Goal: Communication & Community: Answer question/provide support

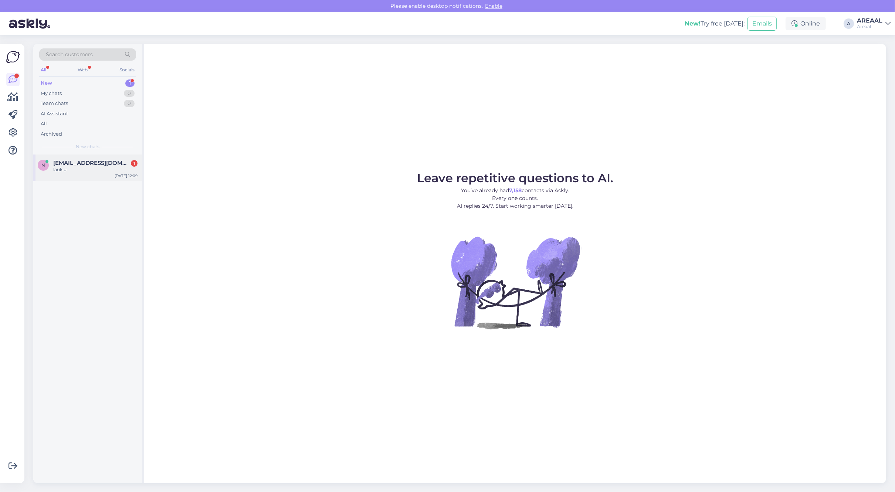
click at [113, 176] on div "n neringutea333@gmail.com 1 laukiu Sep 23 12:09" at bounding box center [87, 167] width 109 height 27
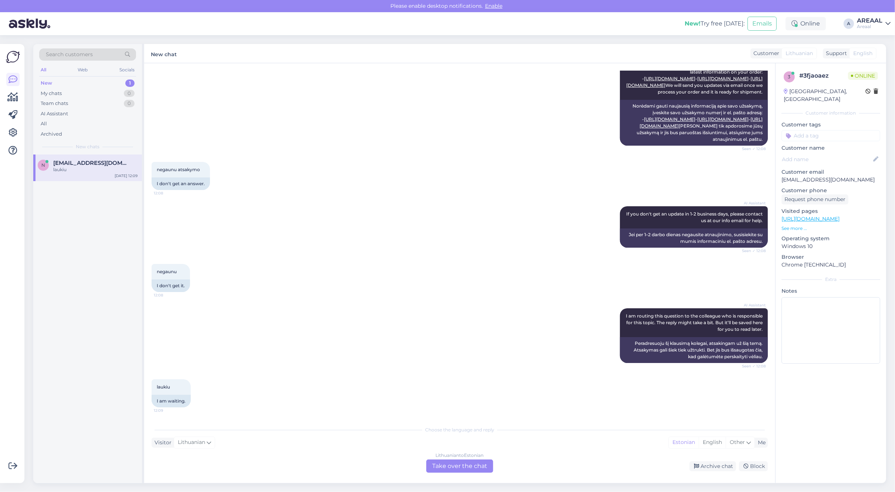
scroll to position [1250, 0]
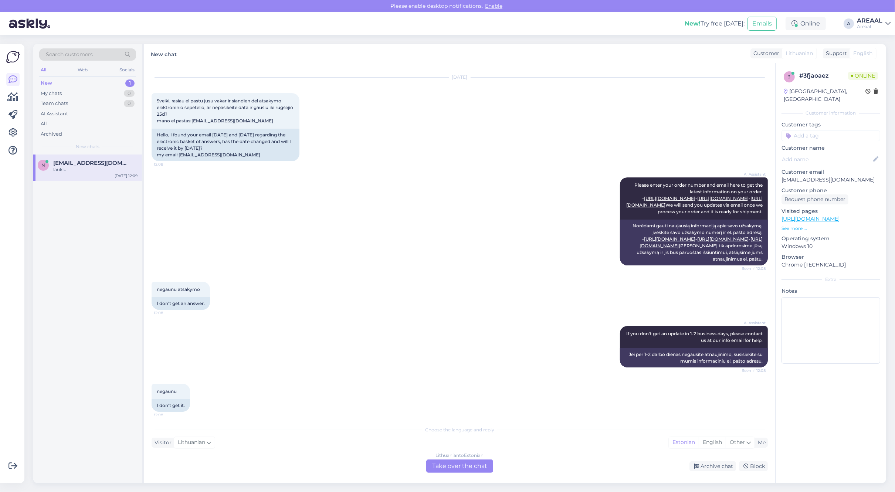
click at [459, 462] on div "Lithuanian to Estonian Take over the chat" at bounding box center [459, 465] width 67 height 13
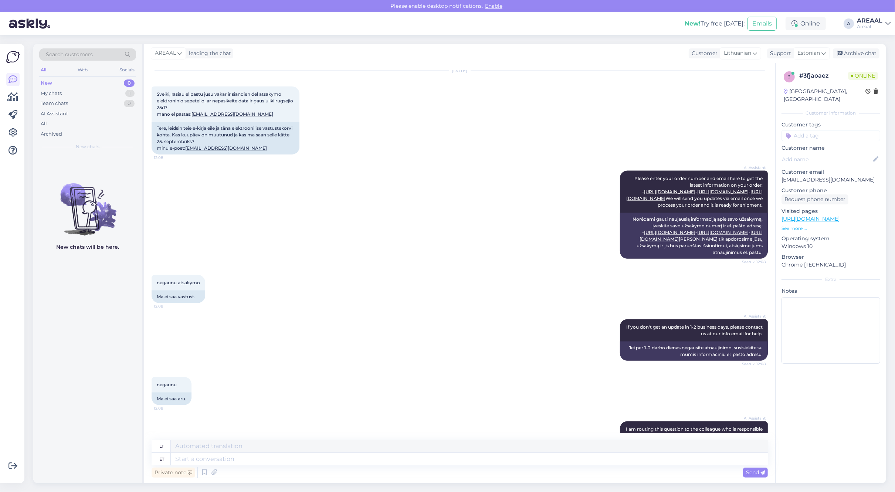
scroll to position [1417, 0]
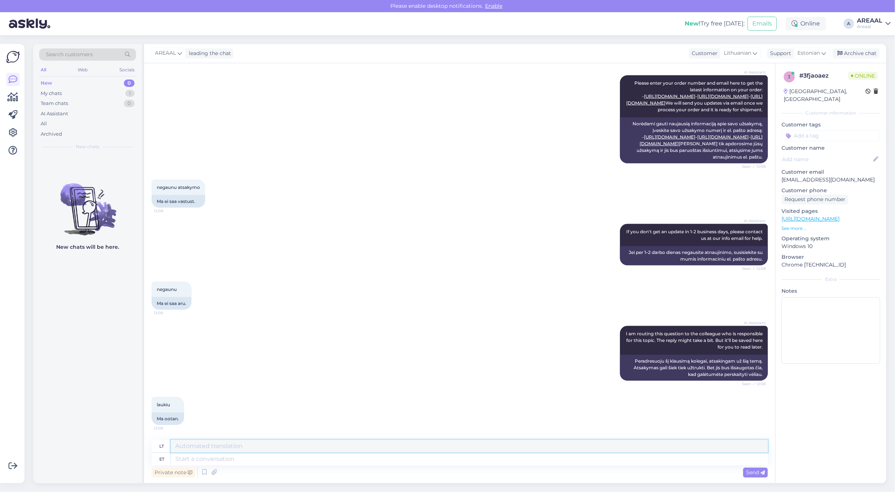
click at [469, 451] on textarea at bounding box center [469, 446] width 597 height 13
click at [483, 466] on div "Private note Send" at bounding box center [460, 472] width 616 height 14
click at [490, 454] on textarea at bounding box center [469, 459] width 597 height 13
type textarea "Teie"
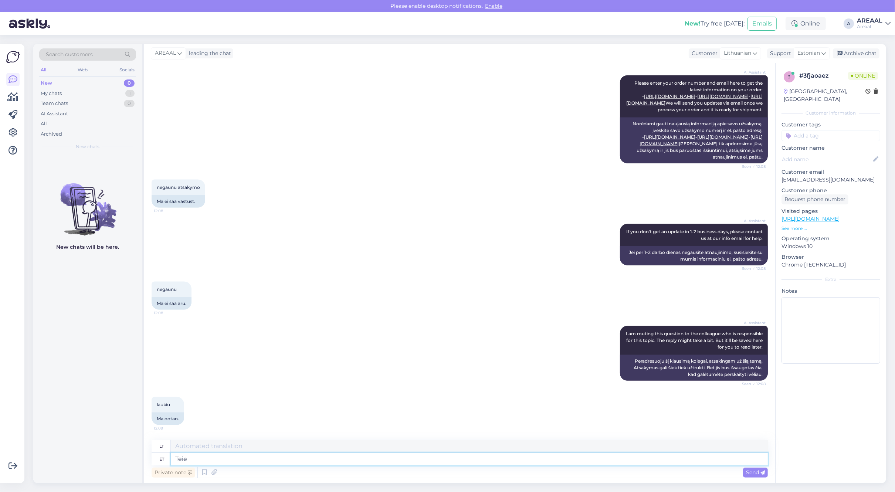
type textarea "Jūsų"
type textarea "Teie saadetud -"
type textarea "Jūsų atsiųsta"
type textarea "Teie saadetud e-mailile vasta"
type textarea "Į jūsų išsiųstą el. laišką"
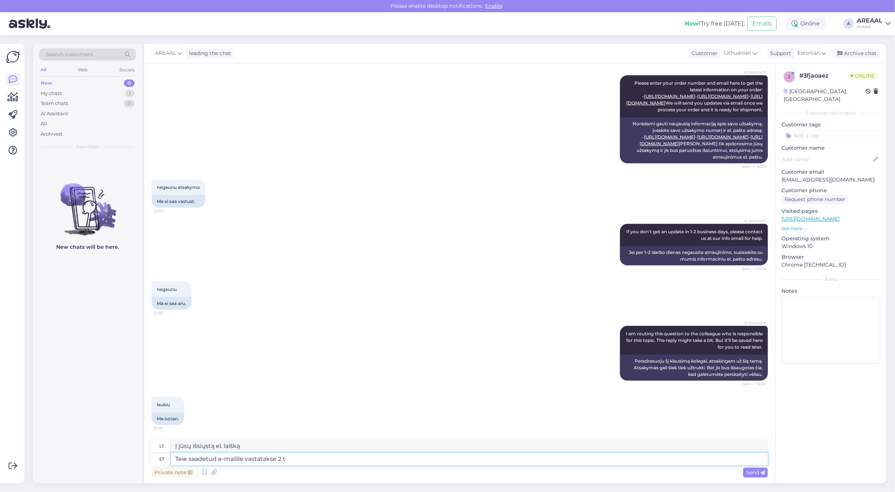
type textarea "Teie saadetud e-mailile vastatakse 2 tö"
type textarea "Į jūsų el. laišką bus atsakyta per 2"
type textarea "Teie saadetud e-mailile vastatakse 2 tööpäeva jooksu"
type textarea "Į jūsų el. laišką bus atsakyta per 2 darbo dienas."
type textarea "Teie saadetud e-mailile vastatakse 2 tööpäeva jooksul."
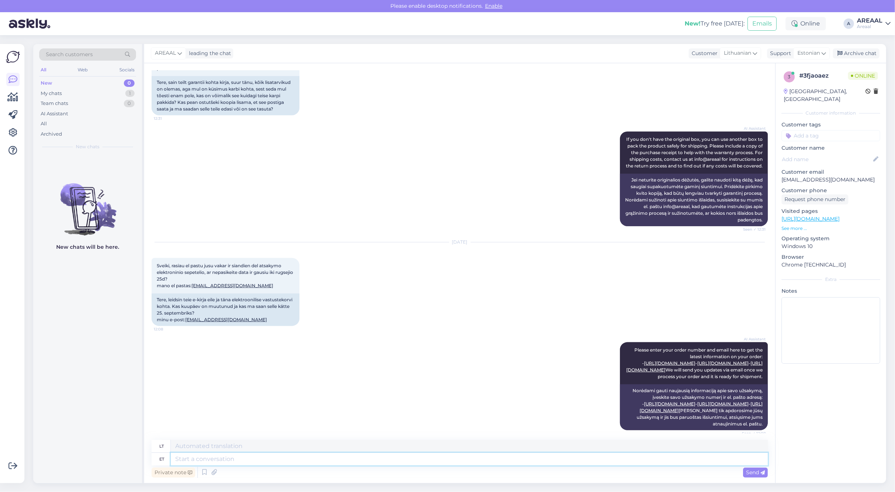
scroll to position [1045, 0]
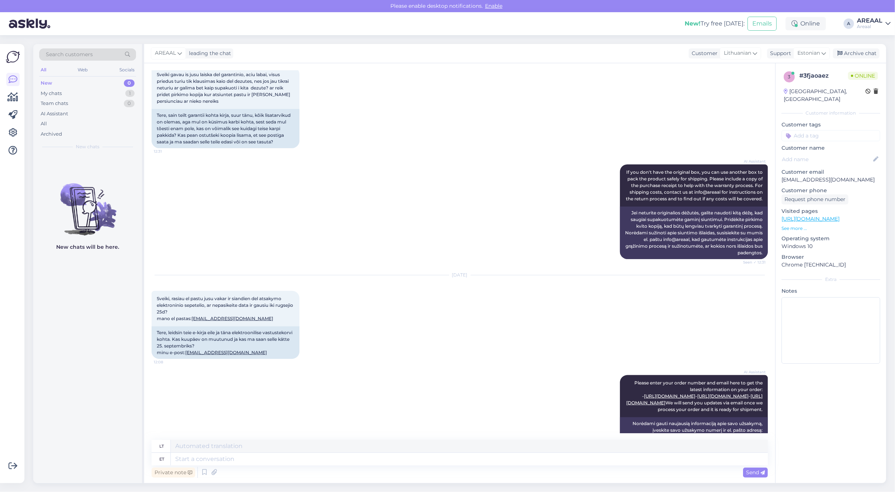
click at [479, 267] on div "AI Assistant If you don't have the original box, you can use another box to pac…" at bounding box center [460, 211] width 616 height 111
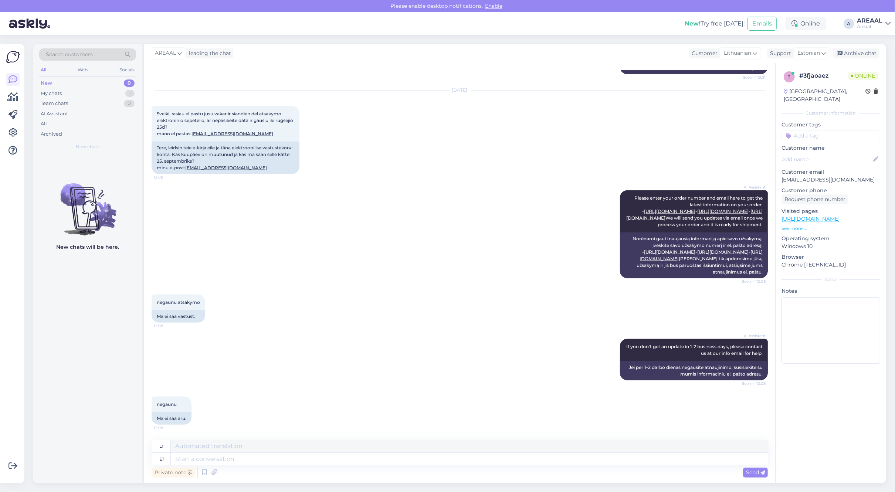
scroll to position [1461, 0]
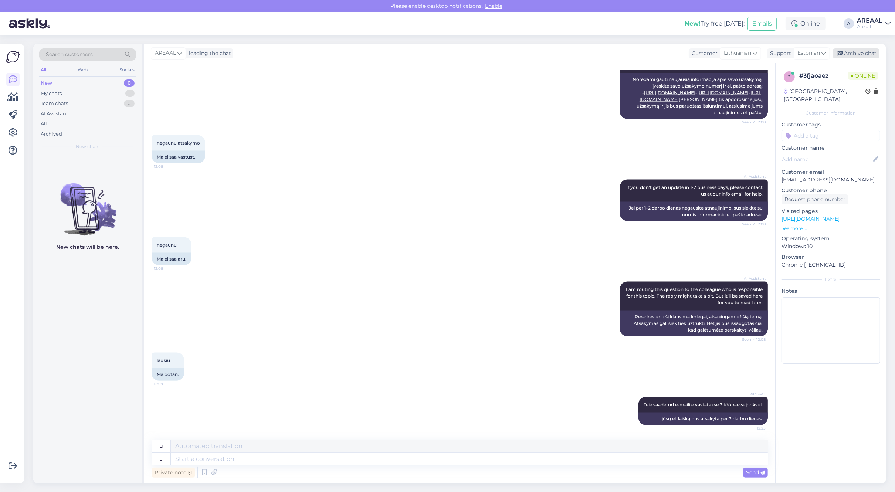
click at [864, 55] on div "Archive chat" at bounding box center [856, 53] width 47 height 10
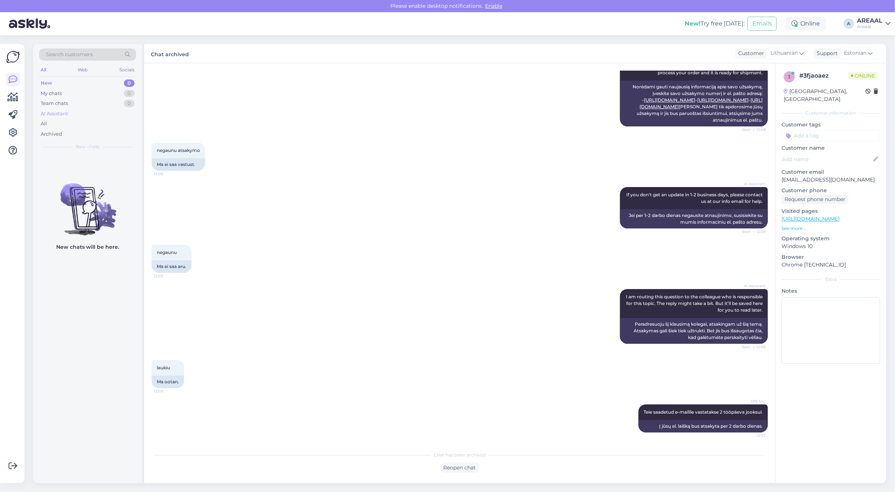
click at [75, 117] on div "AI Assistant" at bounding box center [87, 114] width 97 height 10
click at [75, 126] on div "All" at bounding box center [87, 124] width 97 height 10
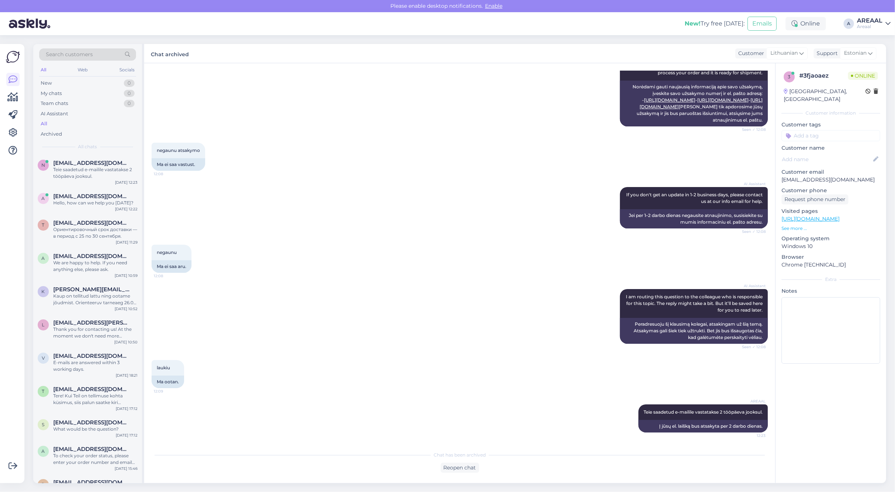
click at [81, 180] on div "n neringutea333@gmail.com Teie saadetud e-mailile vastatakse 2 tööpäeva jooksul…" at bounding box center [87, 170] width 109 height 33
click at [87, 200] on div "Hello, how can we help you [DATE]?" at bounding box center [95, 203] width 84 height 7
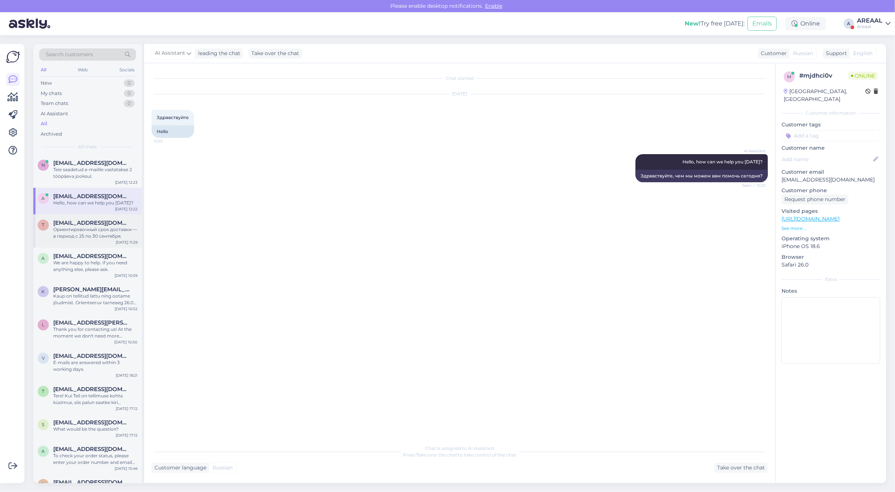
click at [96, 222] on span "[EMAIL_ADDRESS][DOMAIN_NAME]" at bounding box center [91, 223] width 77 height 7
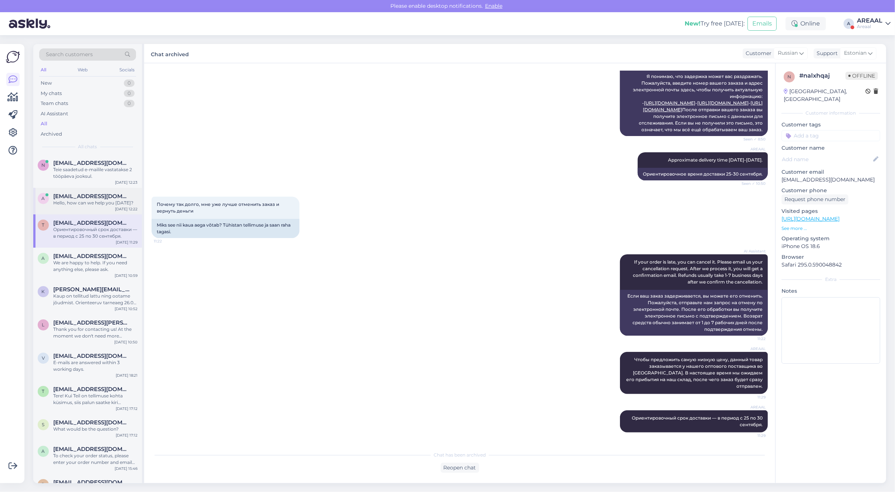
click at [98, 204] on div "Hello, how can we help you [DATE]?" at bounding box center [95, 203] width 84 height 7
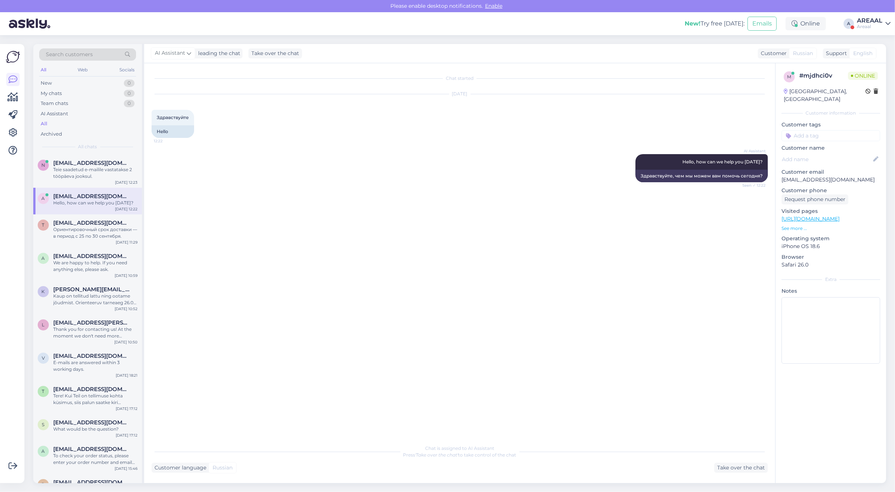
click at [821, 176] on p "[EMAIL_ADDRESS][DOMAIN_NAME]" at bounding box center [830, 180] width 99 height 8
copy p "[EMAIL_ADDRESS][DOMAIN_NAME]"
drag, startPoint x: 808, startPoint y: 23, endPoint x: 880, endPoint y: 21, distance: 72.5
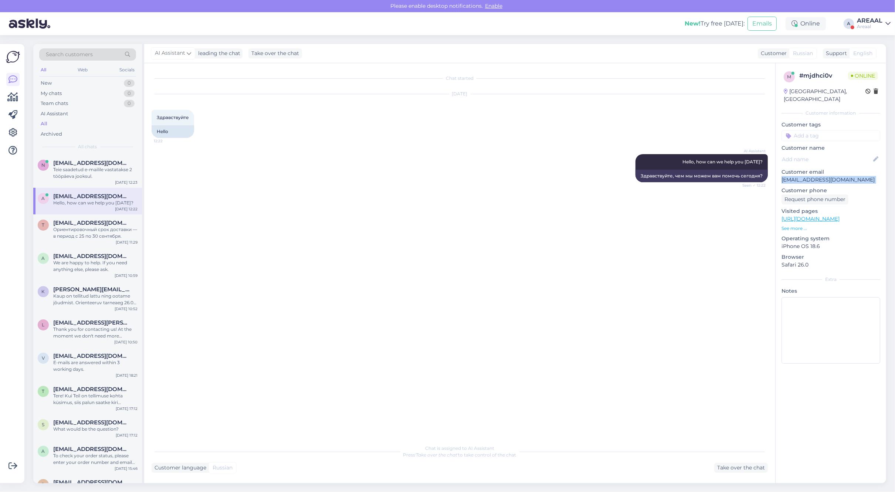
click at [880, 21] on div "New! Try free today: Emails Online A AREAAL Areaal" at bounding box center [447, 23] width 895 height 23
click at [875, 21] on div "AREAAL" at bounding box center [870, 21] width 26 height 6
click at [880, 60] on button "Open" at bounding box center [874, 56] width 21 height 11
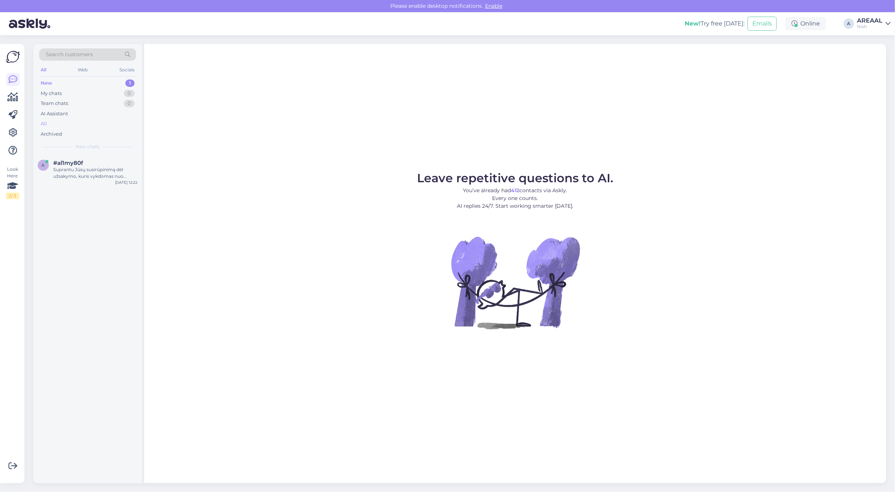
click at [79, 120] on div "All" at bounding box center [87, 124] width 97 height 10
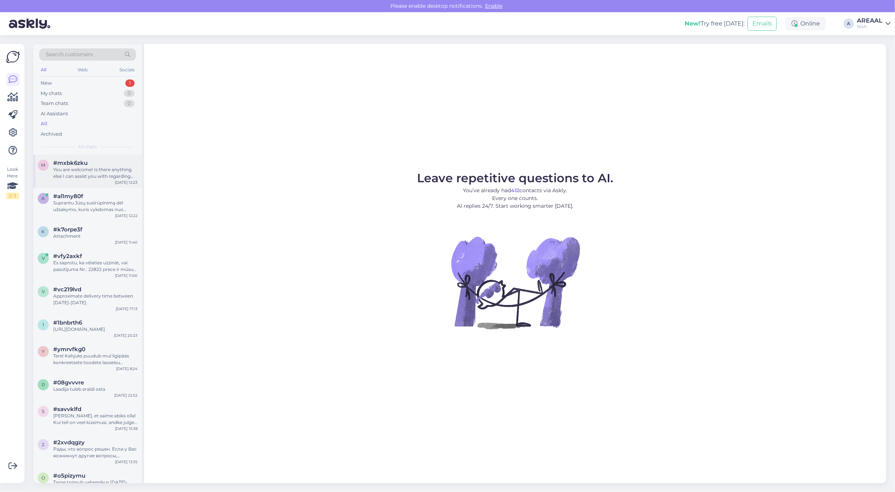
click at [89, 160] on div "#mxbk6zku" at bounding box center [95, 163] width 84 height 7
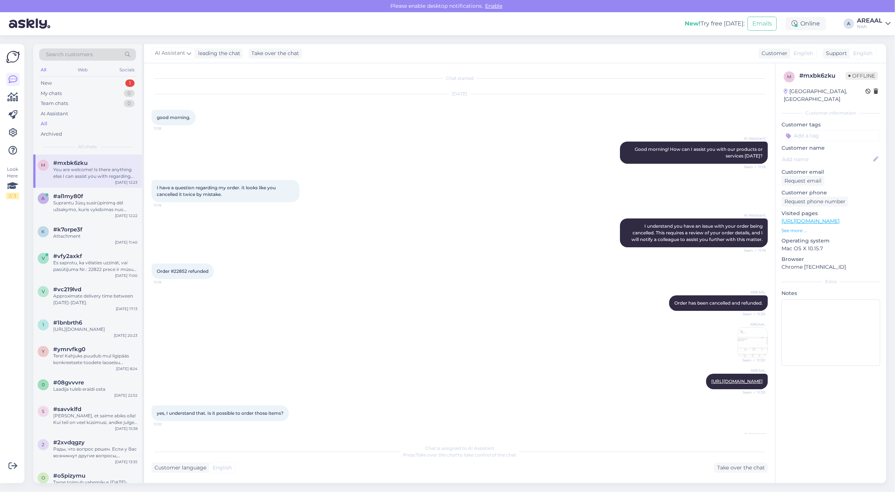
scroll to position [187, 0]
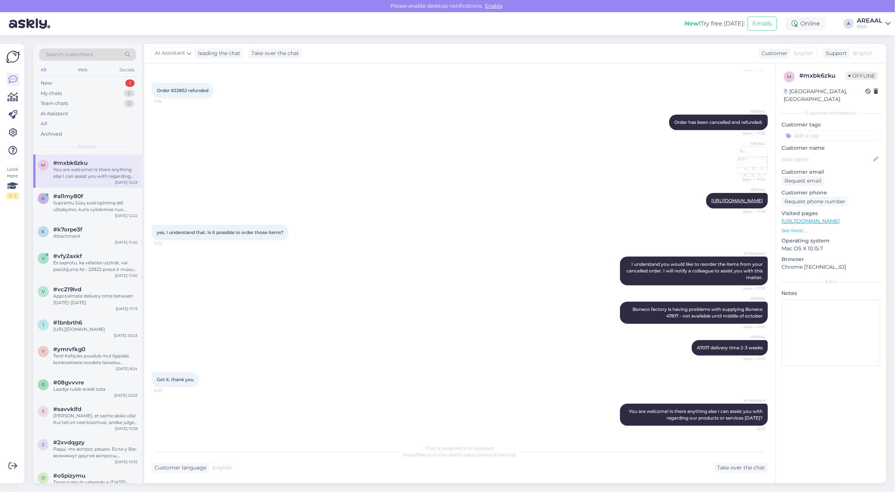
click at [270, 185] on div "AREAAL https://support.stripe.com/questions/where-is-my-customers-refund Seen ✓…" at bounding box center [460, 201] width 616 height 32
click at [110, 208] on div "Suprantu Jūsų susirūpinimą dėl užsakymo, kuris vykdomas nuo rugpjūčio 22 d. Kad…" at bounding box center [95, 206] width 84 height 13
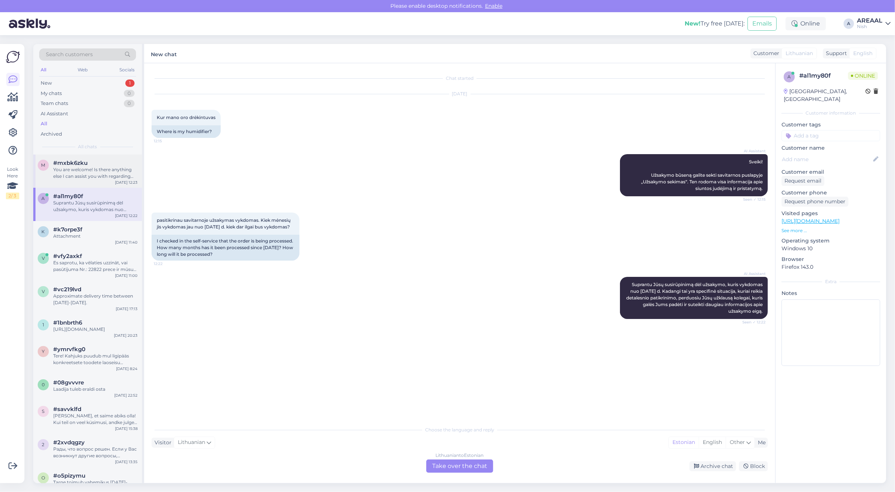
click at [110, 176] on div "You are welcome! Is there anything else I can assist you with regarding our pro…" at bounding box center [95, 172] width 84 height 13
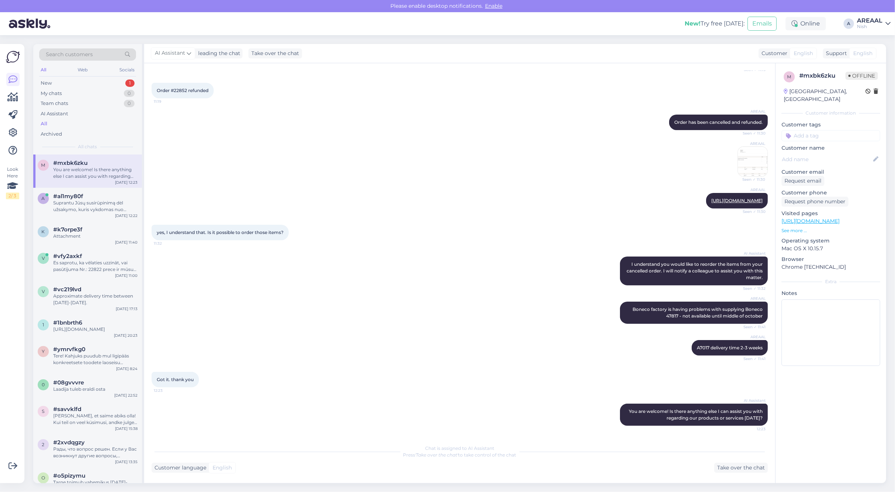
click at [867, 18] on div "AREAAL" at bounding box center [870, 21] width 26 height 6
click at [878, 44] on button "Open" at bounding box center [874, 40] width 21 height 11
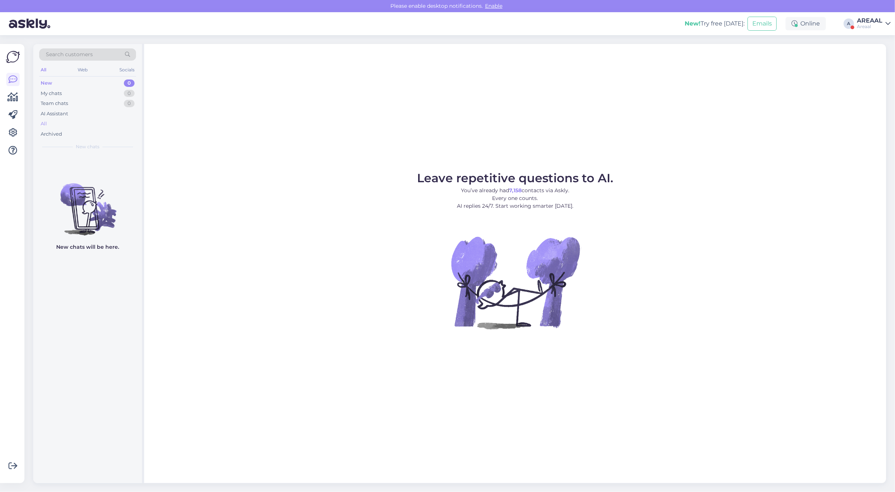
click at [113, 128] on div "All" at bounding box center [87, 124] width 97 height 10
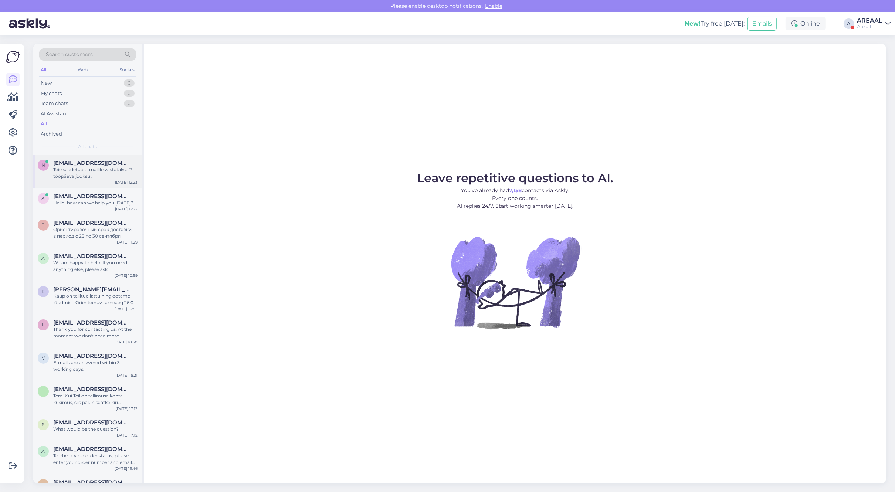
click at [109, 170] on div "Teie saadetud e-mailile vastatakse 2 tööpäeva jooksul." at bounding box center [95, 172] width 84 height 13
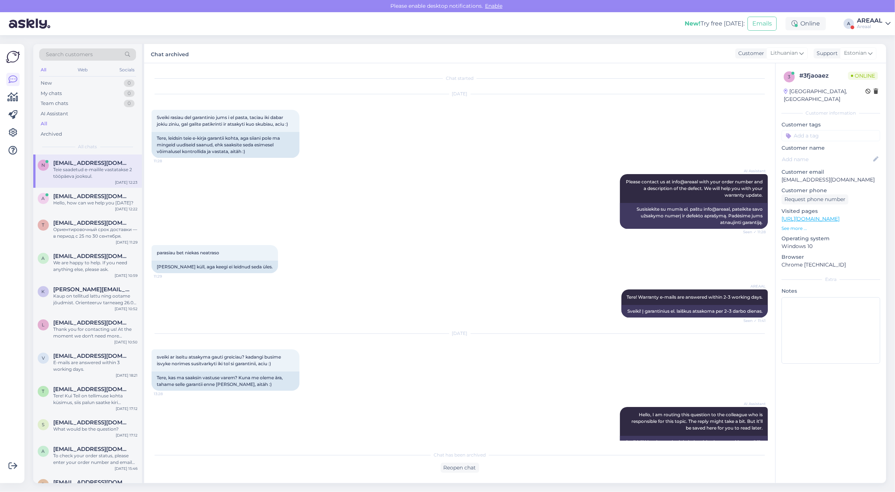
scroll to position [1454, 0]
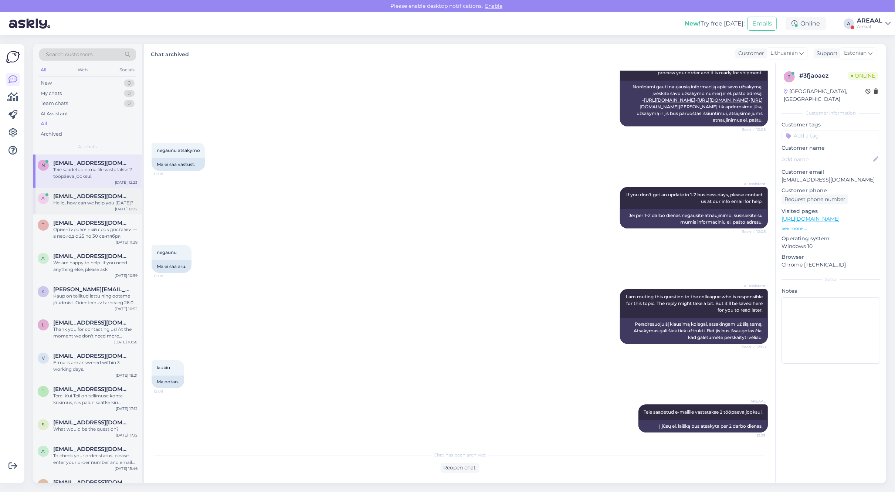
click at [65, 207] on div "a [EMAIL_ADDRESS][DOMAIN_NAME] Hello, how can we help you [DATE]? [DATE] 12:22" at bounding box center [87, 201] width 109 height 27
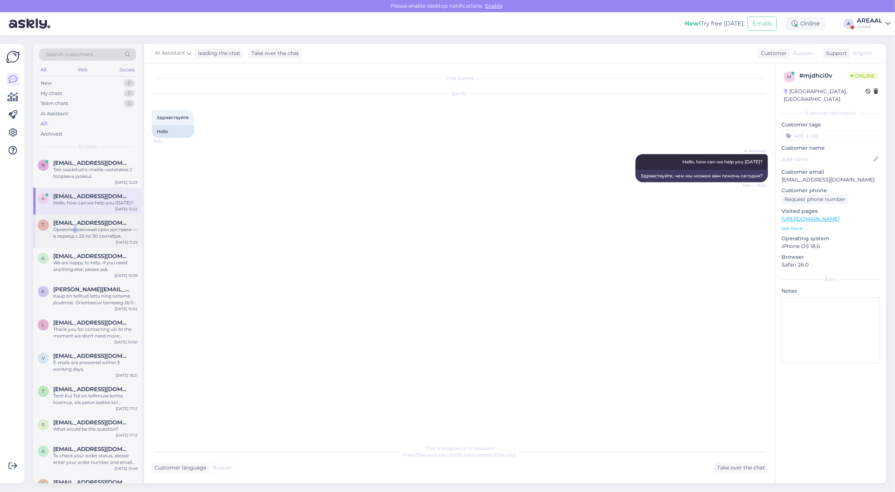
click at [70, 230] on div "Ориентировочный срок доставки — в период с 25 по 30 сентября." at bounding box center [95, 232] width 84 height 13
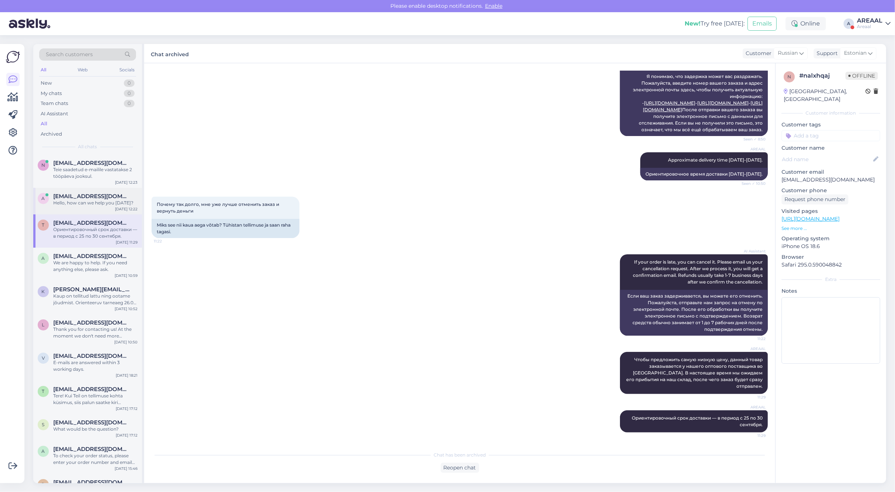
click at [79, 205] on div "Hello, how can we help you [DATE]?" at bounding box center [95, 203] width 84 height 7
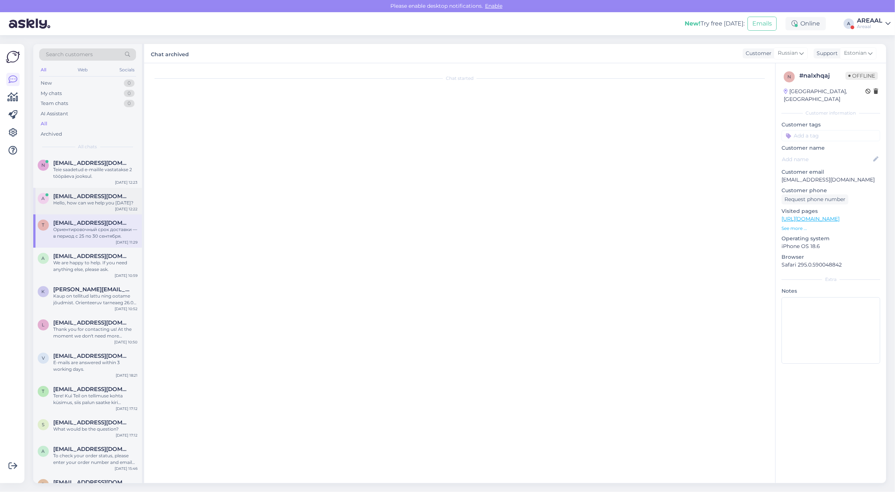
scroll to position [0, 0]
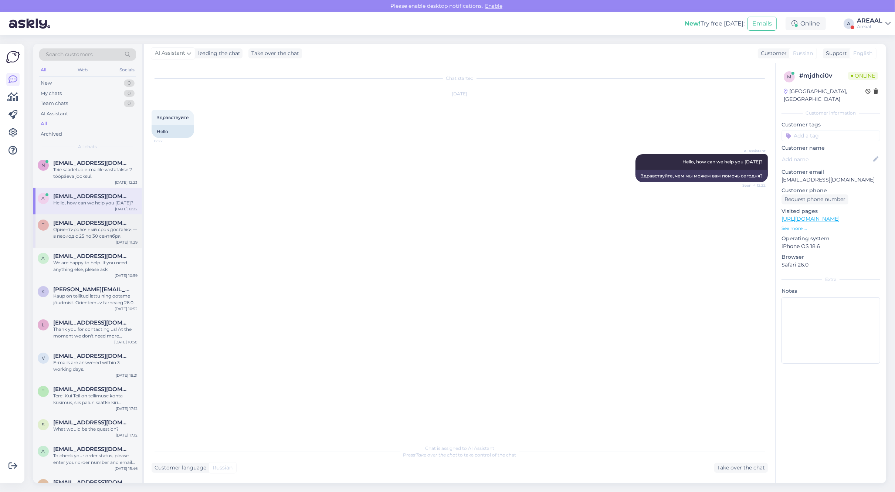
click at [95, 232] on div "Ориентировочный срок доставки — в период с 25 по 30 сентября." at bounding box center [95, 232] width 84 height 13
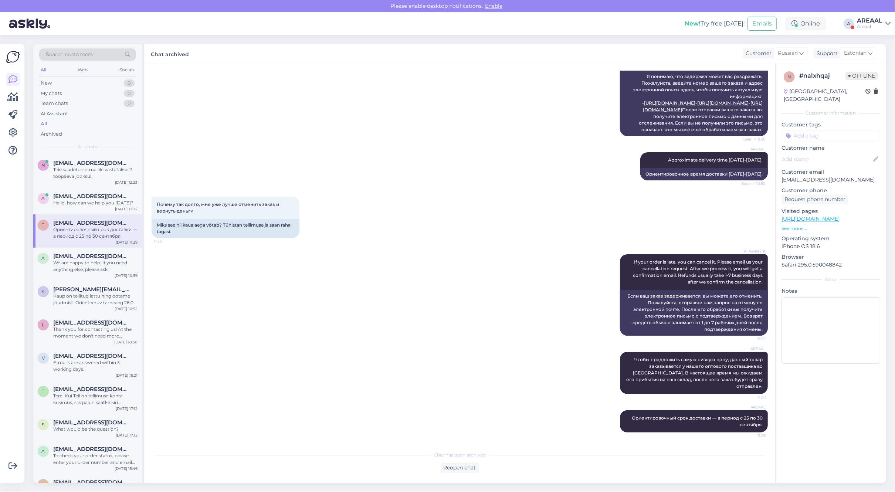
click at [866, 21] on div "AREAAL" at bounding box center [870, 21] width 26 height 6
click at [878, 49] on div "Nish Open" at bounding box center [845, 57] width 91 height 16
click at [882, 54] on button "Open" at bounding box center [874, 56] width 21 height 11
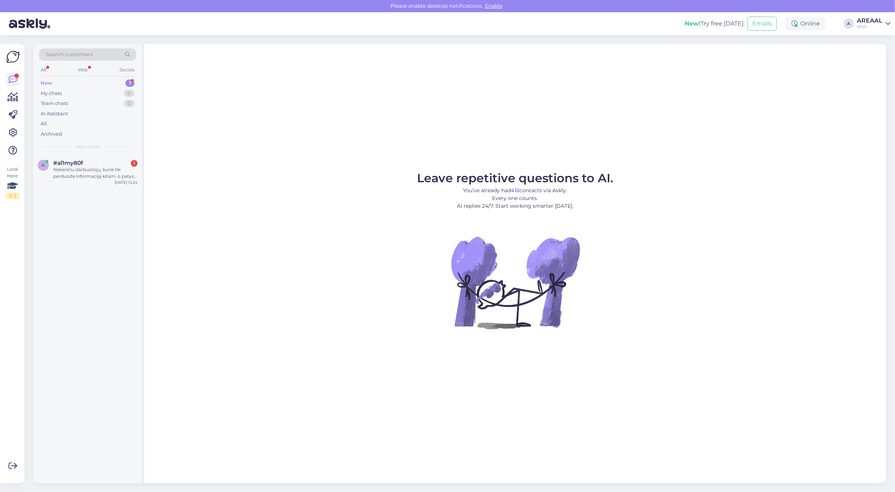
click at [88, 166] on div "Nekenčiu darbuotojų, kurie tik perduoda informaciją kitam, o patys nieko nepade…" at bounding box center [95, 172] width 84 height 13
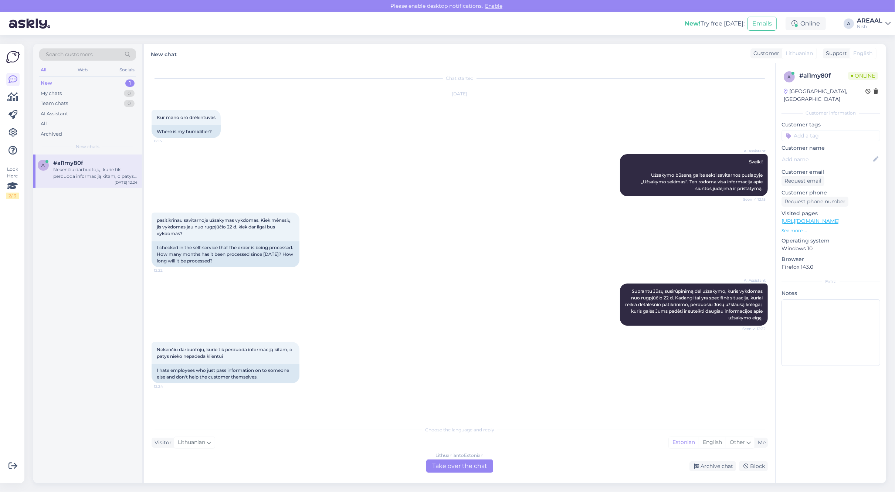
click at [438, 466] on div "Lithuanian to Estonian Take over the chat" at bounding box center [459, 465] width 67 height 13
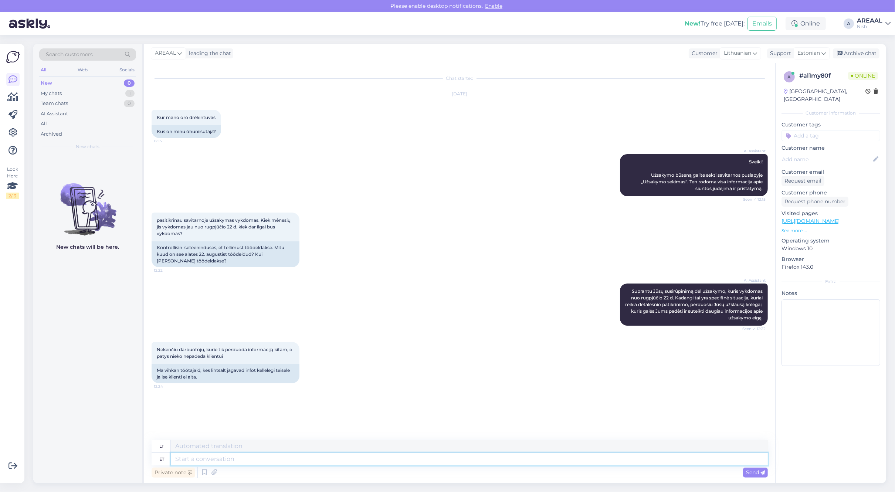
click at [438, 463] on textarea at bounding box center [469, 459] width 597 height 13
type textarea "Teie sa"
type textarea "Jūsų"
type textarea "Teie saadetud e"
type textarea "Jūsų atsiųsta"
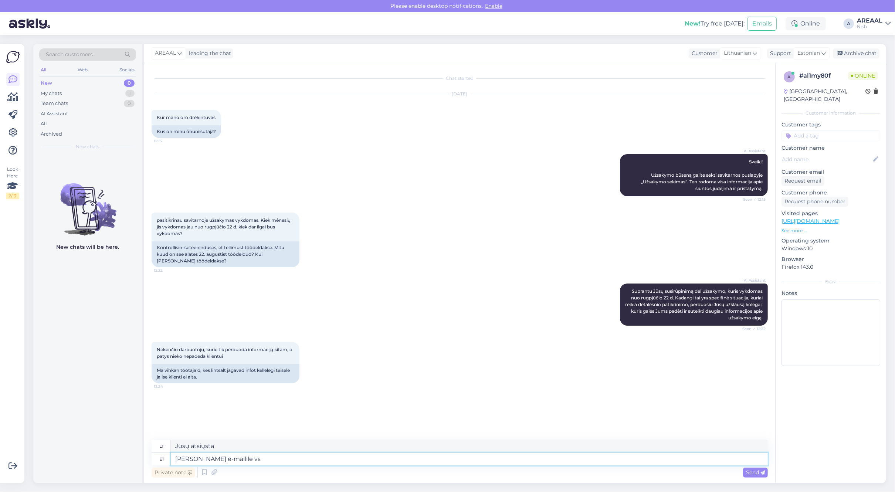
type textarea "Teie saadetud e-mailile vsa"
type textarea "Į jūsų išsiųstą el. laišką"
type textarea "Teie saadetud e-mailile vastaka"
paste textarea "Teie saadetud e-mailile vastaka"
type textarea "Teie saadetud e-mailile vastak"
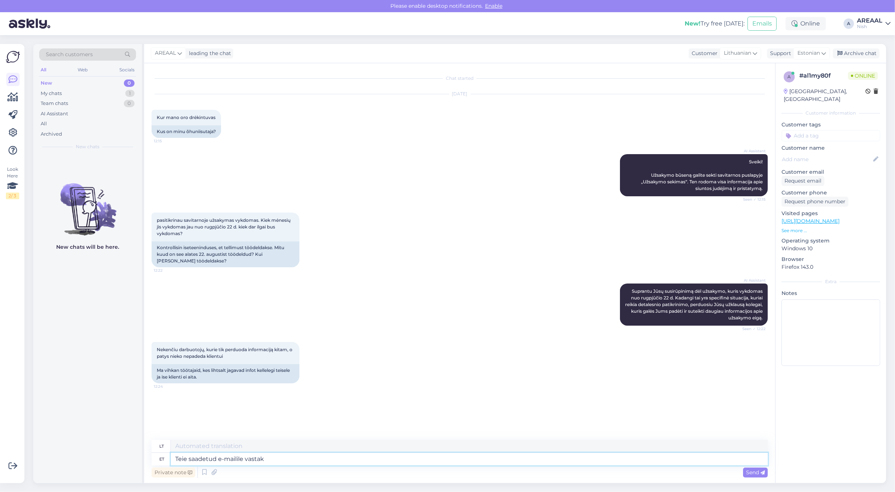
type textarea "Atsakant į jūsų išsiųstą el. laišką"
type textarea "Teie saadetud e-mailile vastatakse tänase"
type textarea "Į jūsų el. laišką bus atsakyta."
type textarea "Teie saadetud e-mailile vastatakse tänase pä"
type textarea "Į jūsų el. laišką bus atsakyta šiandien."
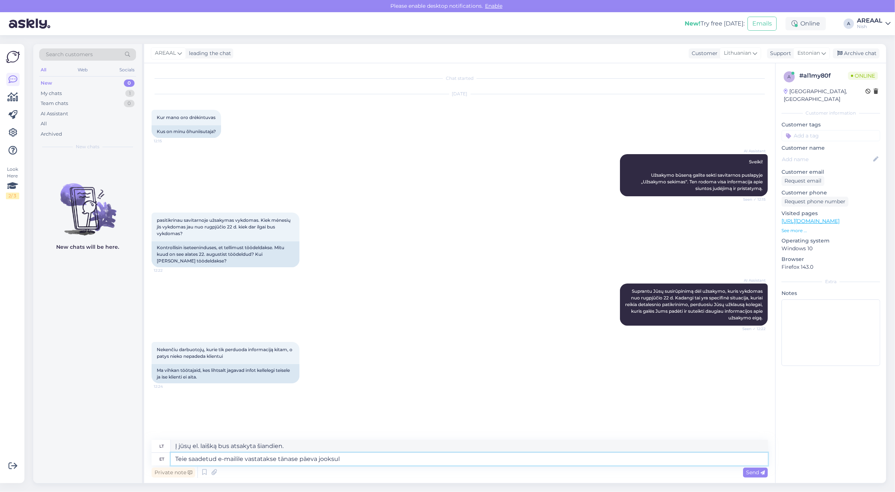
type textarea "Teie saadetud e-mailile vastatakse tänase päeva jooksul."
type textarea "Į jūsų išsiųstą el. laišką bus atsakyta šiandien."
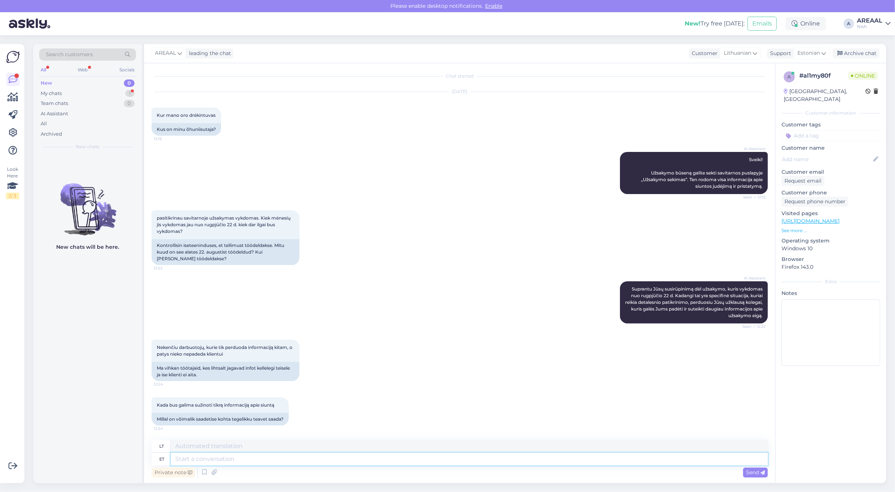
scroll to position [47, 0]
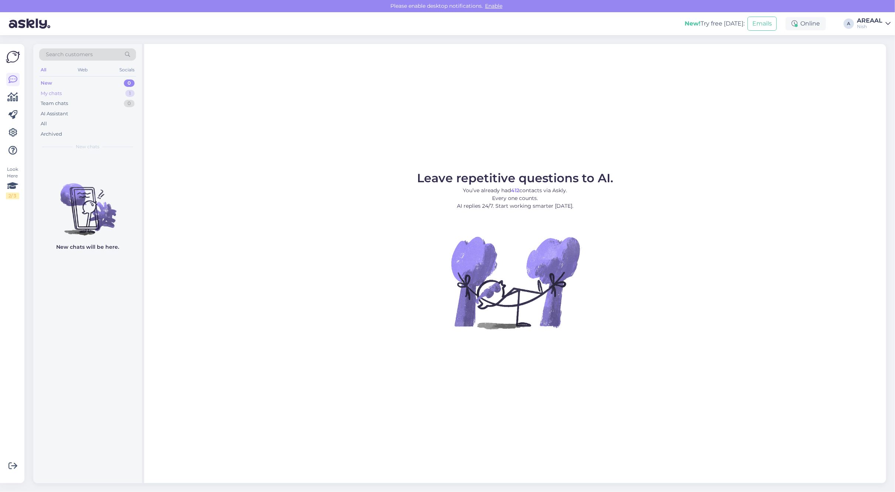
click at [112, 96] on div "My chats 1" at bounding box center [87, 93] width 97 height 10
click at [100, 173] on div "Ar žinote apie kokią prekę aš rašau Jums?" at bounding box center [95, 172] width 84 height 13
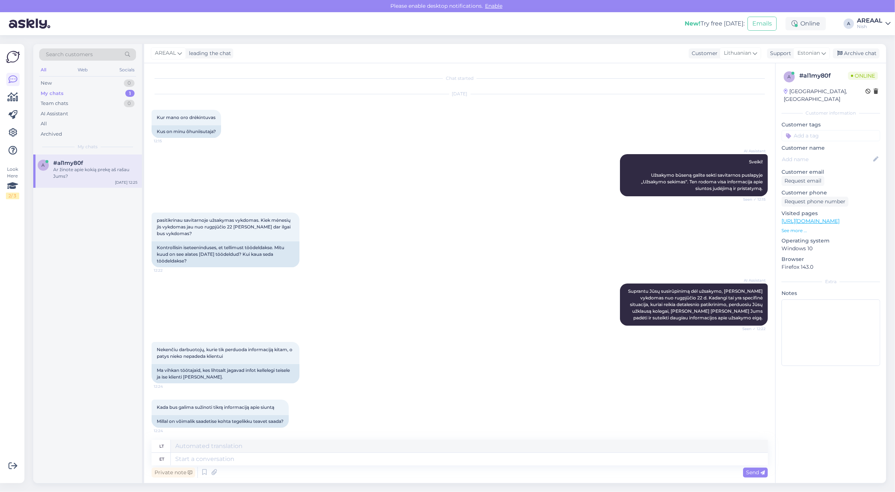
scroll to position [91, 0]
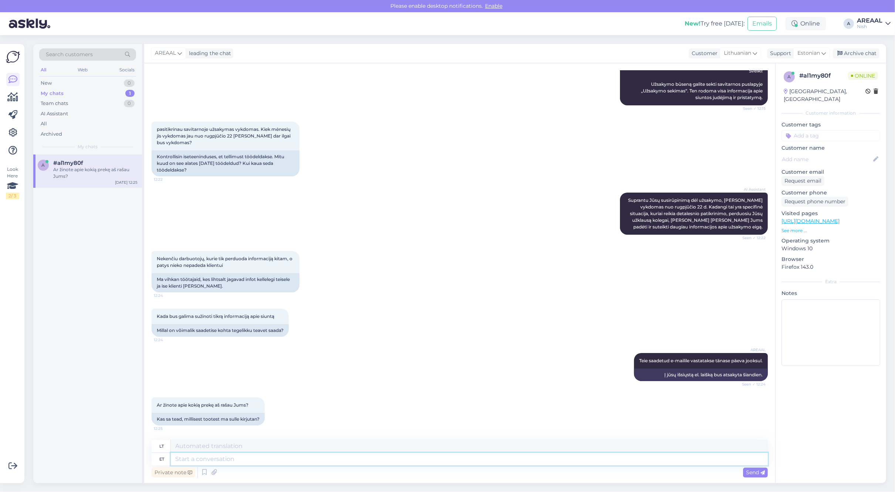
click at [276, 457] on textarea at bounding box center [469, 459] width 597 height 13
click at [328, 468] on div "Private note Send" at bounding box center [460, 472] width 616 height 14
click at [329, 462] on textarea at bounding box center [469, 459] width 597 height 13
type textarea "Meil"
type textarea "Mes"
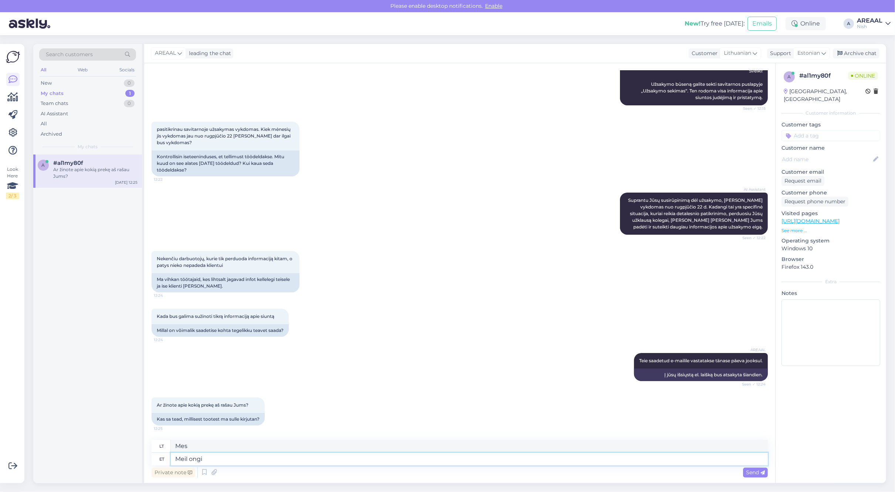
type textarea "Meil ongi"
type textarea "Mes tai turime."
type textarea "Te"
type textarea "22735"
type textarea "Teie te"
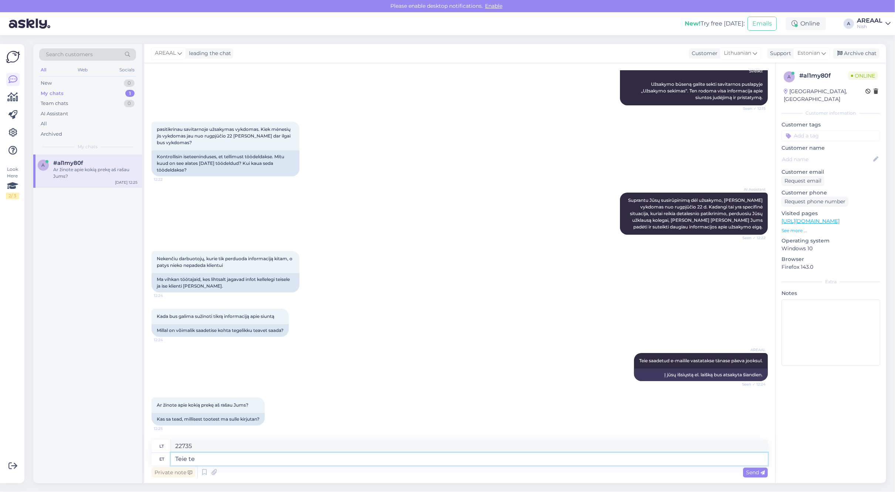
type textarea "Jūsų"
type textarea "Teie tellimus on"
type textarea "Jūsų užsakymas"
type textarea "Teie tellimus on 2273"
type textarea "Jūsų užsakymas yra"
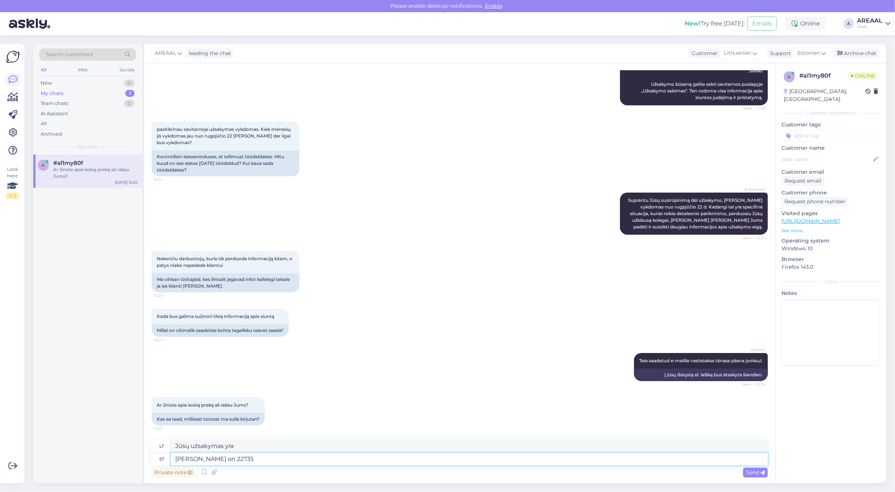
type textarea "Teie tellimus on 22735."
type textarea "Jūsų užsakymas yra 22735"
type textarea "Teie tellimus on 22735."
type textarea "Jūsų užsakymas yra 22735."
click at [664, 358] on span "Teie saadetud e-mailile vastatakse tänase päeva jooksul." at bounding box center [700, 361] width 123 height 6
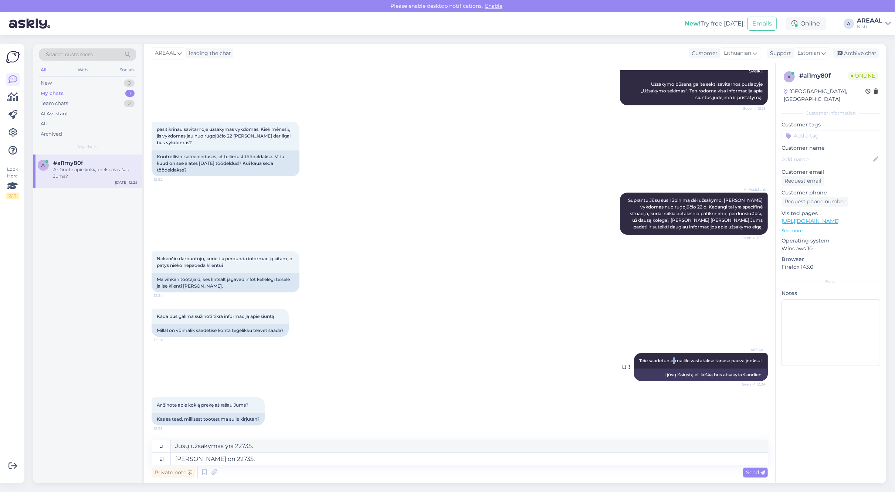
click at [664, 358] on span "Teie saadetud e-mailile vastatakse tänase päeva jooksul." at bounding box center [700, 361] width 123 height 6
copy div "Teie saadetud e-mailile vastatakse tänase päeva jooksul. Seen ✓ 12:24"
click at [359, 463] on textarea "Teie tellimus on 22735." at bounding box center [469, 459] width 597 height 13
paste textarea "Teie saadetud e-mailile vastatakse tänase päeva jooksul."
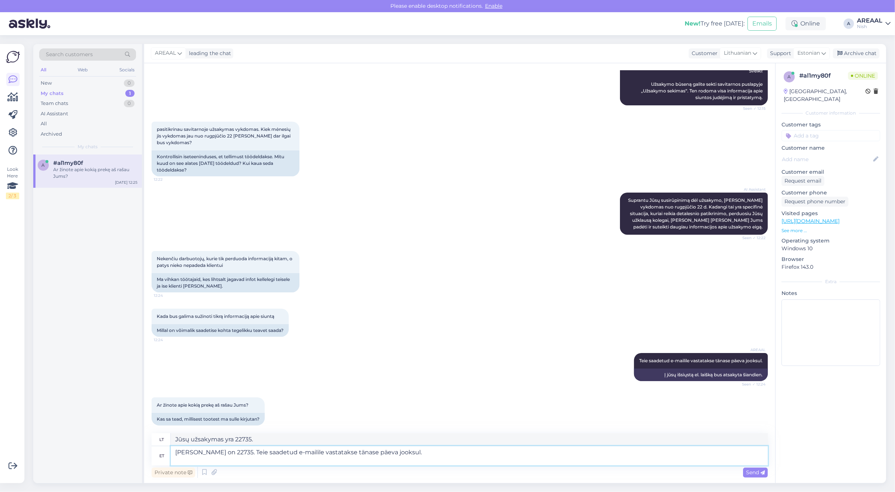
type textarea "Teie tellimus on 22735. Teie saadetud e-mailile vastatakse tänase päeva jooksul."
type textarea "Jūsų užsakymas yra 22735. Į jūsų el. laišką bus atsakyta šiandien."
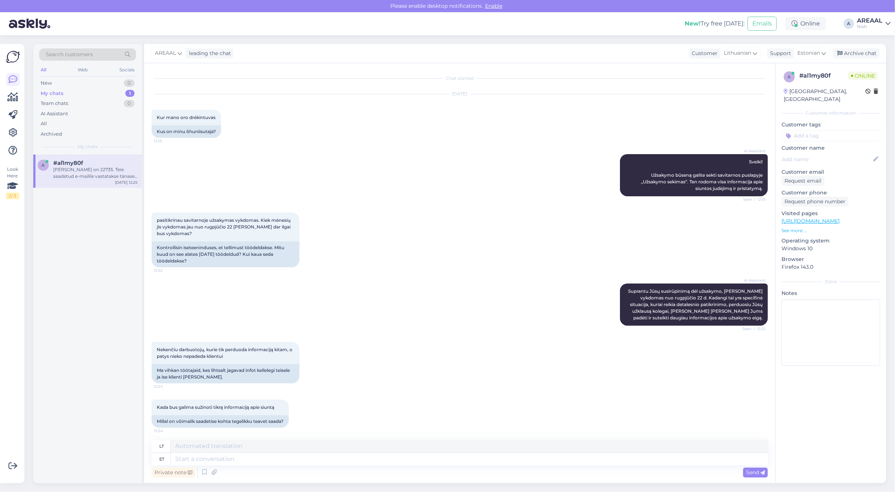
scroll to position [148, 0]
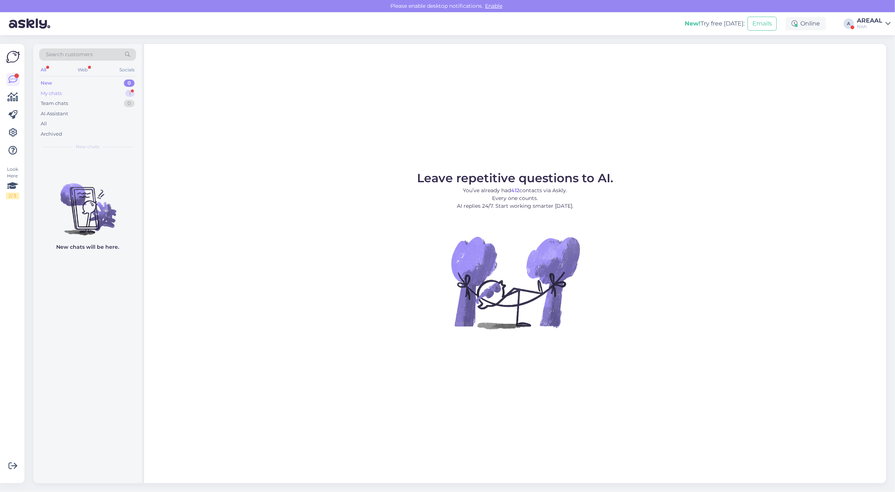
click at [129, 91] on div "1" at bounding box center [129, 93] width 9 height 7
click at [118, 174] on div "Gerai laukiu atsakymo šiandien į mano el. paštą ir noriu žinoti ne formalius at…" at bounding box center [95, 172] width 84 height 13
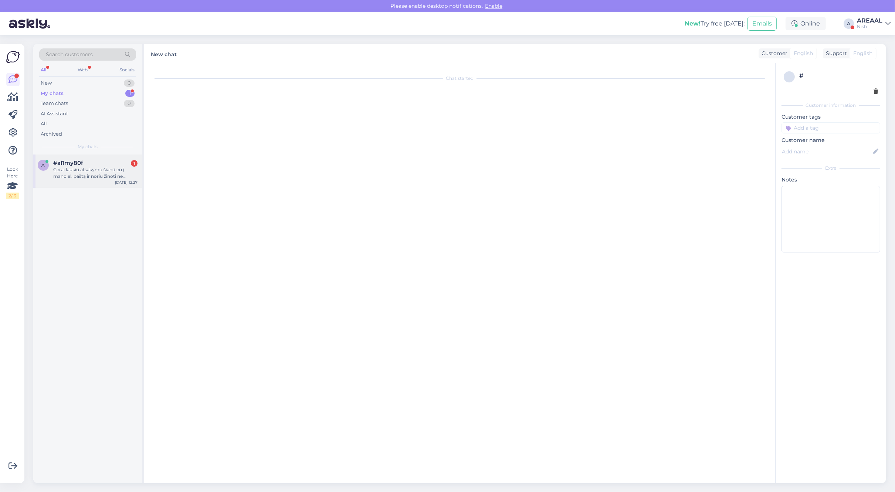
scroll to position [233, 0]
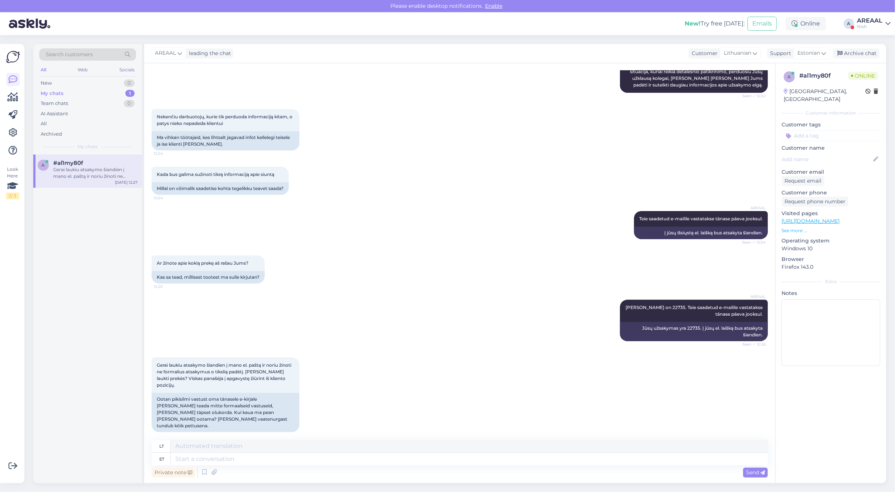
click at [286, 465] on div "Private note Send" at bounding box center [460, 472] width 616 height 14
click at [288, 455] on textarea at bounding box center [469, 459] width 597 height 13
click at [387, 465] on textarea at bounding box center [469, 459] width 597 height 13
click at [385, 457] on textarea at bounding box center [469, 459] width 597 height 13
click at [609, 455] on textarea at bounding box center [469, 459] width 597 height 13
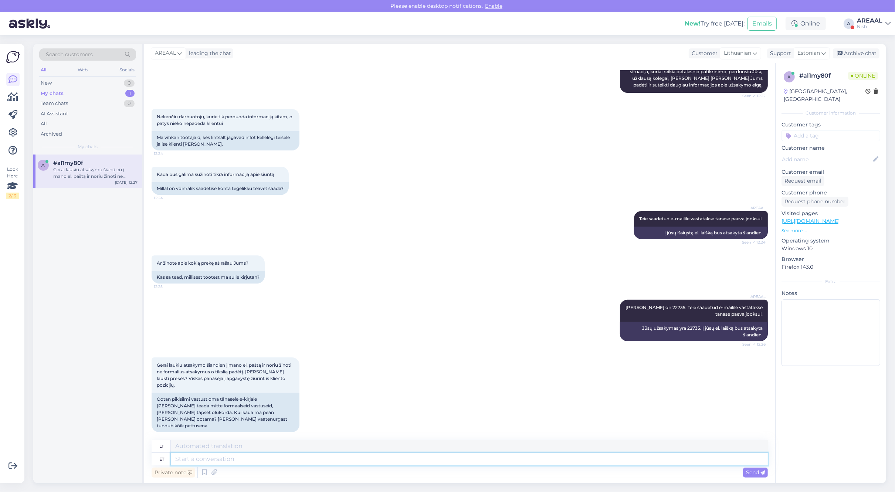
type textarea "M"
type textarea "K"
type textarea "Meie ett"
type textarea "Mūsų"
type textarea "Meie ettevõte on"
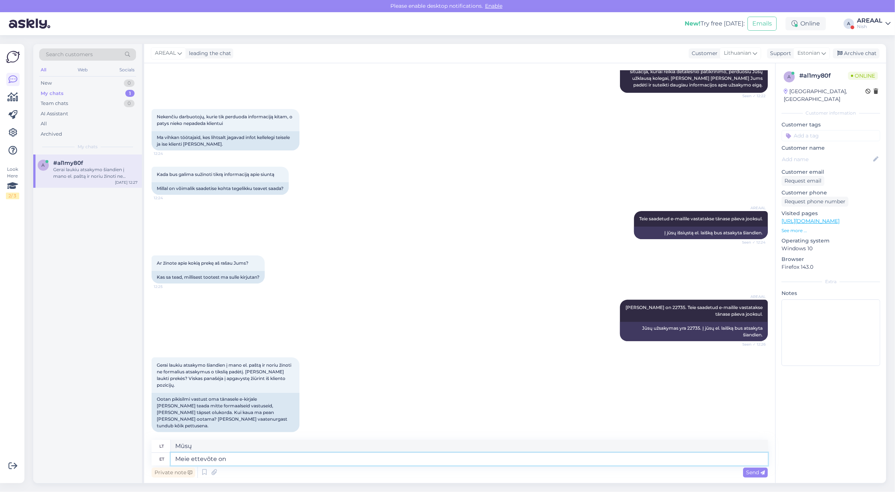
type textarea "Mūsų įmonė"
type textarea "Meie ettevõte on täit"
type textarea "Mūsų įmonė yra"
type textarea "Meie ettevõte on täitnud vi"
type textarea "Mūsų įmonė įvykdė"
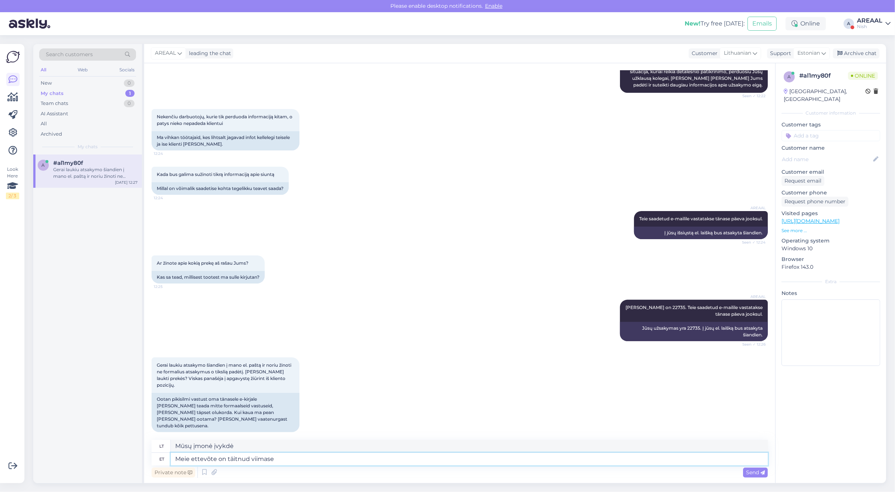
type textarea "Meie ettevõte on täitnud viimase"
type textarea "Mūsų įmonė baigė paskutinį"
type textarea "Meie ettevõte on täitnud viimase 5 aa"
type textarea "Mūsų įmonė baigė paskutinius 5"
type textarea "Meie ettevõte on täitnud viimase 5 aasta jooks"
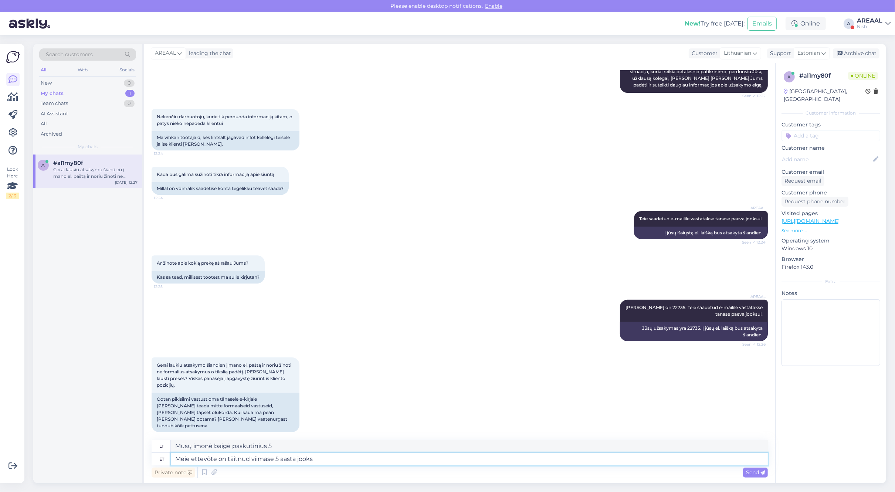
type textarea "Mūsų įmonė per pastaruosius 5 metus baigė"
type textarea "Meie ettevõte on täitnud viimase 5 aasta jooksul"
type textarea "Mūsų įmonė per pastaruosius 5 metus įvykdė šiuos reikalavimus:"
click at [501, 455] on textarea "Meie ettevõte on täitnud viimase 5 aasta jooksul" at bounding box center [469, 459] width 597 height 13
type textarea "Meie ettevõte on täitnud viimase 5 aasta jooksul üle 20"
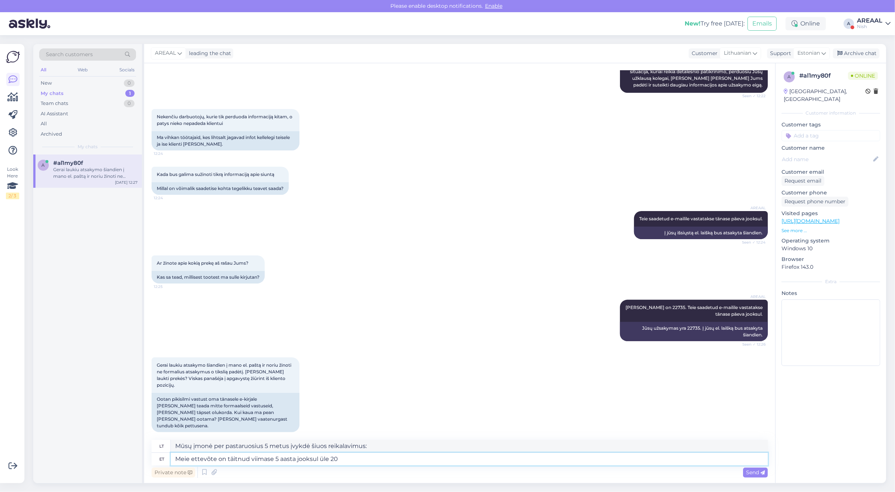
type textarea "Mūsų įmonė per pastaruosius 5 metus įvykdė"
type textarea "Meie ettevõte on täitnud viimase 5 aasta jooksul üle 20 0"
type textarea "Per pastaruosius 5 metus mūsų įmonė įgyvendino daugiau nei 20 projektų"
type textarea "Meie ettevõte on täitnud viimase 5 aasta jooksul üle 20 000 tel"
type textarea "Per pastaruosius 5 metus mūsų įmonė atliko daugiau nei 20 000 darbų."
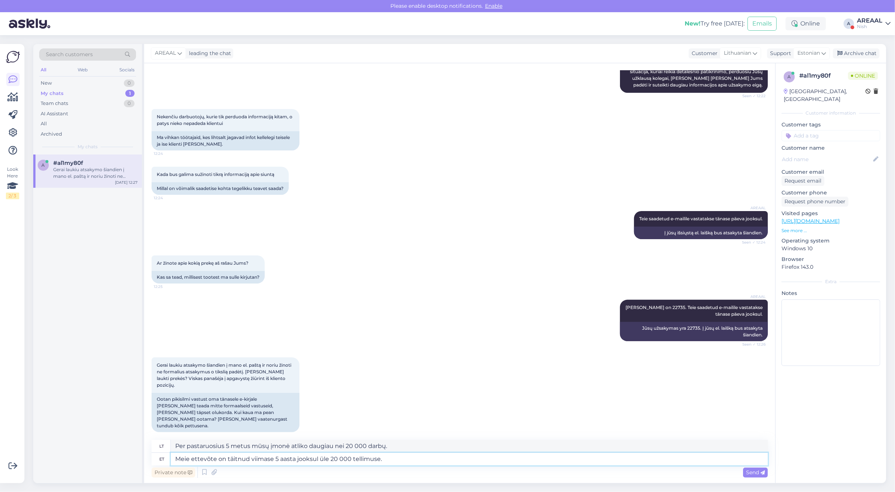
type textarea "Meie ettevõte on täitnud viimase 5 aasta jooksul üle 20 000 tellimuse."
type textarea "Per pastaruosius 5 metus mūsų įmonė įvykdė daugiau nei 20 000 užsakymų."
click at [852, 54] on div "Archive chat" at bounding box center [856, 53] width 47 height 10
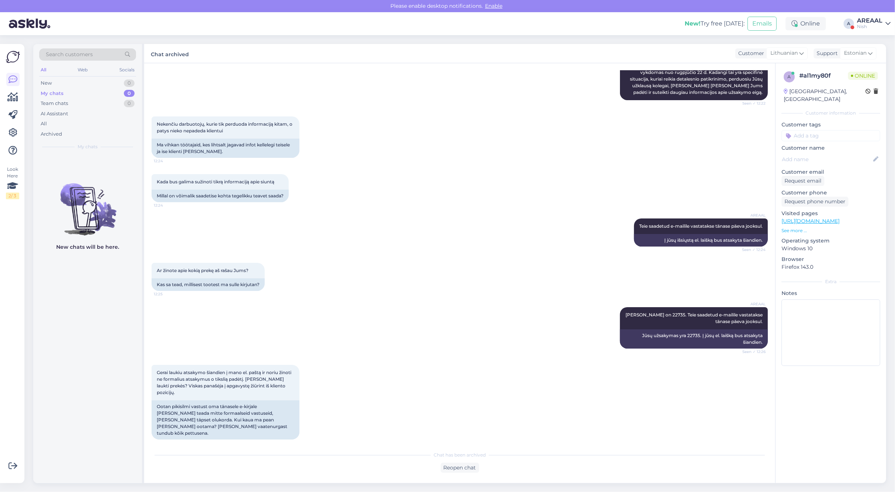
click at [868, 24] on div "Nish" at bounding box center [870, 27] width 26 height 6
drag, startPoint x: 870, startPoint y: 29, endPoint x: 876, endPoint y: 42, distance: 14.2
click at [876, 42] on button "Open" at bounding box center [874, 40] width 21 height 11
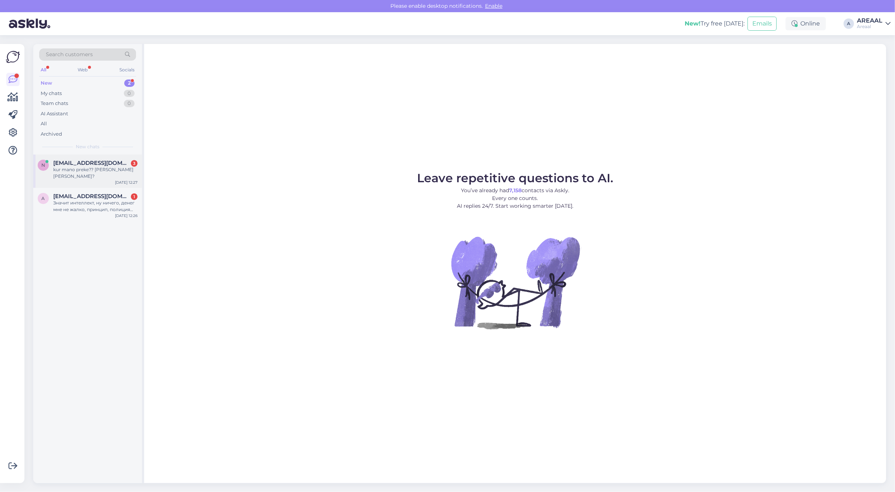
click at [101, 166] on div "kur mano preke?? kada ja atgausiu?" at bounding box center [95, 172] width 84 height 13
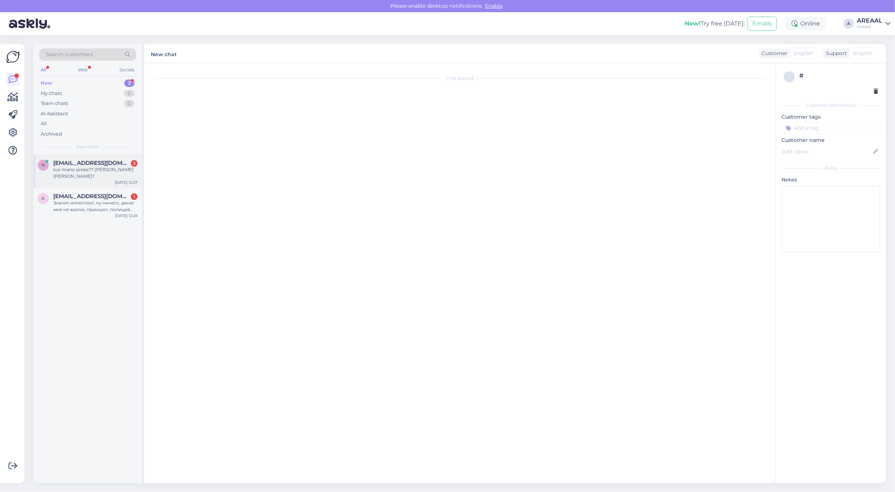
scroll to position [1871, 0]
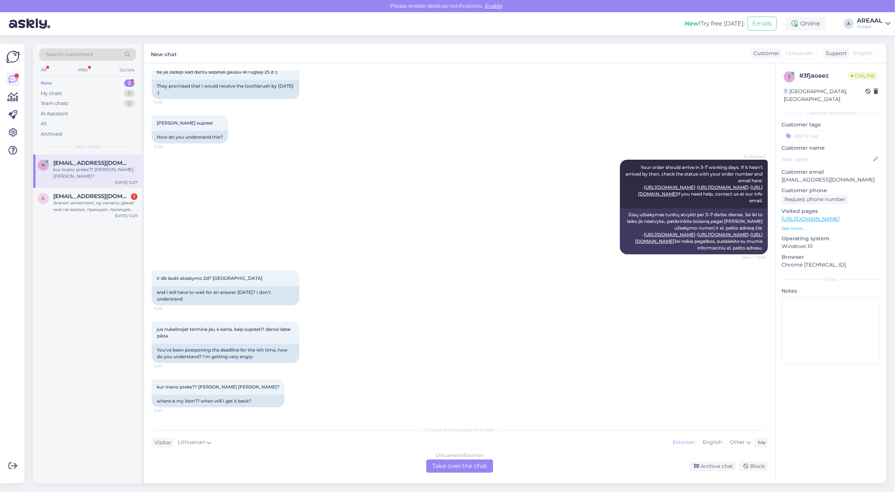
click at [438, 263] on div "ir db laukt atsakymo 2d? nesuprantu 12:26 and I still have to wait for an answe…" at bounding box center [460, 287] width 616 height 51
click at [450, 457] on div "Lithuanian to Estonian" at bounding box center [460, 455] width 48 height 7
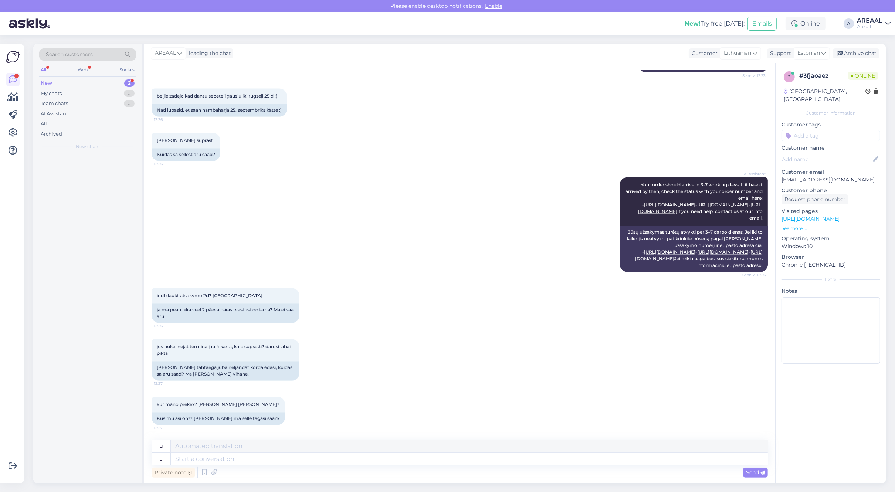
scroll to position [1847, 0]
click at [453, 466] on div "Private note Send" at bounding box center [460, 472] width 616 height 14
click at [394, 459] on textarea at bounding box center [469, 459] width 597 height 13
click at [92, 161] on span "[EMAIL_ADDRESS][DOMAIN_NAME]" at bounding box center [91, 163] width 77 height 7
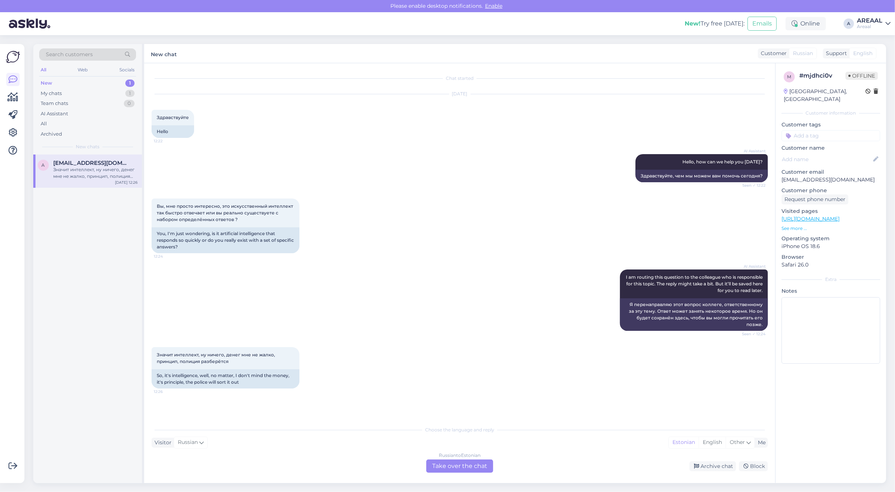
click at [461, 261] on div "AI Assistant I am routing this question to the colleague who is responsible for…" at bounding box center [460, 300] width 616 height 78
click at [387, 266] on div "AI Assistant I am routing this question to the colleague who is responsible for…" at bounding box center [460, 300] width 616 height 78
click at [447, 211] on div "Вы, мне просто интересно, это искусственный интеллект так быстро отвечает или в…" at bounding box center [460, 225] width 616 height 71
click at [468, 451] on div "Choose the language and reply Visitor Russian Me Estonian English Other Russian…" at bounding box center [460, 447] width 616 height 51
click at [468, 464] on div "Russian to Estonian Take over the chat" at bounding box center [459, 465] width 67 height 13
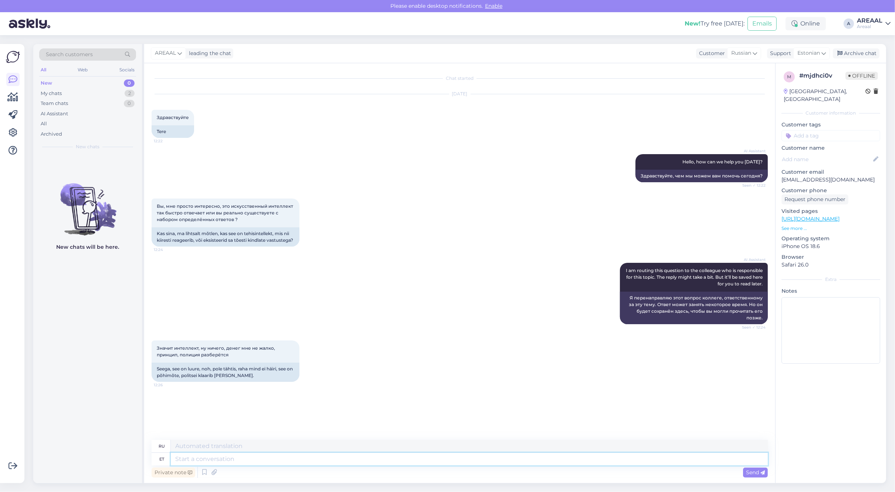
click at [453, 461] on textarea at bounding box center [469, 459] width 597 height 13
click at [818, 54] on span "Estonian" at bounding box center [808, 53] width 23 height 8
type input "eng"
click at [793, 84] on link "English" at bounding box center [798, 86] width 81 height 12
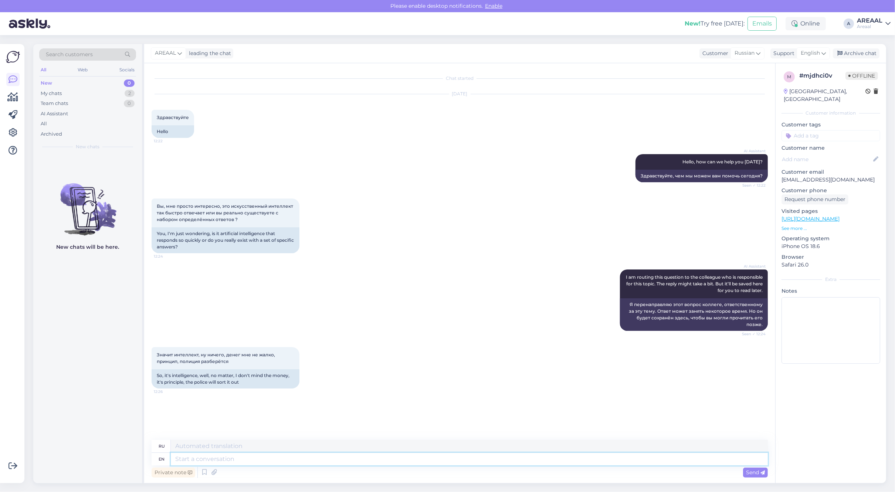
click at [395, 454] on textarea at bounding box center [469, 459] width 597 height 13
click at [119, 94] on div "My chats 2" at bounding box center [87, 93] width 97 height 10
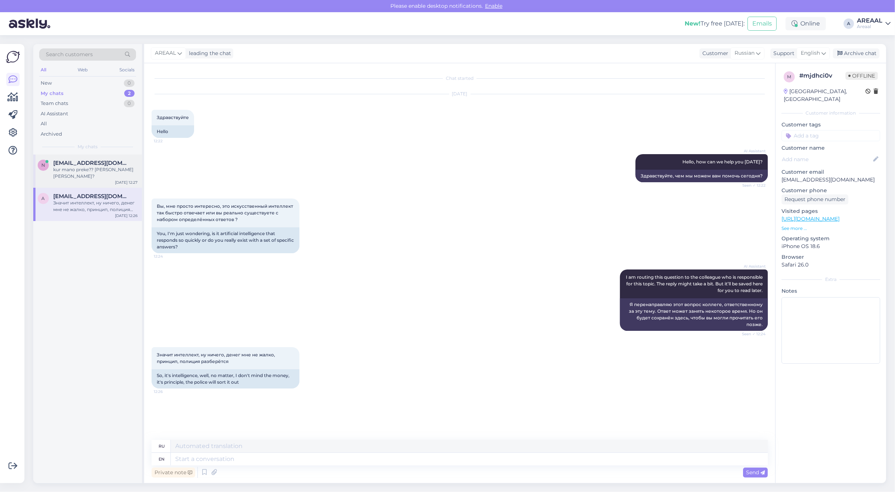
click at [110, 169] on div "kur mano preke?? kada ja atgausiu?" at bounding box center [95, 172] width 84 height 13
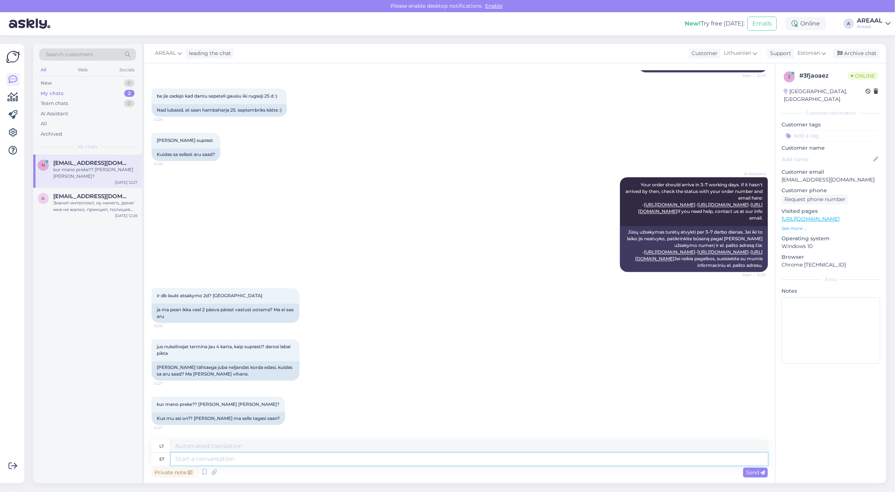
click at [442, 456] on textarea at bounding box center [469, 459] width 597 height 13
click at [398, 465] on textarea at bounding box center [469, 459] width 597 height 13
paste textarea "Šiuo metu laukiame, kol prekė pasieks mūsų sandėlį šią savaitę. Iš karto po to …"
type textarea "Šiuo metu laukiame, kol prekė pasieks mūsų sandėlį šią savaitę. Iš karto po to …"
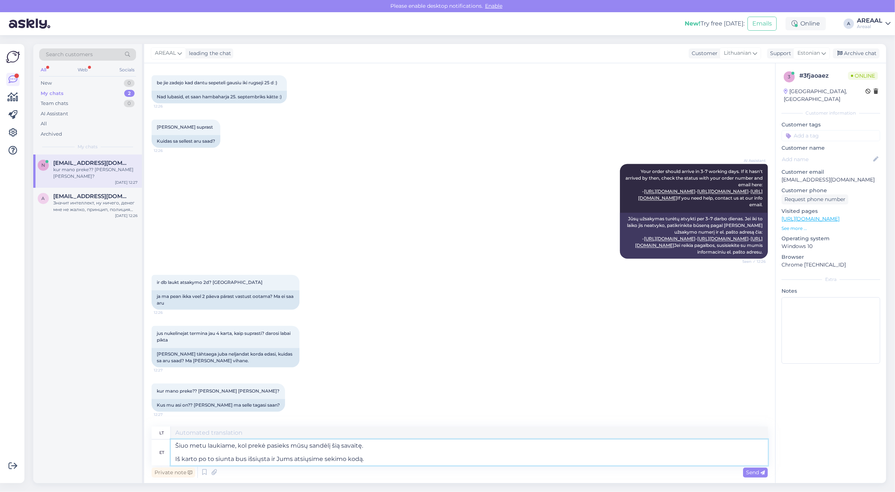
type textarea "Šiuo metu laukiame prekė pasieks mūsų sandĄjų šės vejņu. Iš karto po to siunta …"
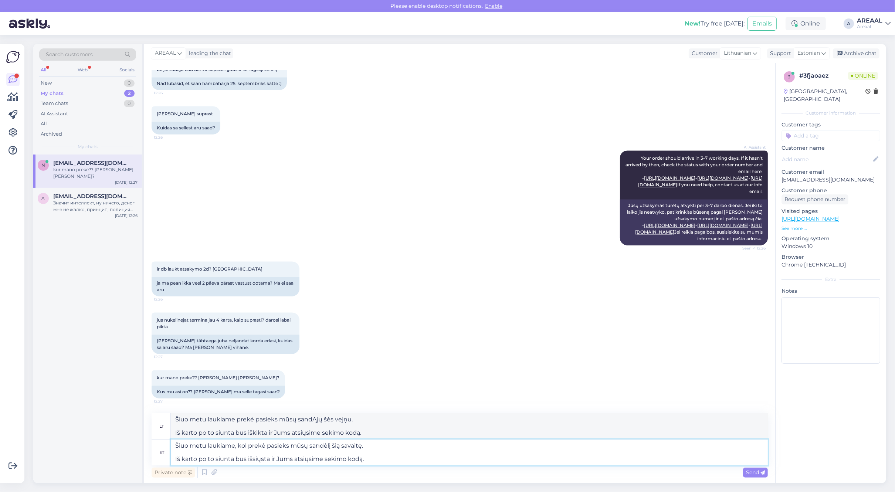
type textarea "Šiuo metu laukiame, kol prekė pasieks mūsų sandėlį šią savaitę. Iš karto po to …"
click at [394, 433] on textarea "Šiuo metu laukiame prekė pasieks mūsų sandĄjų šės vejņu. Iš karto po to siunta …" at bounding box center [469, 426] width 597 height 26
paste textarea ", kol prekė pasieks mūsų sandėlį šią savaitę. Iš karto po to siunta bus išsiųs"
type textarea "Šiuo metu laukiame, kol prekė pasieks mūsų sandėlį šią savaitę. Iš karto po to …"
click at [802, 52] on span "Estonian" at bounding box center [808, 53] width 23 height 8
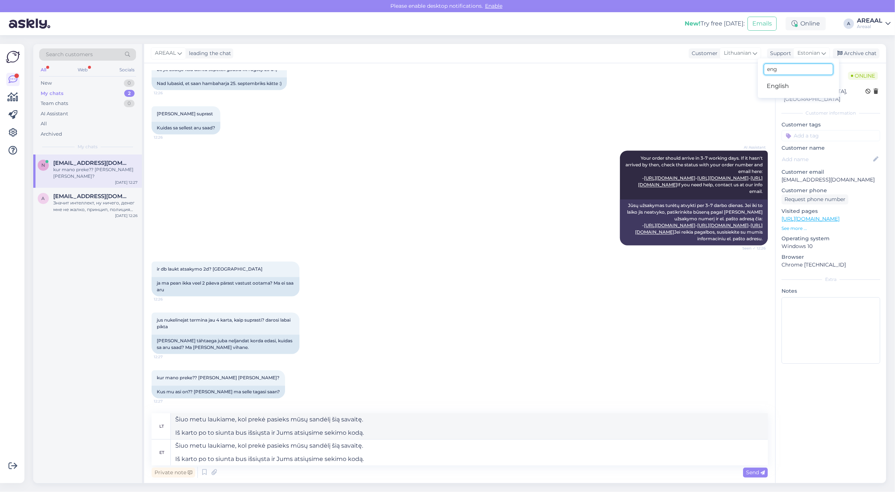
click at [794, 65] on input "eng" at bounding box center [798, 69] width 69 height 11
click at [795, 67] on input "eng" at bounding box center [798, 69] width 69 height 11
drag, startPoint x: 795, startPoint y: 67, endPoint x: 734, endPoint y: 68, distance: 61.0
click at [735, 68] on div "AREAAL leading the chat Customer Lithuanian Support Estonian eng English Archiv…" at bounding box center [515, 263] width 742 height 439
click at [801, 55] on span "Estonian" at bounding box center [808, 53] width 23 height 8
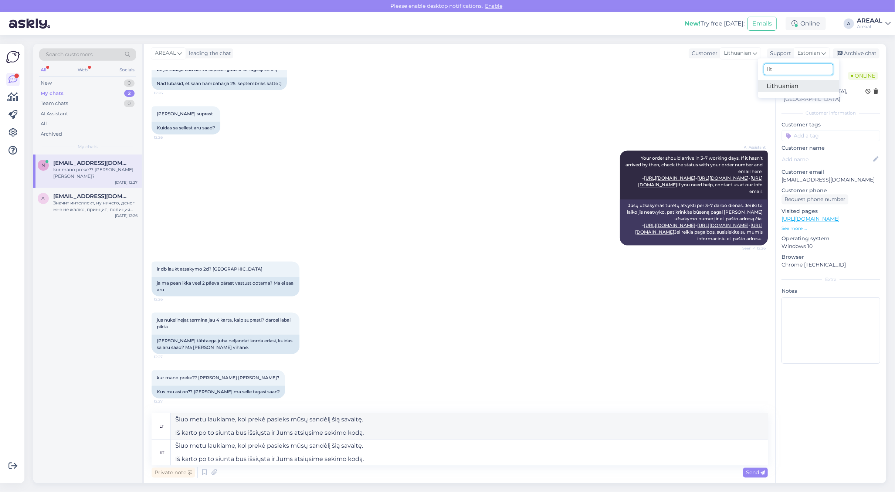
type input "lit"
click at [794, 85] on link "Lithuanian" at bounding box center [798, 86] width 81 height 12
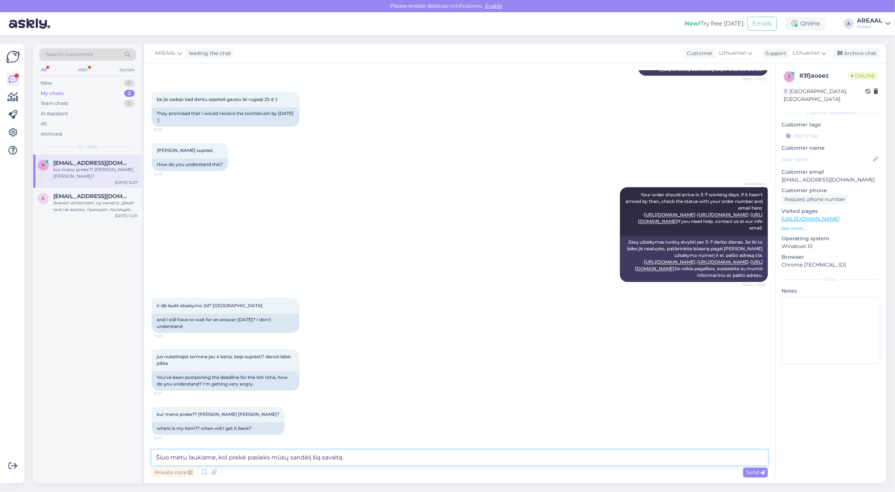
click at [364, 457] on textarea "Šiuo metu laukiame, kol prekė pasieks mūsų sandėlį šią savaitę. Iš karto po to …" at bounding box center [460, 458] width 616 height 16
paste textarea
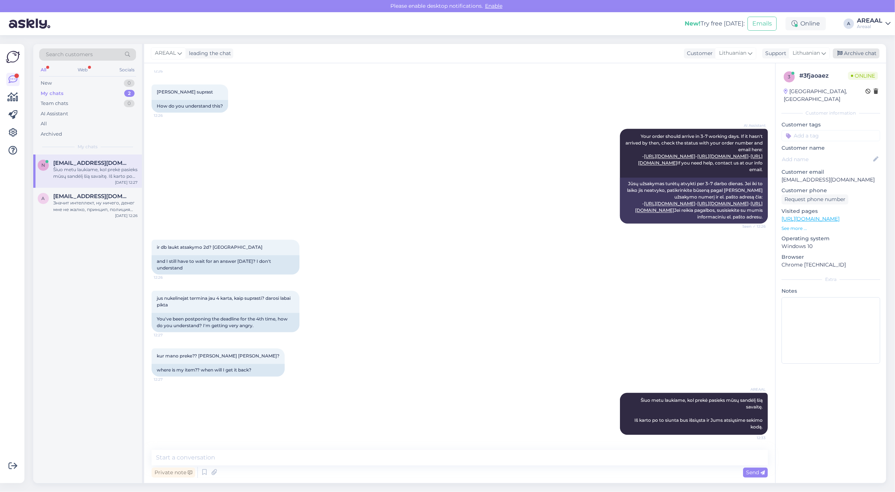
click at [869, 52] on div "Archive chat" at bounding box center [856, 53] width 47 height 10
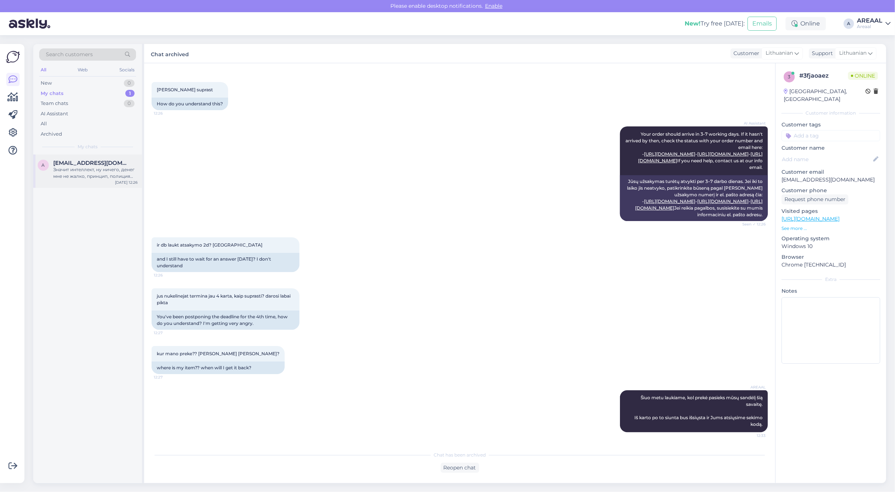
click at [103, 163] on span "[EMAIL_ADDRESS][DOMAIN_NAME]" at bounding box center [91, 163] width 77 height 7
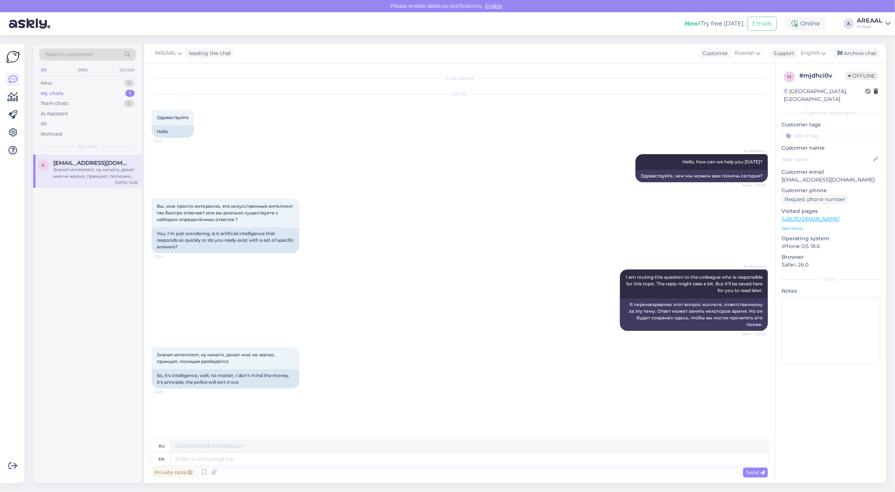
click at [323, 228] on div "Вы, мне просто интересно, это искусственный интеллект так быстро отвечает или в…" at bounding box center [460, 225] width 616 height 71
click at [367, 222] on div "Вы, мне просто интересно, это искусственный интеллект так быстро отвечает или в…" at bounding box center [460, 225] width 616 height 71
click at [409, 266] on div "AI Assistant I am routing this question to the colleague who is responsible for…" at bounding box center [460, 300] width 616 height 78
click at [412, 264] on div "AI Assistant I am routing this question to the colleague who is responsible for…" at bounding box center [460, 300] width 616 height 78
click at [399, 456] on textarea at bounding box center [469, 459] width 597 height 13
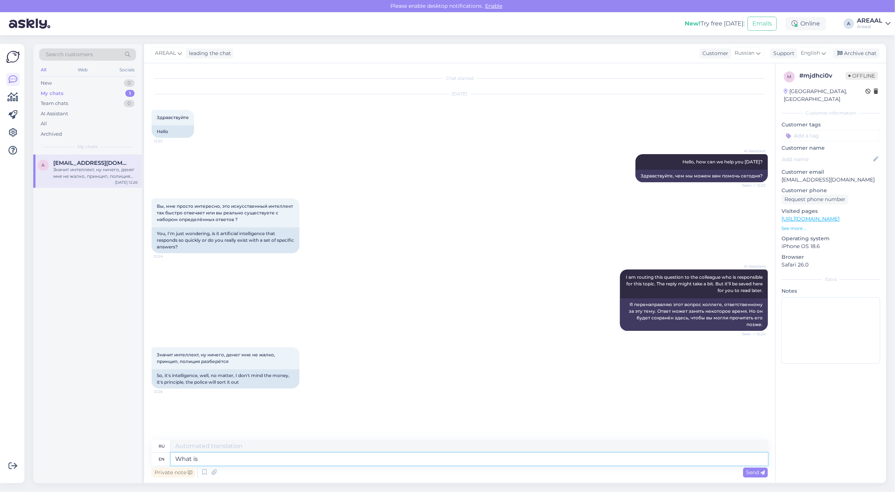
type textarea "What is"
type textarea "Что"
type textarea "What is th"
type textarea "Что такое"
type textarea "What is the"
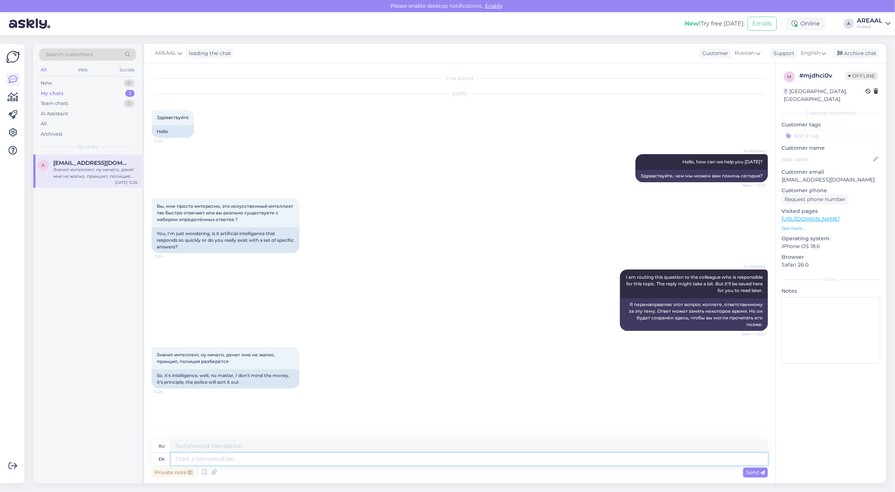
click at [331, 462] on textarea at bounding box center [469, 459] width 597 height 13
click at [331, 461] on textarea at bounding box center [469, 459] width 597 height 13
click at [106, 126] on div "All" at bounding box center [87, 124] width 97 height 10
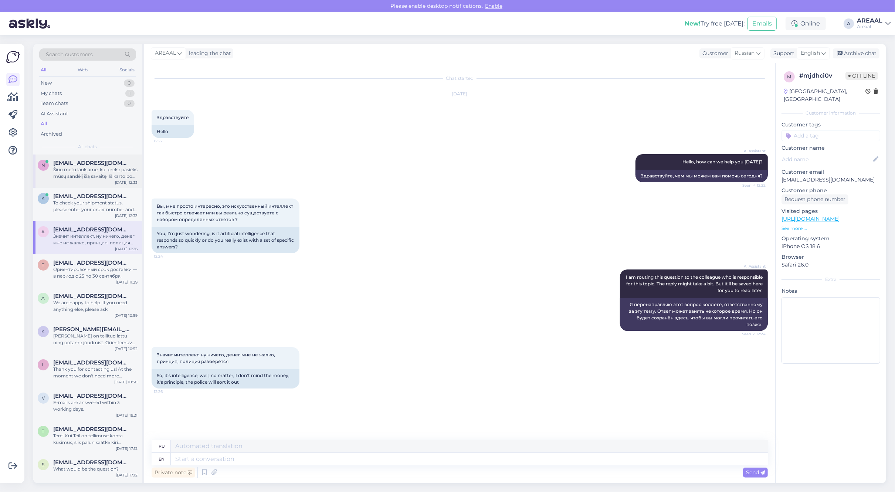
click at [96, 185] on div "n neringutea333@gmail.com Šiuo metu laukiame, kol prekė pasieks mūsų sandėlį ši…" at bounding box center [87, 170] width 109 height 33
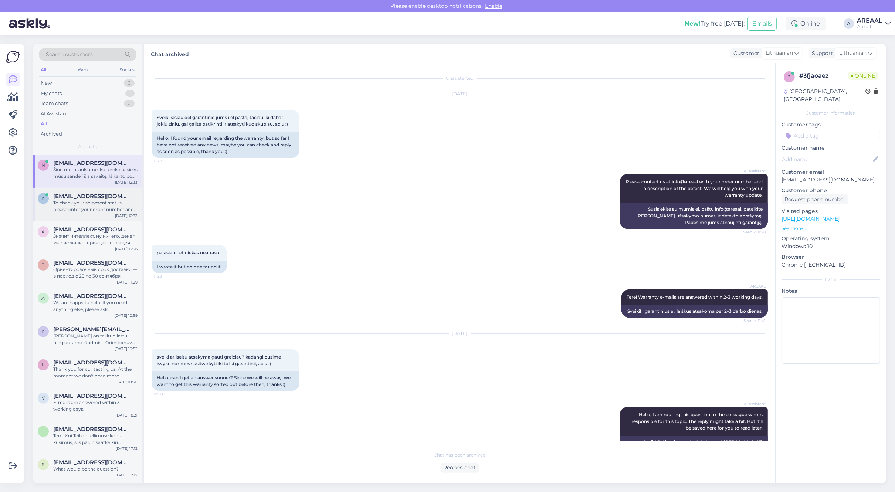
scroll to position [1904, 0]
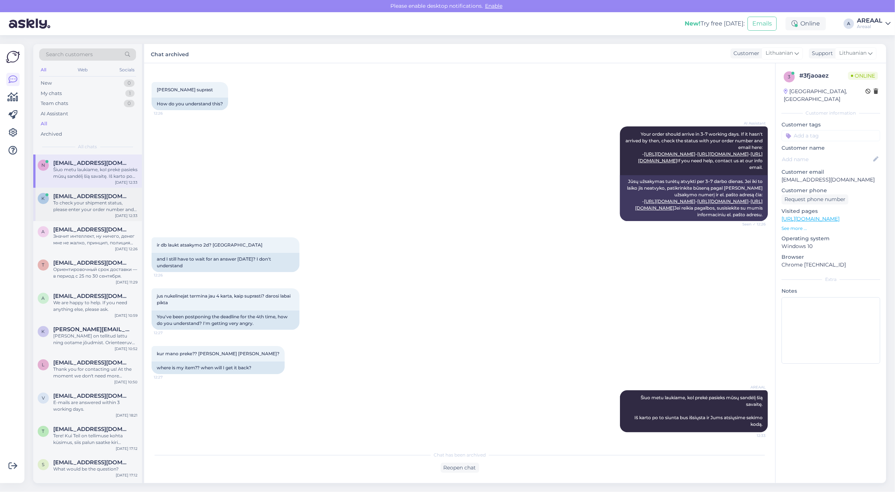
click at [97, 197] on span "[EMAIL_ADDRESS][DOMAIN_NAME]" at bounding box center [91, 196] width 77 height 7
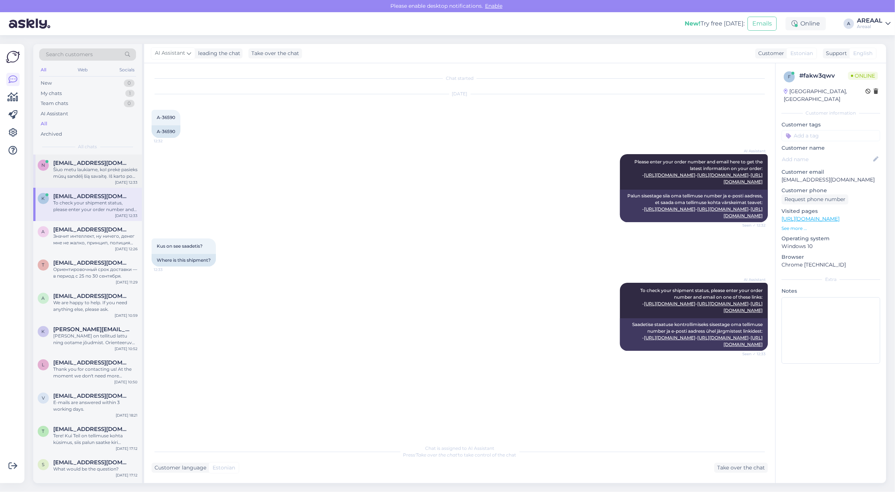
click at [91, 178] on div "Šiuo metu laukiame, kol prekė pasieks mūsų sandėlį šią savaitę. Iš karto po to …" at bounding box center [95, 172] width 84 height 13
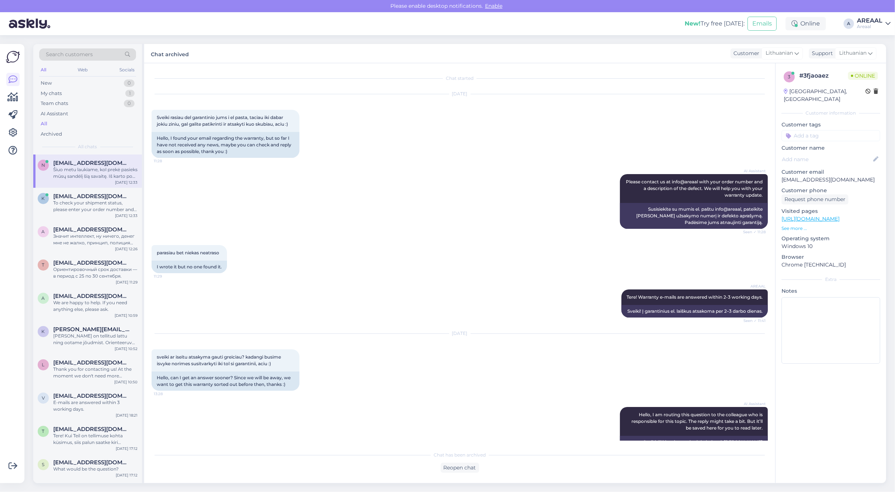
scroll to position [1904, 0]
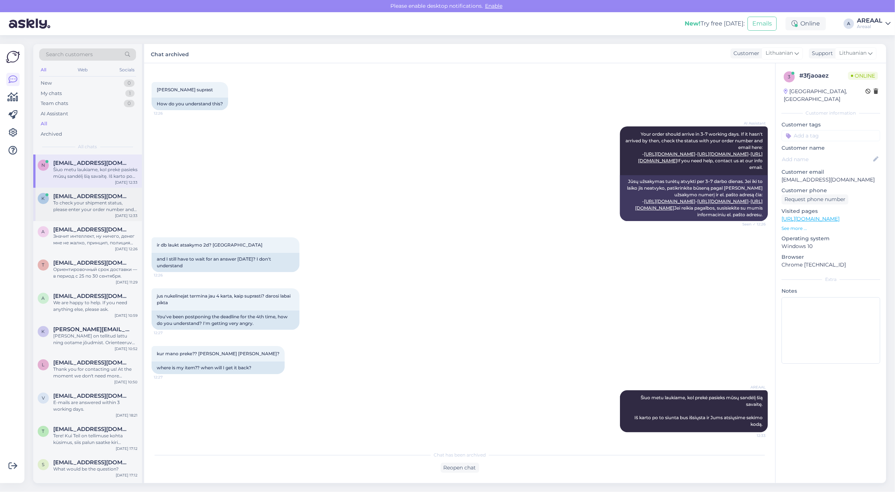
click at [94, 193] on span "kaire.pihlakas@gmail.com" at bounding box center [91, 196] width 77 height 7
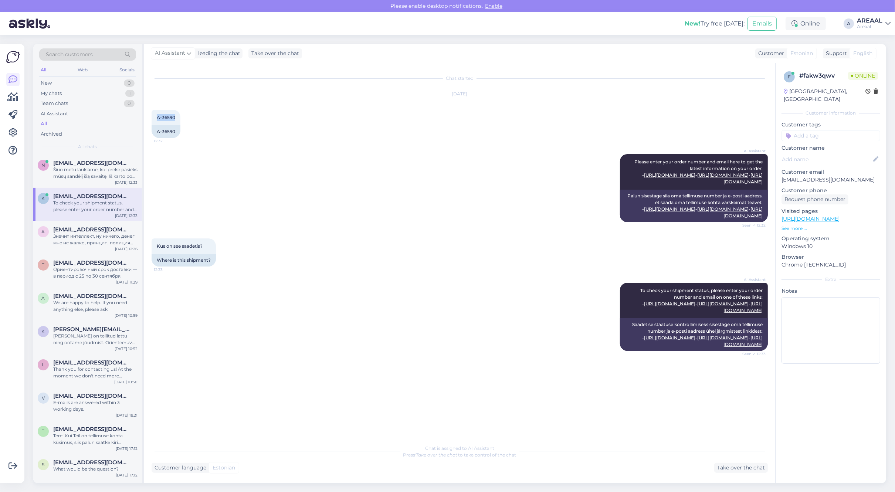
drag, startPoint x: 179, startPoint y: 115, endPoint x: 145, endPoint y: 119, distance: 34.2
click at [145, 119] on div "Chat started Sep 23 2025 A-36590 12:32 A-36590 AI Assistant Please enter your o…" at bounding box center [459, 273] width 631 height 420
copy span "A-36590"
click at [736, 465] on div "Take over the chat" at bounding box center [741, 468] width 54 height 10
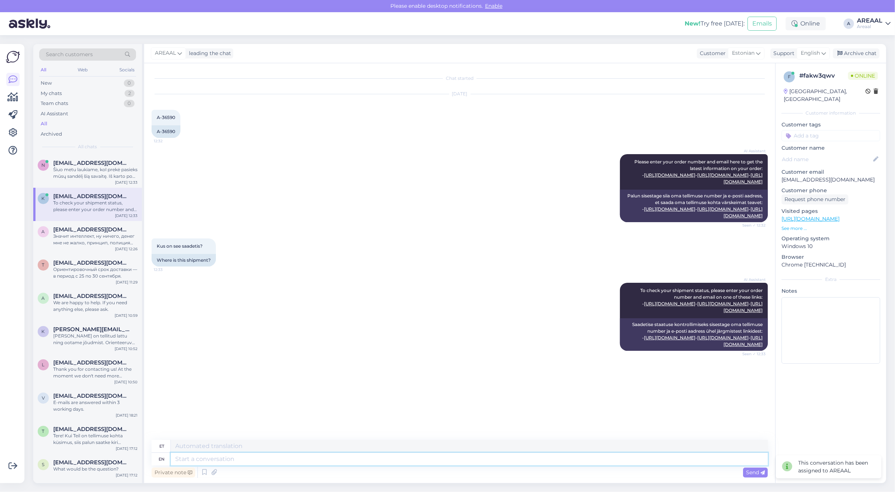
click at [667, 461] on textarea at bounding box center [469, 459] width 597 height 13
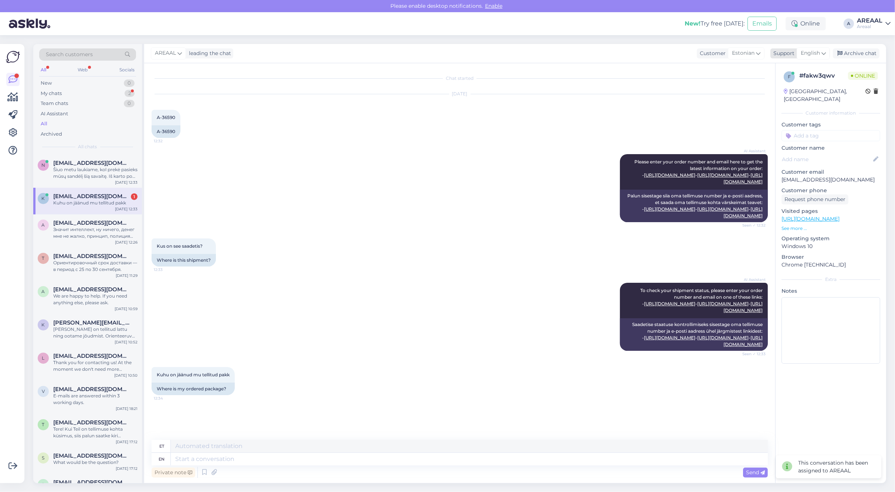
click at [784, 54] on div "Support" at bounding box center [782, 54] width 24 height 8
click at [795, 71] on input "lit" at bounding box center [799, 69] width 69 height 11
type input "est"
click at [795, 82] on link "Estonian" at bounding box center [800, 86] width 81 height 12
click at [511, 479] on div "Private note Send" at bounding box center [460, 472] width 616 height 14
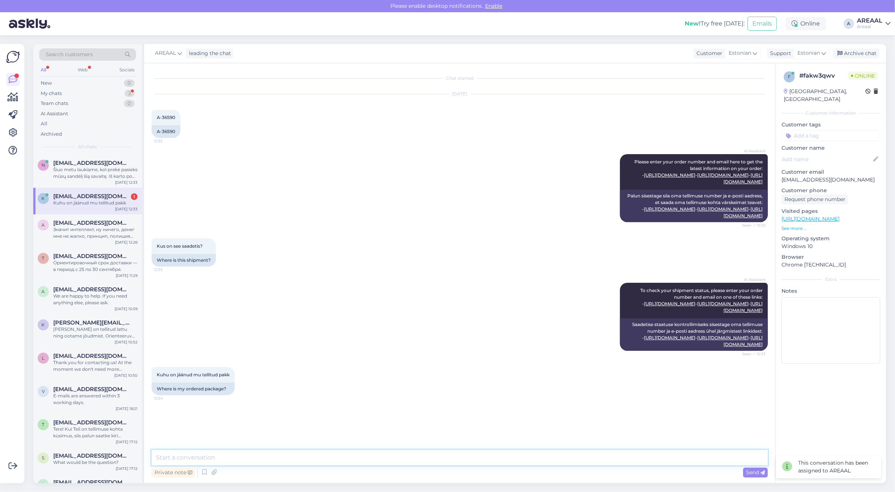
click at [512, 461] on textarea at bounding box center [460, 458] width 616 height 16
click at [207, 462] on textarea "Kaup on tellitud tarnijalt lattu ning ootame saabumist. Peale kauba saabumist o…" at bounding box center [460, 458] width 616 height 16
type textarea "Kaup on tellitud Prantsusmaa hulgilaost Eestisse ning ootame saabumist. Peale k…"
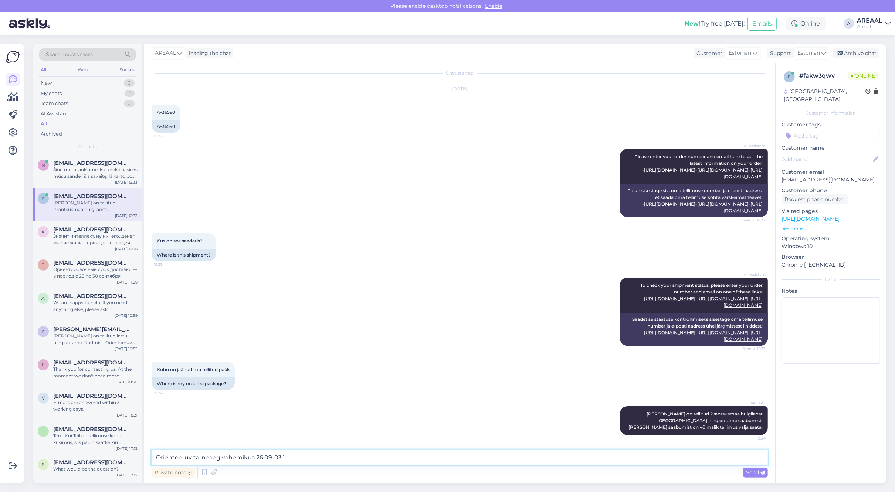
type textarea "Orienteeruv tarneaeg vahemikus 26.09-03.10"
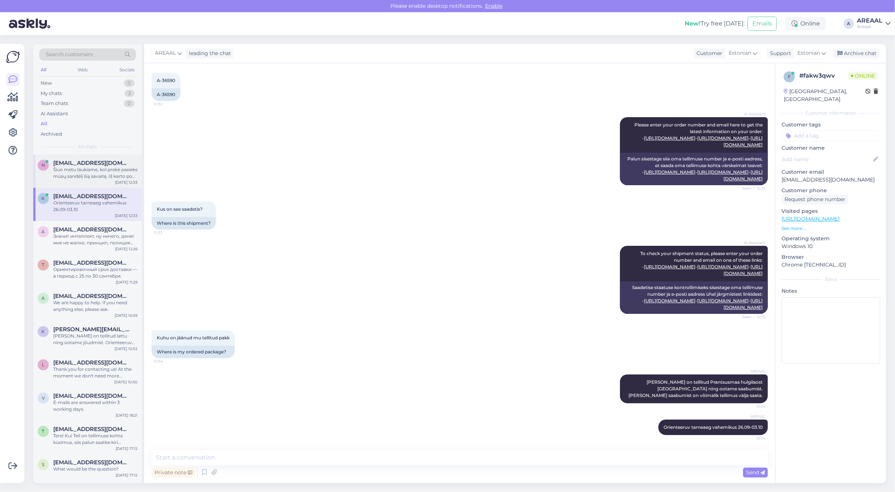
click at [82, 176] on div "Šiuo metu laukiame, kol prekė pasieks mūsų sandėlį šią savaitę. Iš karto po to …" at bounding box center [95, 172] width 84 height 13
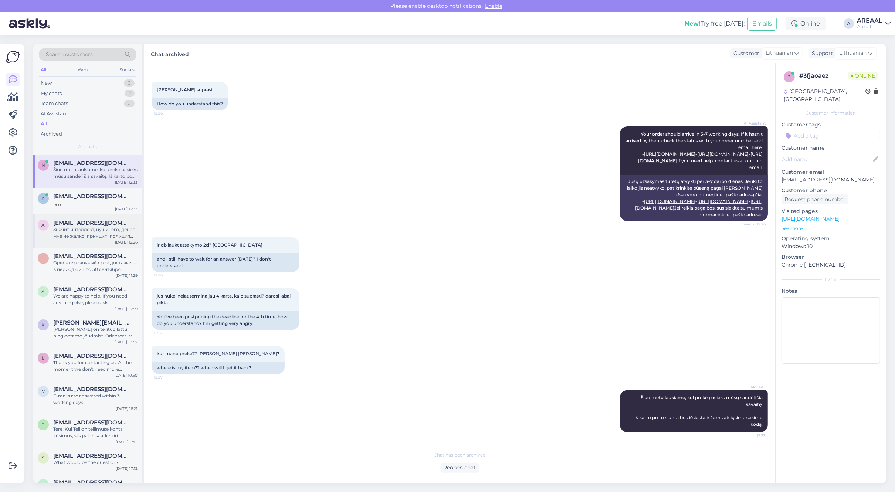
click at [89, 238] on div "Значит интеллект, ну ничего, денег мне не жалко, принцип, полиция разберётся" at bounding box center [95, 232] width 84 height 13
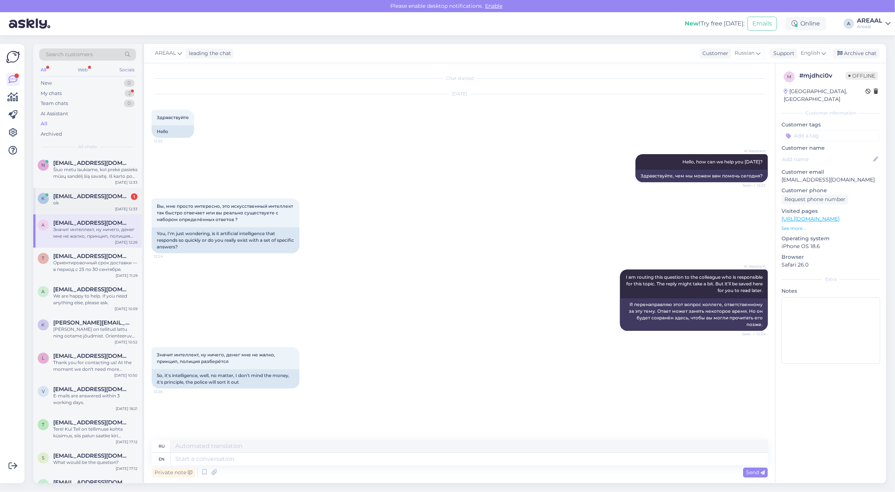
click at [95, 198] on span "[EMAIL_ADDRESS][DOMAIN_NAME]" at bounding box center [91, 196] width 77 height 7
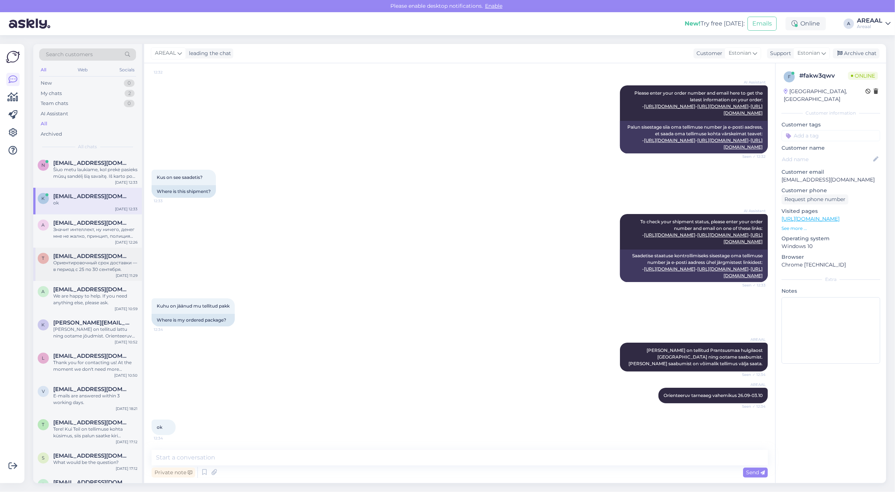
click at [95, 253] on span "[EMAIL_ADDRESS][DOMAIN_NAME]" at bounding box center [91, 256] width 77 height 7
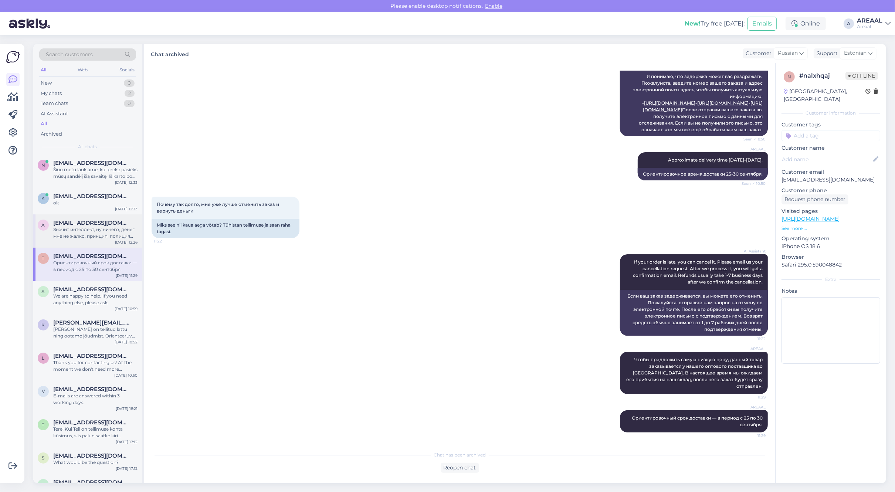
click at [93, 226] on div "Значит интеллект, ну ничего, денег мне не жалко, принцип, полиция разберётся" at bounding box center [95, 232] width 84 height 13
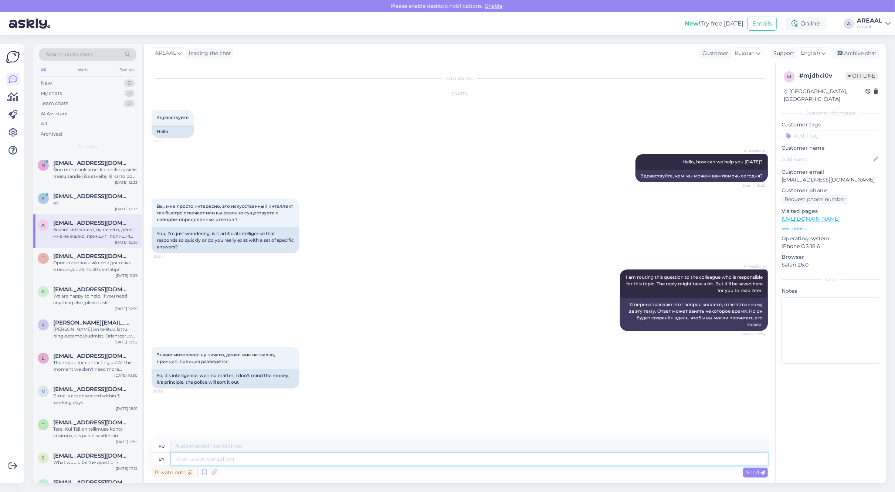
click at [339, 463] on textarea at bounding box center [469, 459] width 597 height 13
click at [339, 462] on textarea at bounding box center [469, 459] width 597 height 13
type textarea "Yes,"
type textarea "Да,"
type textarea "Yes, we ha"
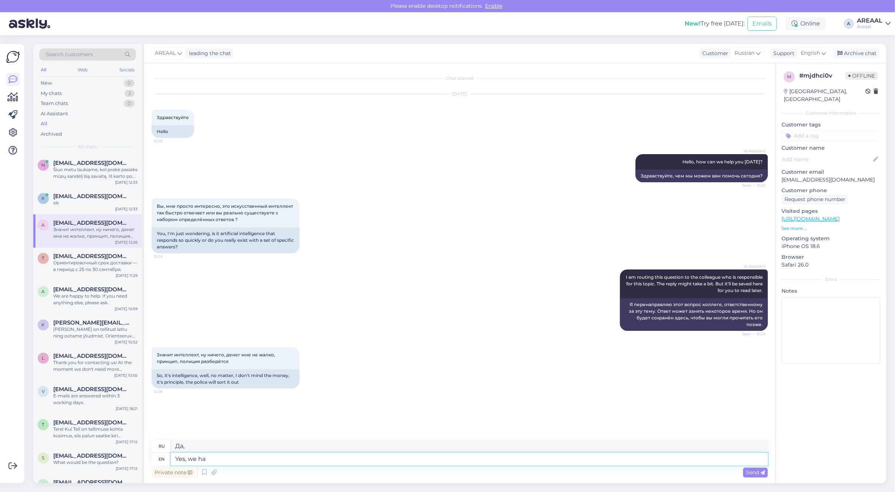
type textarea "Да, мы"
type textarea "Yes, we have a"
type textarea "Да, у нас есть"
type textarea "Yes, we have artifial i"
type textarea "Да, у нас есть искусственные"
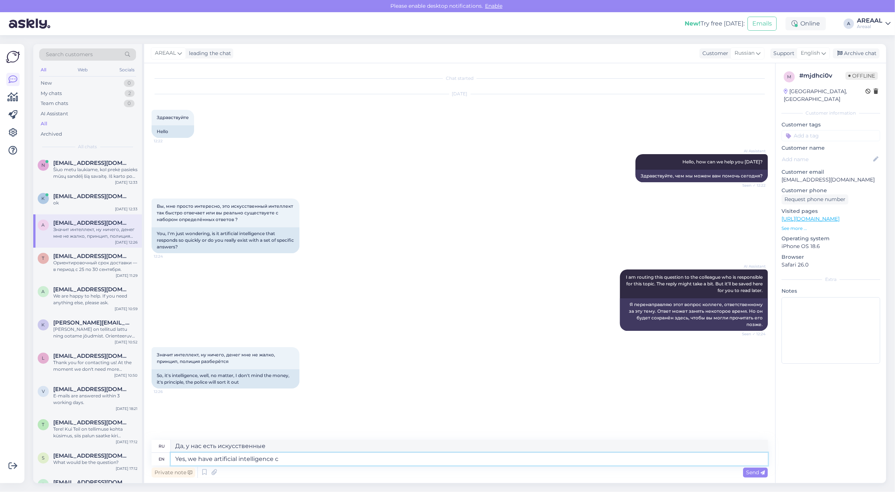
type textarea "Yes, we have artificial intelligence ch"
type textarea "Да, у нас есть искусственный интеллект."
type textarea "Yes, we have artificial intelligence helping us"
type textarea "Да, у нас есть искусственный интеллект, который нам помогает."
type textarea "Yes, we have artificial intelligence helping us with"
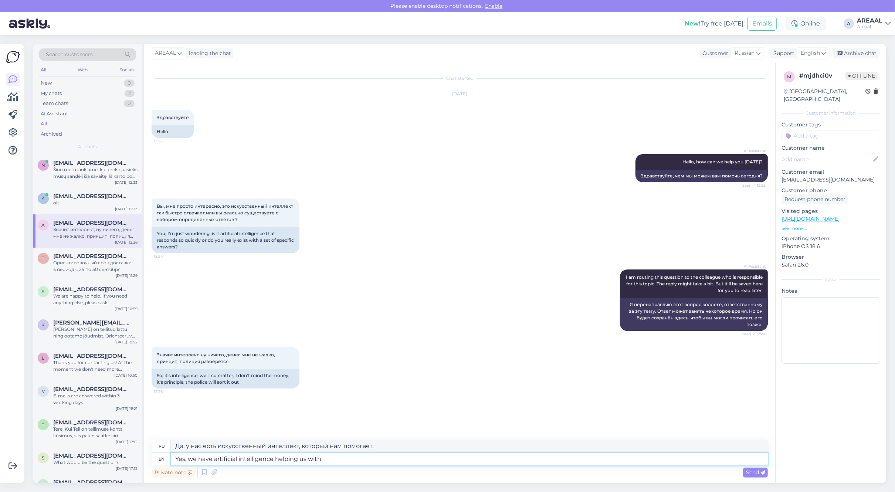
type textarea "Да, нам помогает искусственный интеллект."
type textarea "Yes, we have artificial intelligence helping us with c"
type textarea "Да, у нас есть искусственный интеллект, который помогает нам в этом."
type textarea "Yes, we have artificial intelligence helping us with customer ser"
type textarea "Да, у нас есть искусственный интеллект, который помогает нам с клиентами."
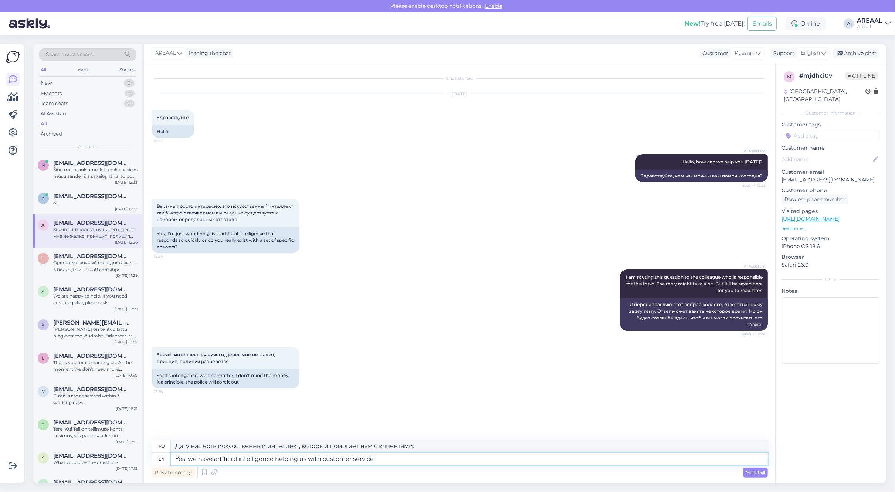
type textarea "Yes, we have artificial intelligence helping us with customer service"
type textarea "Да, у нас есть искусственный интеллект, который помогает нам в обслуживании кли…"
type textarea "Yes, we have artificial intelligence helping us with customer service. It's the"
type textarea "Да, искусственный интеллект помогает нам в обслуживании клиентов."
type textarea "Yes, we have artificial intelligence helping us with customer service. It's the"
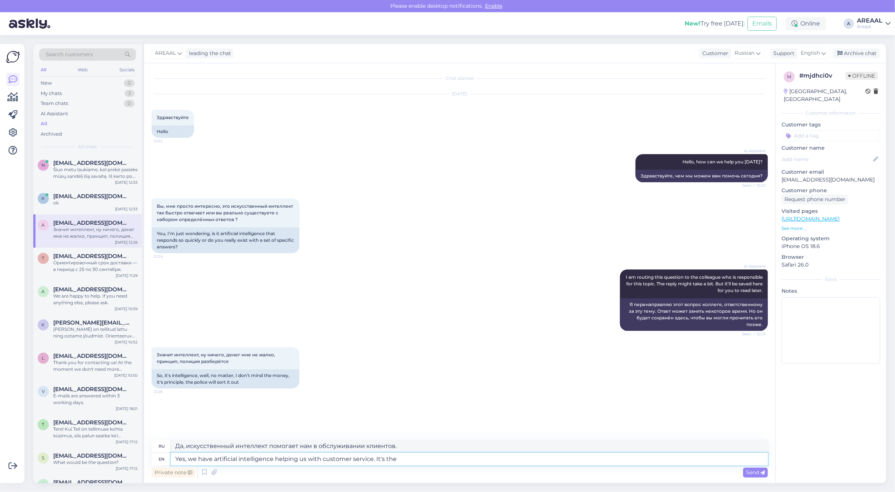
type textarea "Да, искусственный интеллект помогает нам обслуживать клиентов. Это"
type textarea "Yes, we have artificial intelligence helping us with customer service. It's"
type textarea "Да, искусственный интеллект помогает нам в обслуживании клиентов."
type textarea "Yes, we have artificial intelligence helping us with customer service"
type textarea "Да, у нас есть искусственный интеллект, который помогает нам в обслуживании кли…"
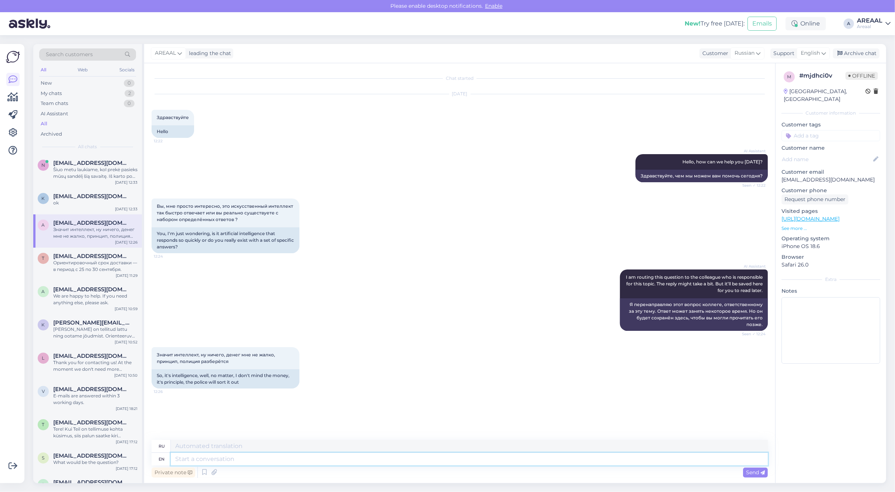
scroll to position [21, 0]
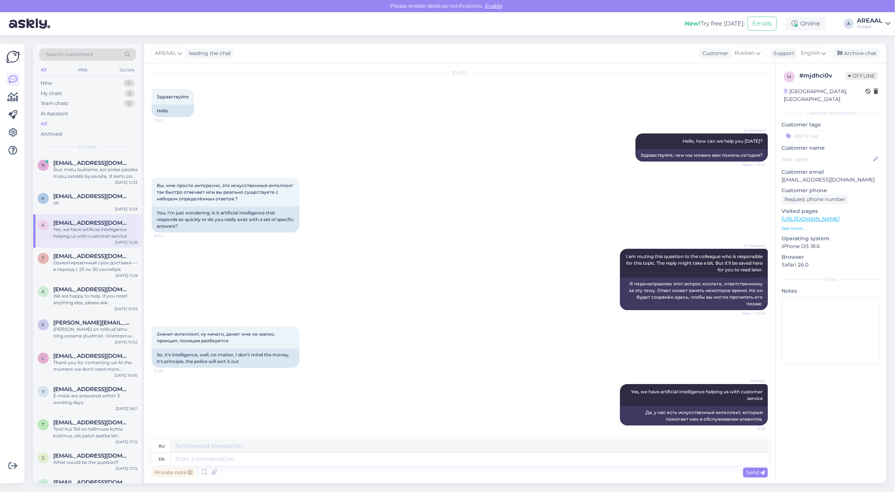
click at [519, 298] on div "AI Assistant I am routing this question to the colleague who is responsible for…" at bounding box center [460, 280] width 616 height 78
click at [90, 218] on div "a a.karpovith@gmail.ee Yes, we have artificial intelligence helping us with cus…" at bounding box center [87, 230] width 109 height 33
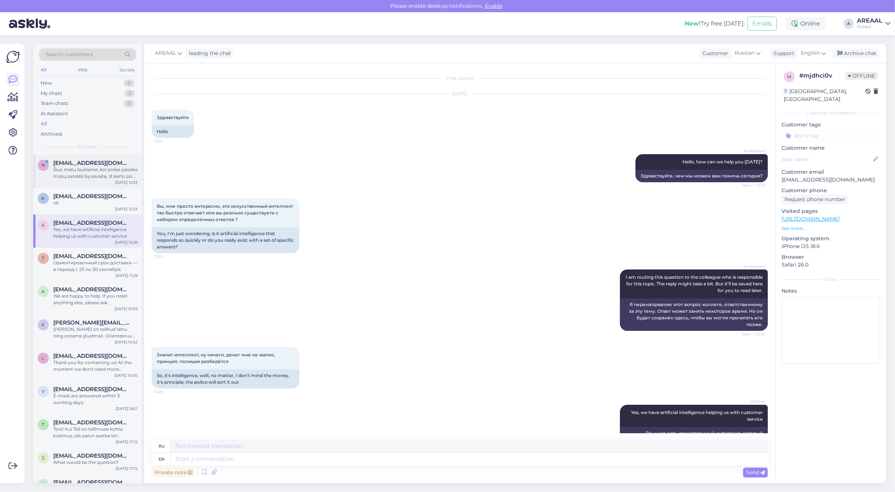
click at [88, 176] on div "Šiuo metu laukiame, kol prekė pasieks mūsų sandėlį šią savaitę. Iš karto po to …" at bounding box center [95, 172] width 84 height 13
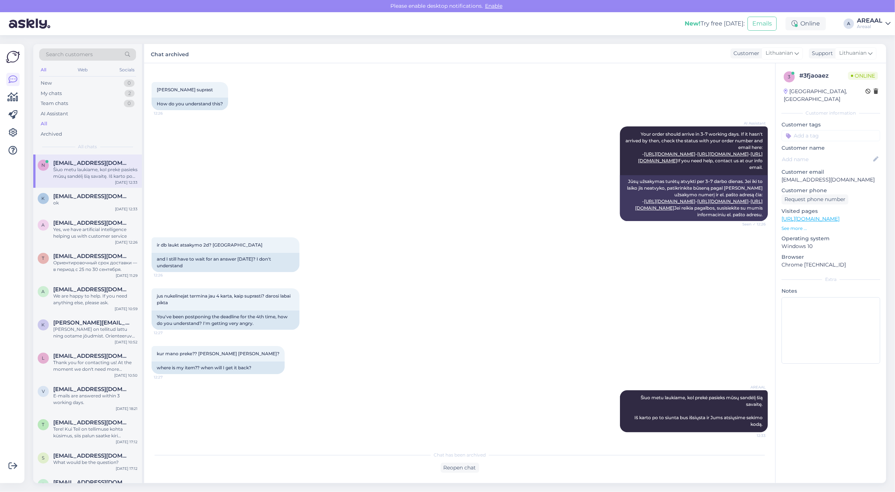
click at [90, 195] on span "[EMAIL_ADDRESS][DOMAIN_NAME]" at bounding box center [91, 196] width 77 height 7
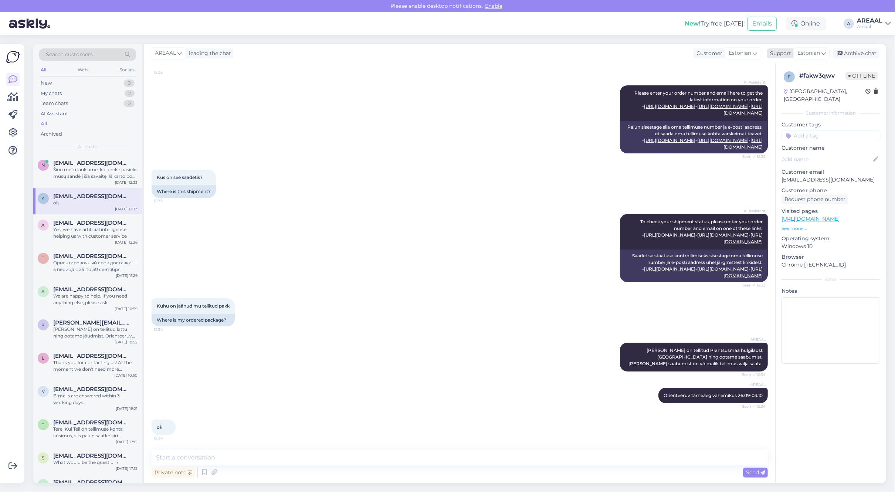
click at [855, 53] on div "Archive chat" at bounding box center [856, 53] width 47 height 10
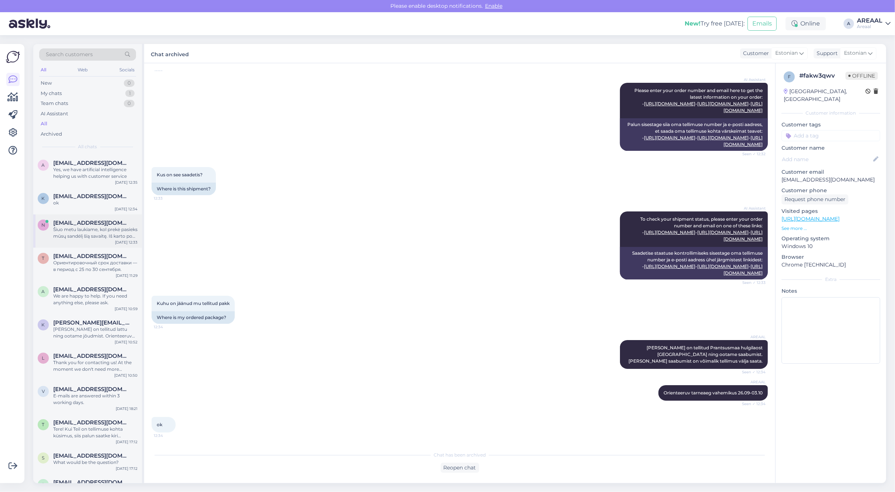
click at [67, 240] on div "n neringutea333@gmail.com Šiuo metu laukiame, kol prekė pasieks mūsų sandėlį ši…" at bounding box center [87, 230] width 109 height 33
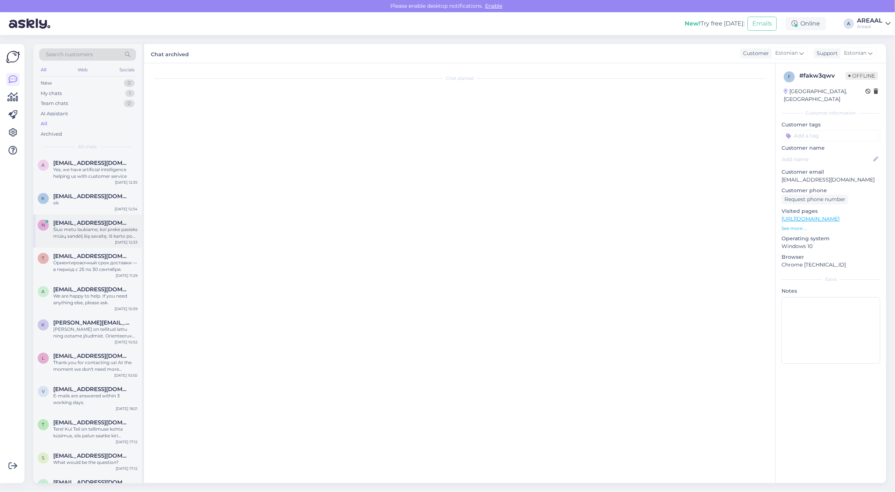
scroll to position [1904, 0]
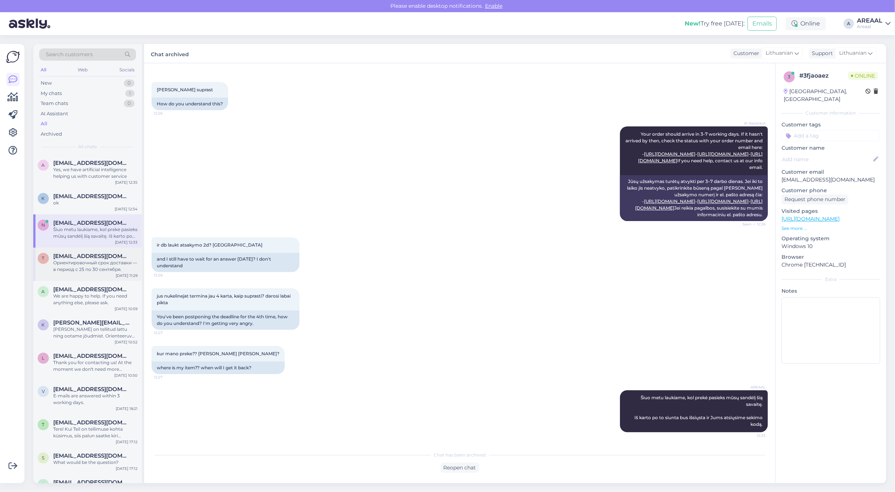
click at [88, 261] on div "Ориентировочный срок доставки — в период с 25 по 30 сентября." at bounding box center [95, 265] width 84 height 13
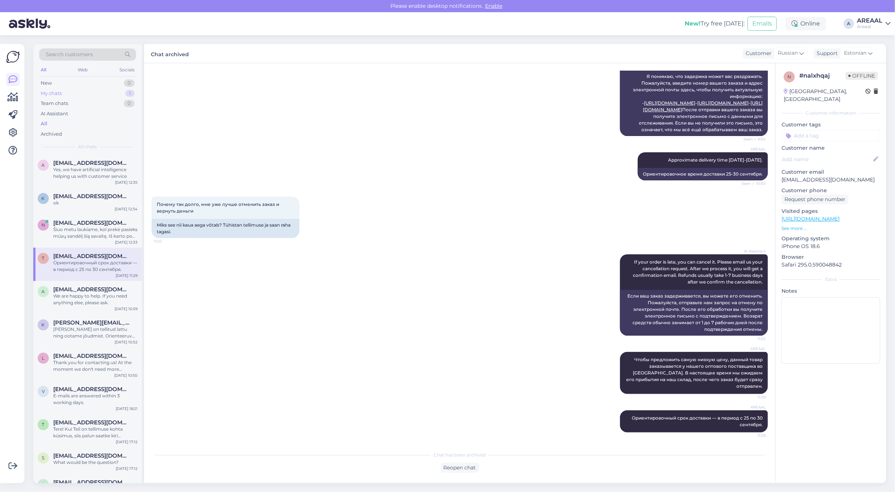
click at [124, 92] on div "My chats 1" at bounding box center [87, 93] width 97 height 10
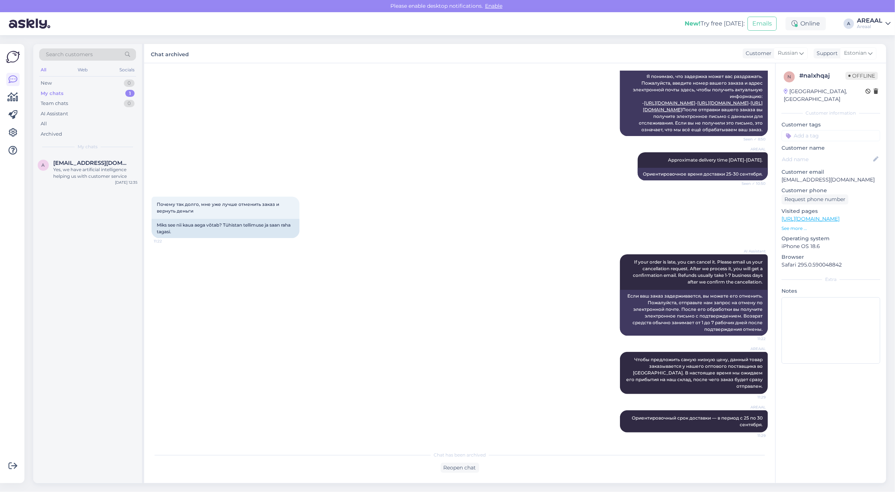
click at [110, 190] on div "a a.karpovith@gmail.ee Yes, we have artificial intelligence helping us with cus…" at bounding box center [87, 318] width 109 height 329
click at [107, 181] on div "a a.karpovith@gmail.ee Yes, we have artificial intelligence helping us with cus…" at bounding box center [87, 170] width 109 height 33
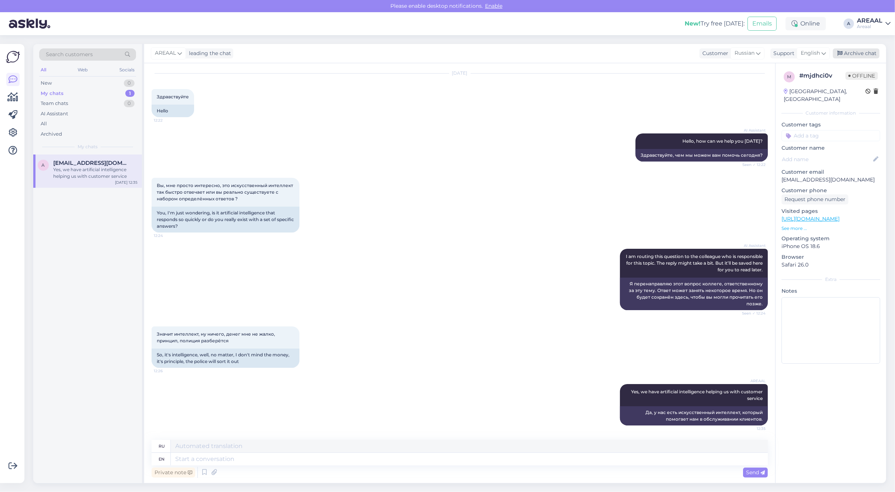
click at [871, 52] on div "Archive chat" at bounding box center [856, 53] width 47 height 10
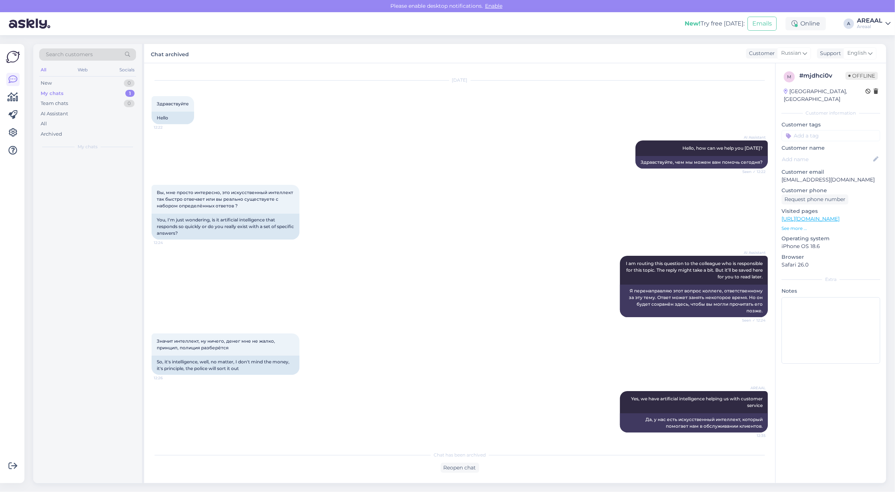
scroll to position [13, 0]
click at [880, 21] on div "AREAAL" at bounding box center [870, 21] width 26 height 6
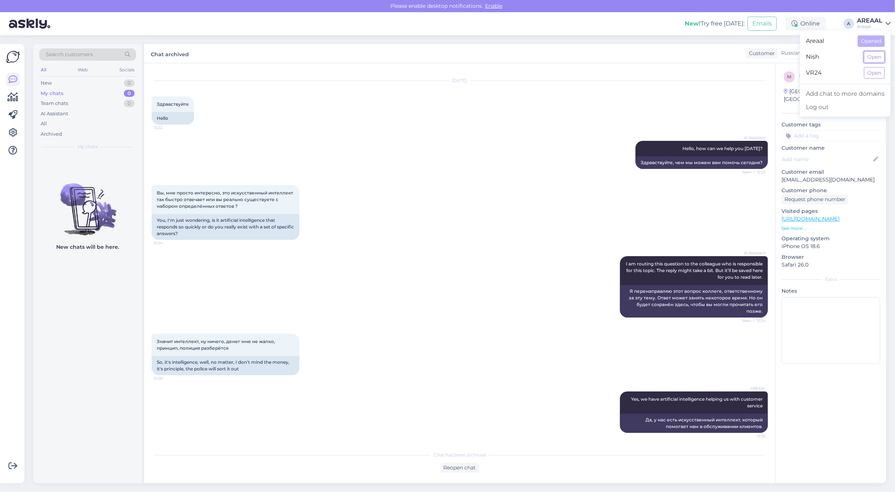
click at [874, 51] on button "Open" at bounding box center [874, 56] width 21 height 11
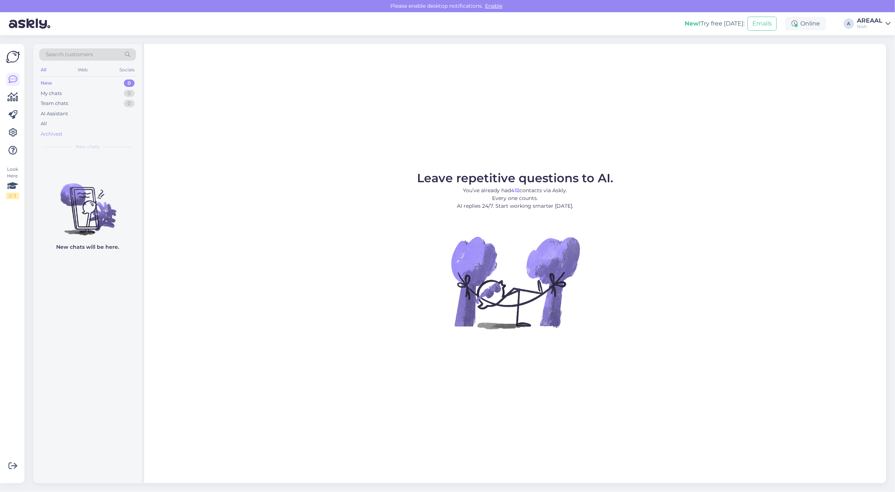
click at [77, 132] on div "Archived" at bounding box center [87, 134] width 97 height 10
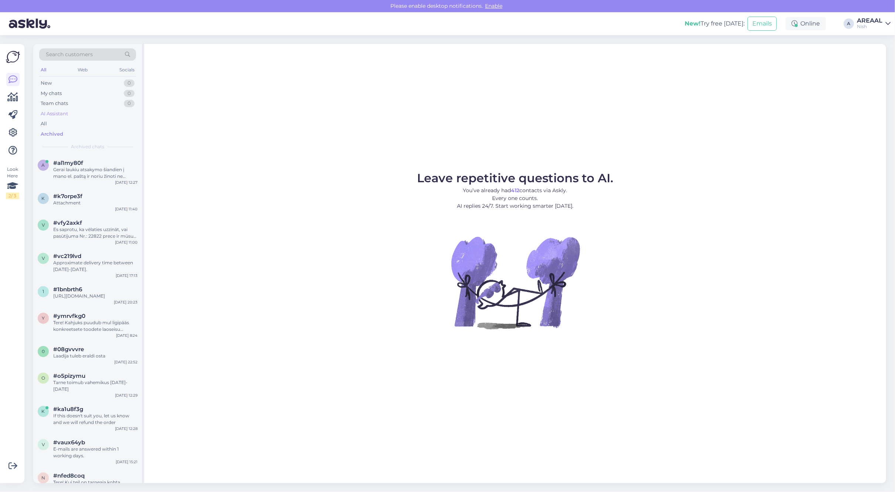
click at [80, 118] on div "AI Assistant" at bounding box center [87, 114] width 97 height 10
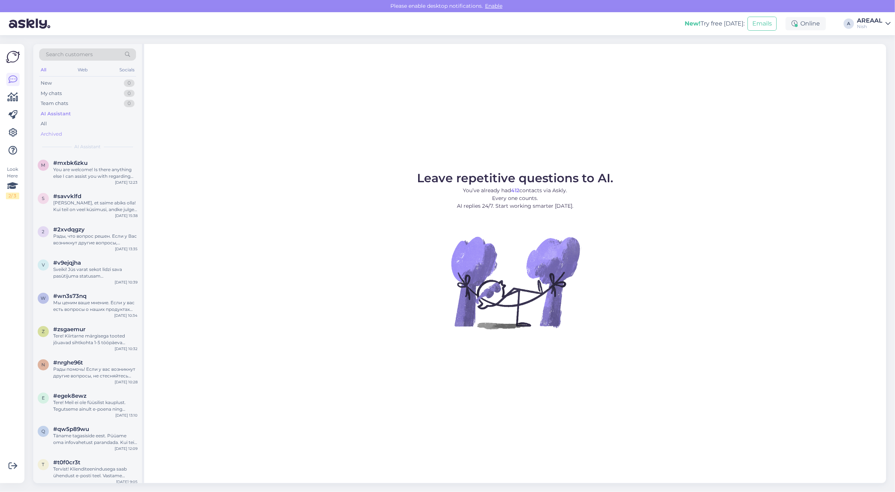
click at [82, 130] on div "Archived" at bounding box center [87, 134] width 97 height 10
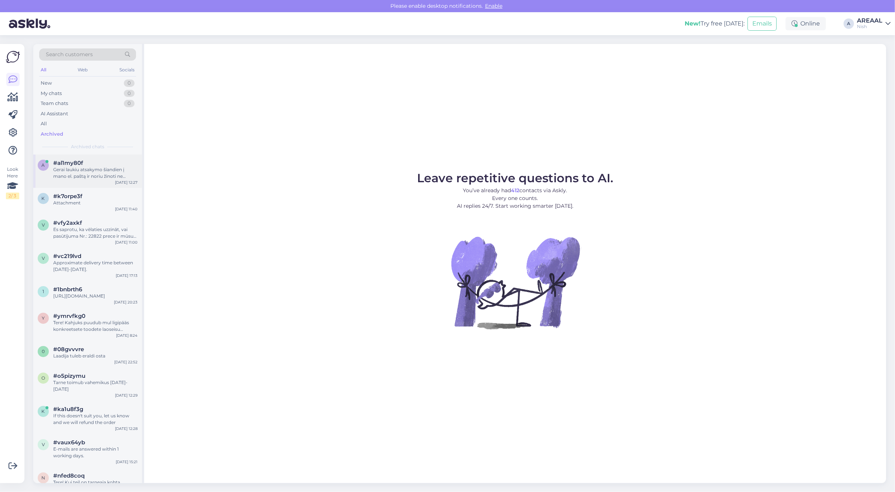
click at [92, 172] on div "Gerai laukiu atsakymo šiandien į mano el. paštą ir noriu žinoti ne formalius at…" at bounding box center [95, 172] width 84 height 13
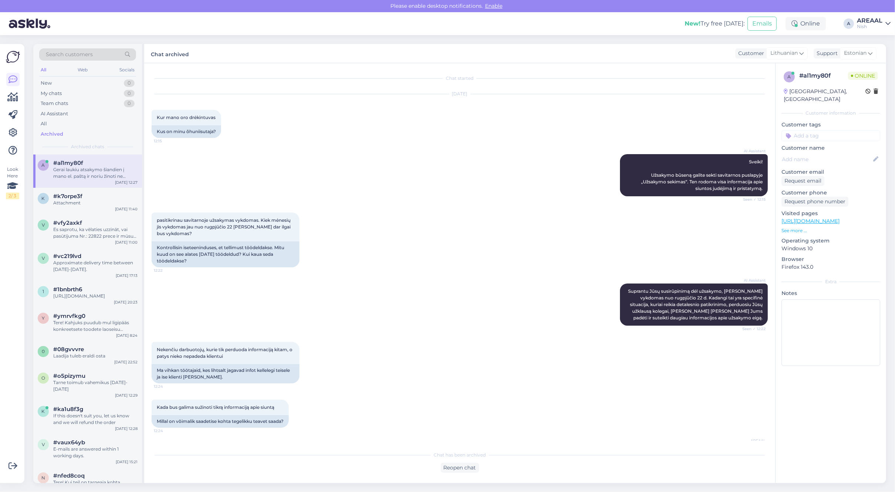
scroll to position [225, 0]
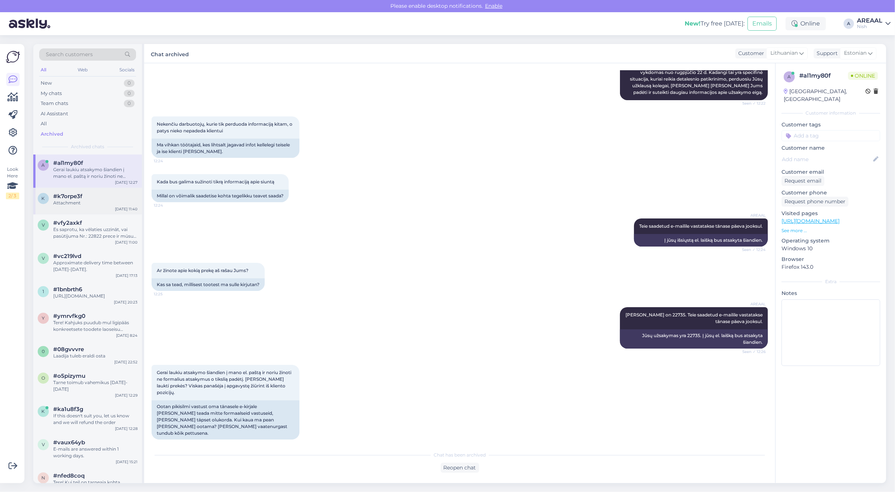
click at [102, 210] on div "k #k7orpe3f Attachment Sep 23 11:40" at bounding box center [87, 201] width 109 height 27
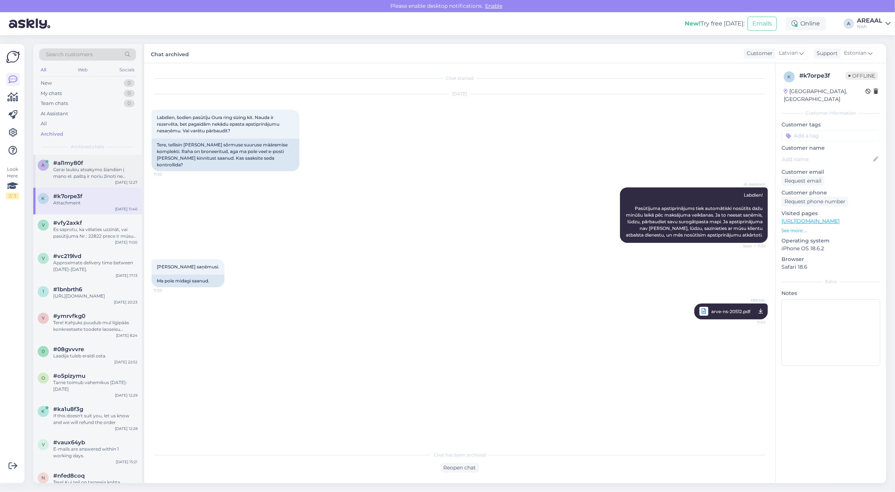
click at [95, 170] on div "Gerai laukiu atsakymo šiandien į mano el. paštą ir noriu žinoti ne formalius at…" at bounding box center [95, 172] width 84 height 13
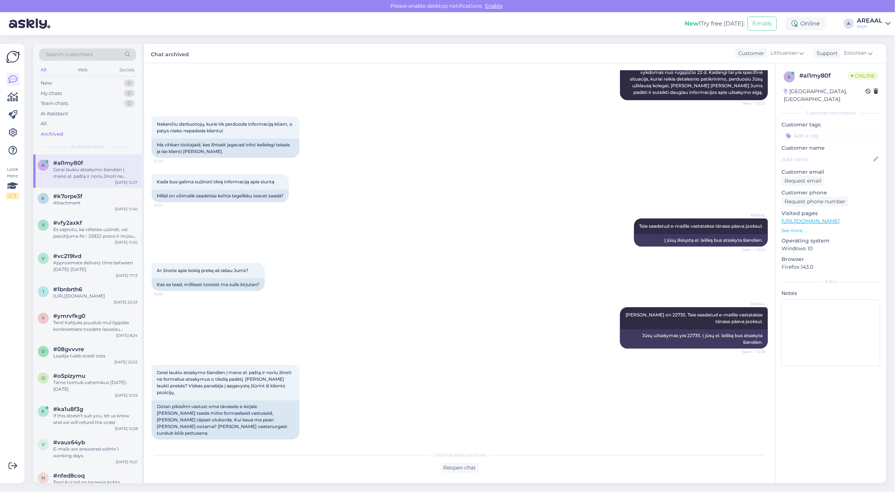
click at [876, 21] on div "AREAAL" at bounding box center [870, 21] width 26 height 6
click at [882, 43] on button "Open" at bounding box center [874, 40] width 21 height 11
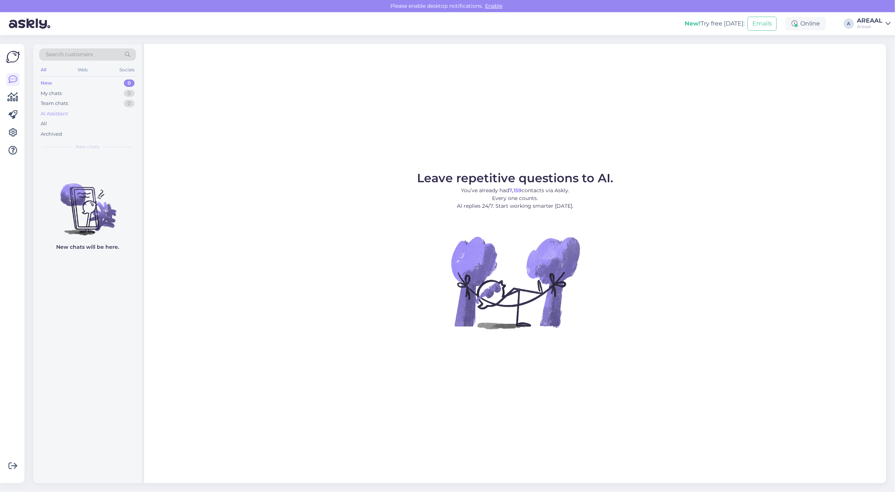
click at [76, 117] on div "AI Assistant" at bounding box center [87, 114] width 97 height 10
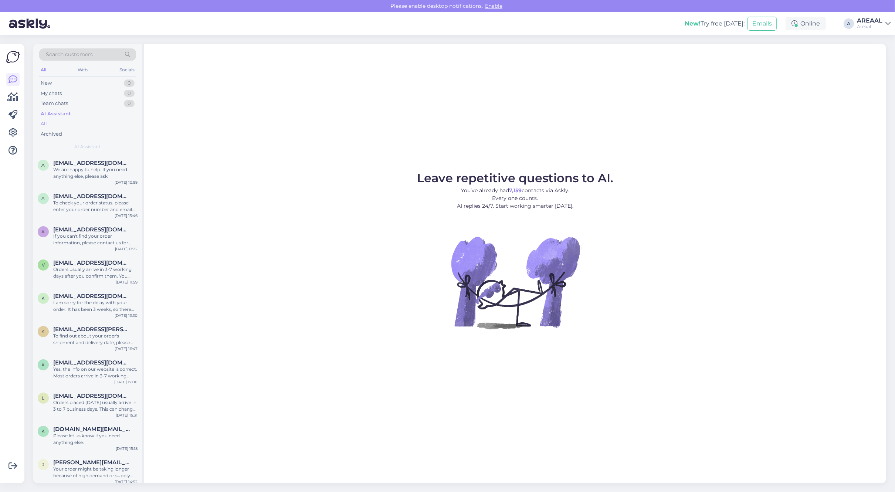
click at [76, 122] on div "All" at bounding box center [87, 124] width 97 height 10
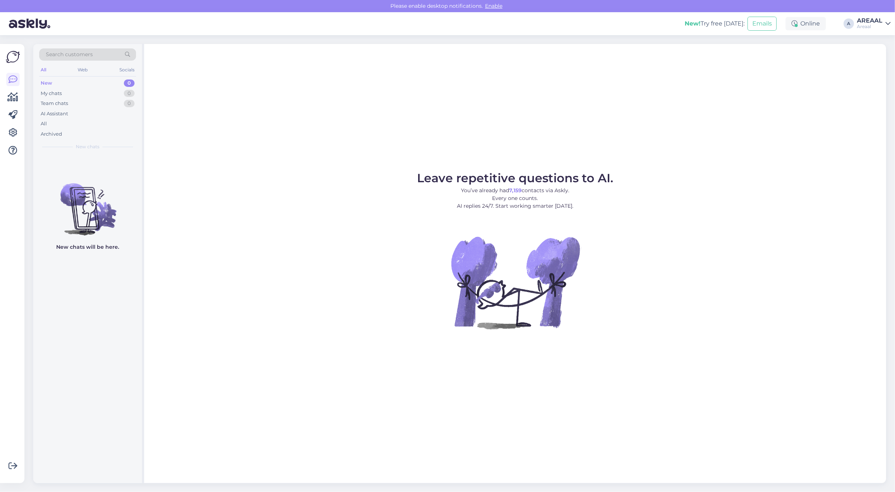
click at [111, 118] on div "AI Assistant" at bounding box center [87, 114] width 97 height 10
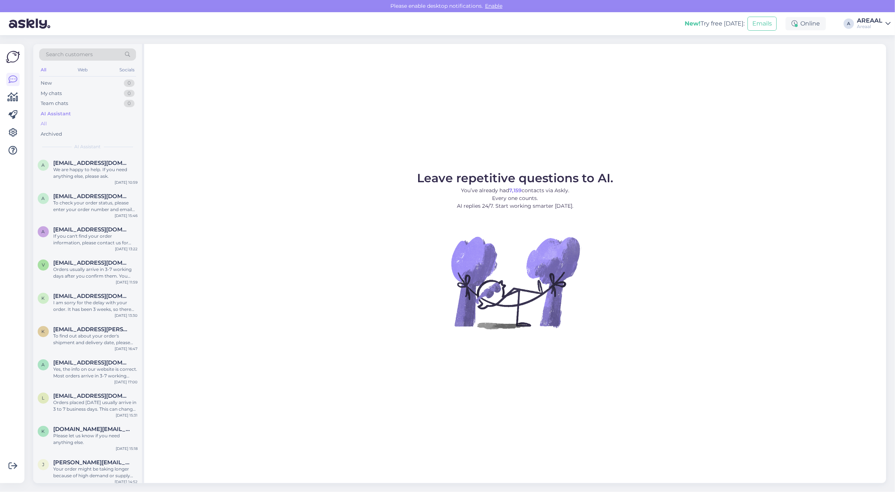
click at [105, 125] on div "All" at bounding box center [87, 124] width 97 height 10
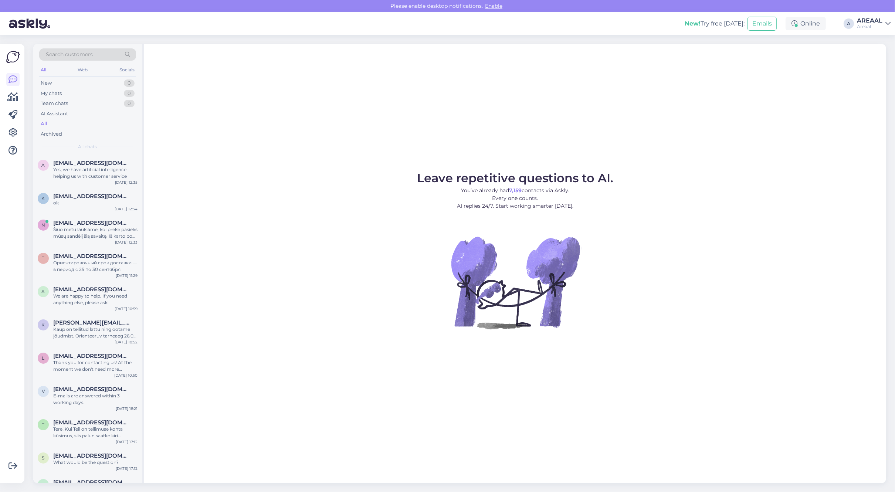
click at [89, 183] on div "a [EMAIL_ADDRESS][DOMAIN_NAME] Yes, we have artificial intelligence helping us …" at bounding box center [87, 170] width 109 height 33
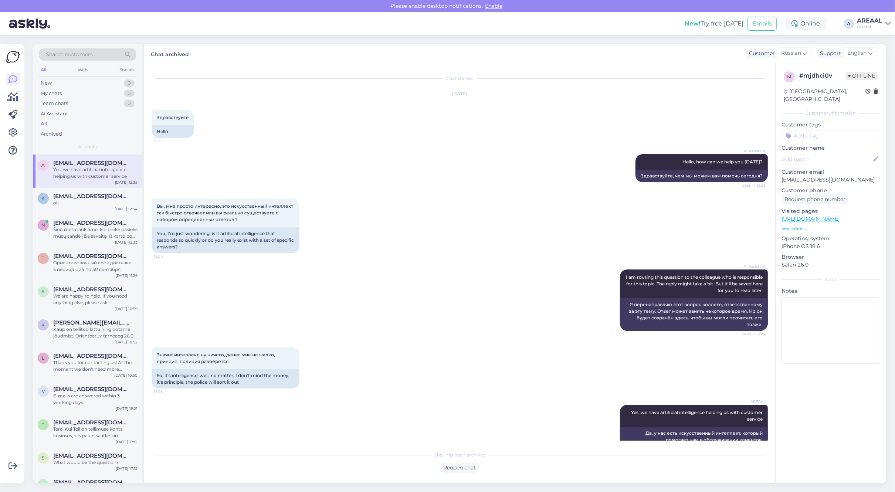
scroll to position [13, 0]
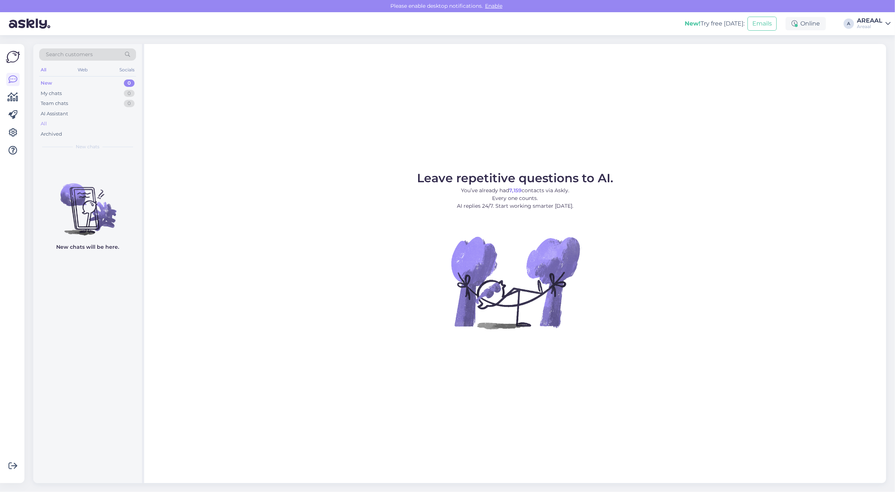
click at [77, 126] on div "All" at bounding box center [87, 124] width 97 height 10
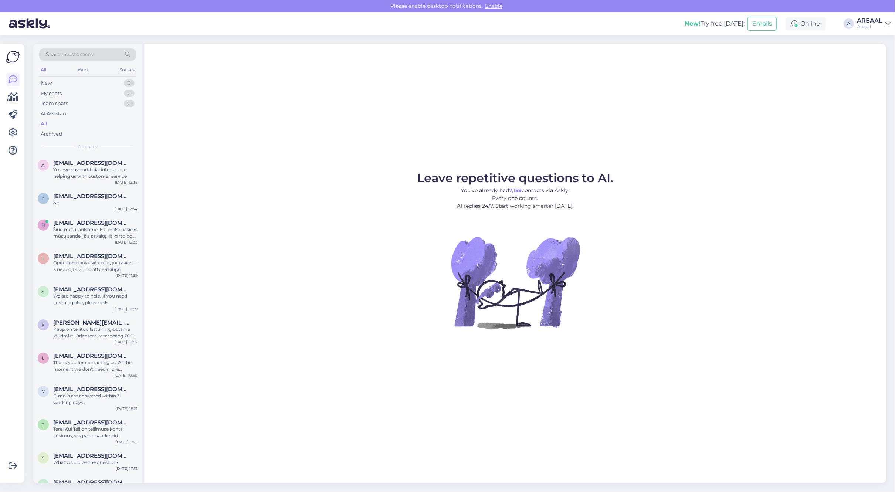
click at [101, 146] on div "All chats" at bounding box center [87, 146] width 97 height 7
click at [104, 165] on span "[EMAIL_ADDRESS][DOMAIN_NAME]" at bounding box center [91, 163] width 77 height 7
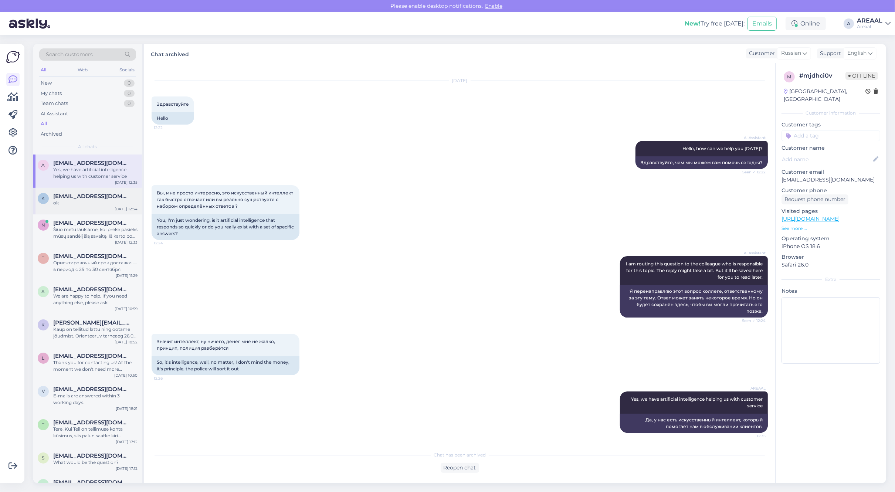
click at [102, 203] on div "ok" at bounding box center [95, 203] width 84 height 7
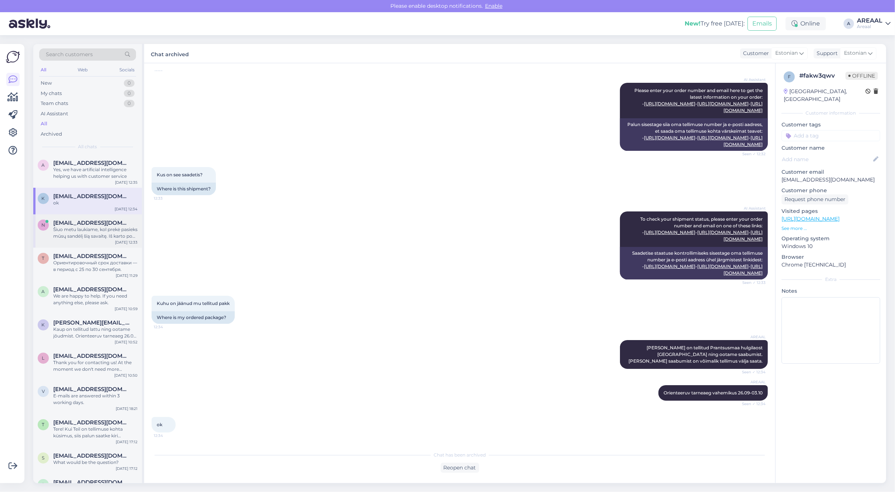
click at [108, 238] on div "Šiuo metu laukiame, kol prekė pasieks mūsų sandėlį šią savaitę. Iš karto po to …" at bounding box center [95, 232] width 84 height 13
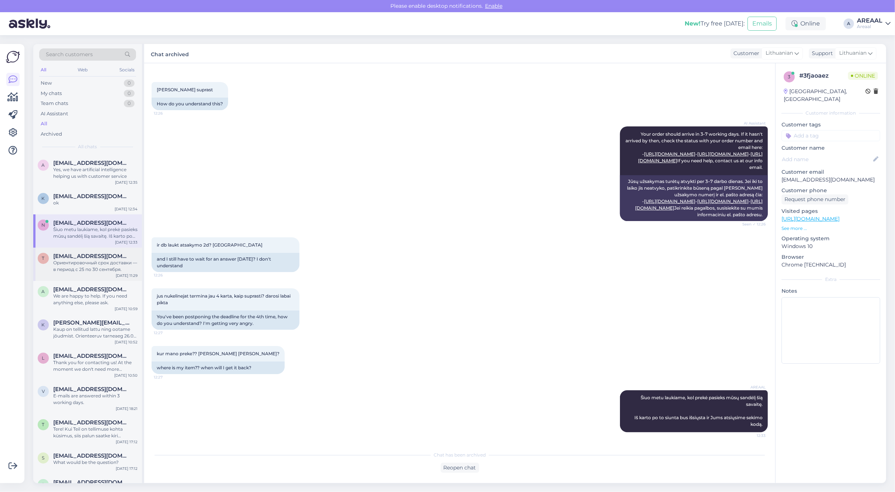
click at [105, 250] on div "t tanagodun93@gmail.com Ориентировочный срок доставки — в период с 25 по 30 сен…" at bounding box center [87, 264] width 109 height 33
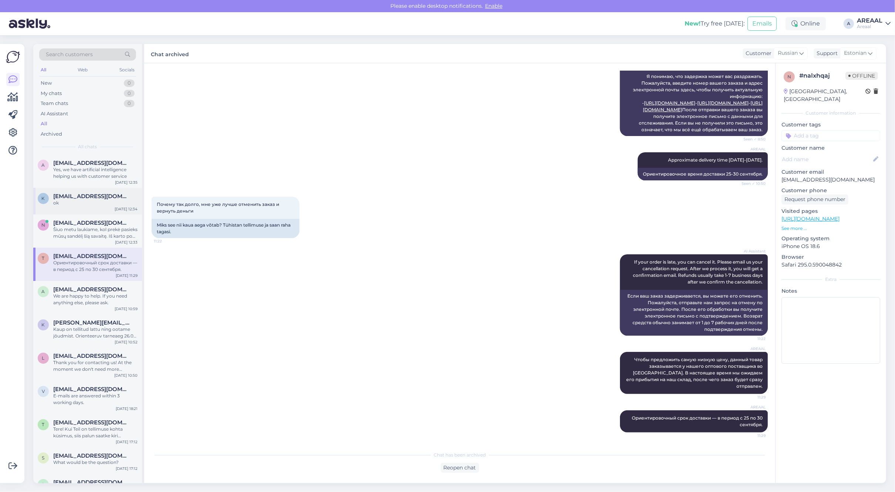
click at [94, 203] on div "ok" at bounding box center [95, 203] width 84 height 7
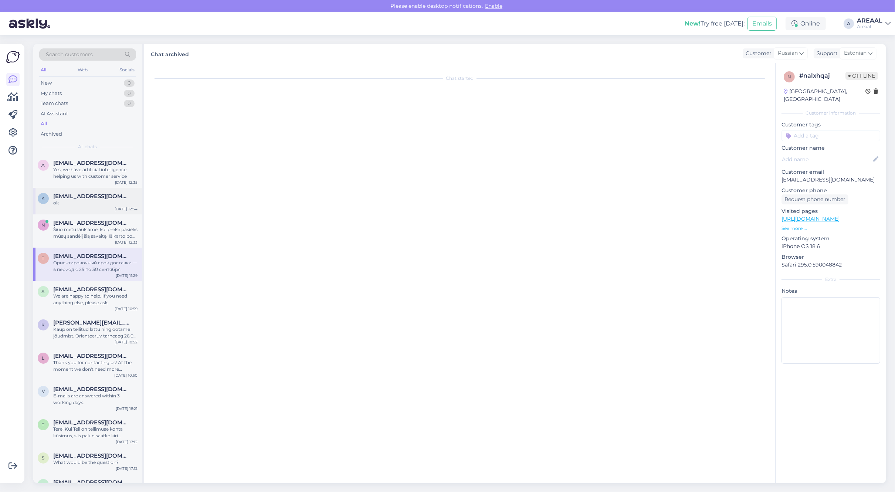
scroll to position [97, 0]
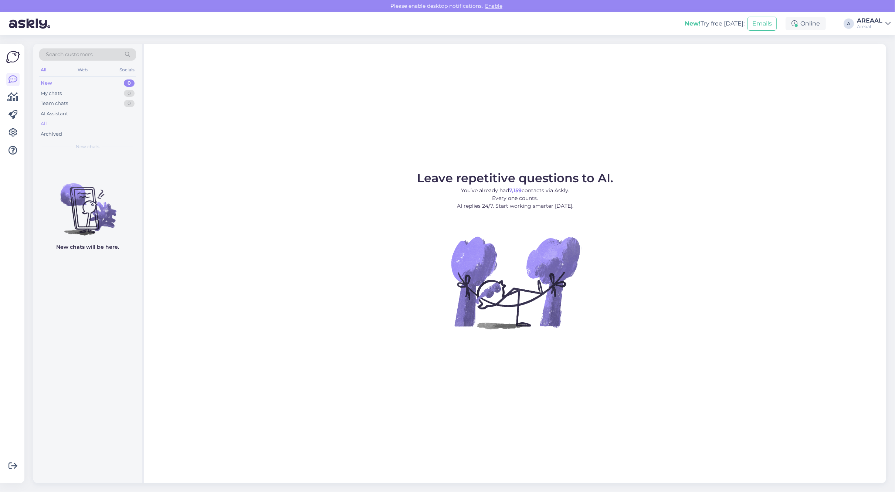
click at [126, 128] on div "All" at bounding box center [87, 124] width 97 height 10
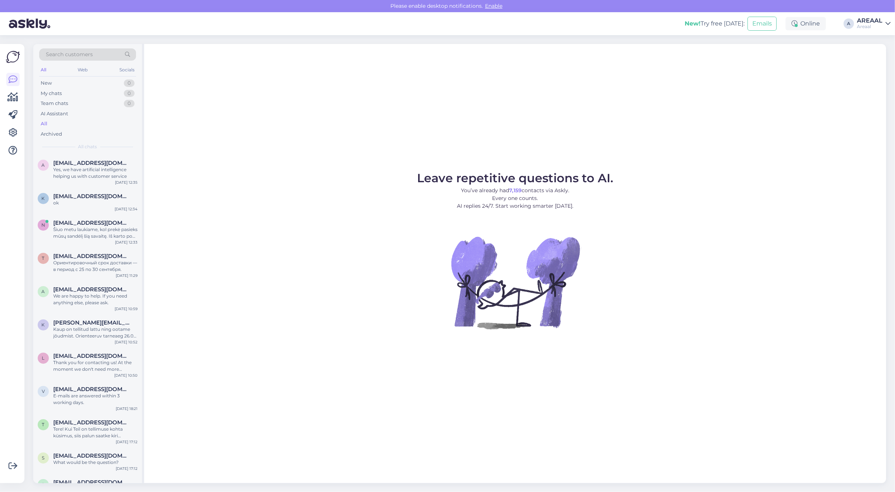
click at [870, 21] on div "AREAAL" at bounding box center [870, 21] width 26 height 6
click at [875, 54] on button "Open" at bounding box center [874, 56] width 21 height 11
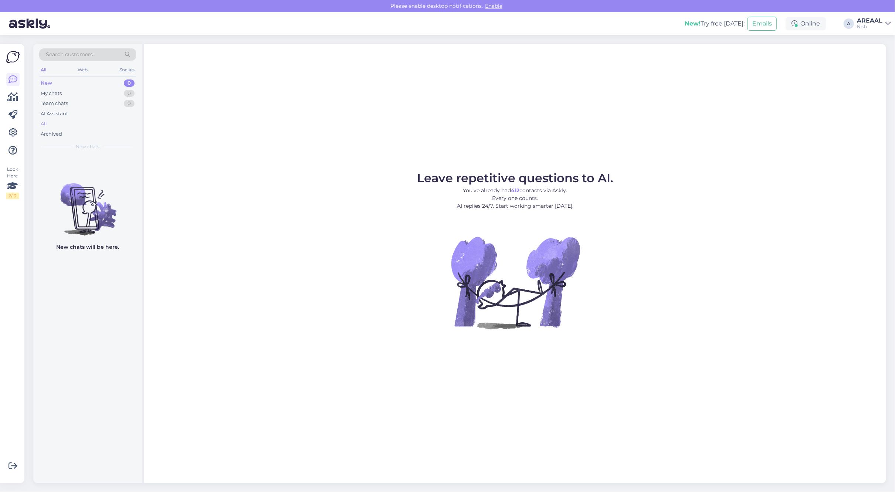
click at [109, 125] on div "All" at bounding box center [87, 124] width 97 height 10
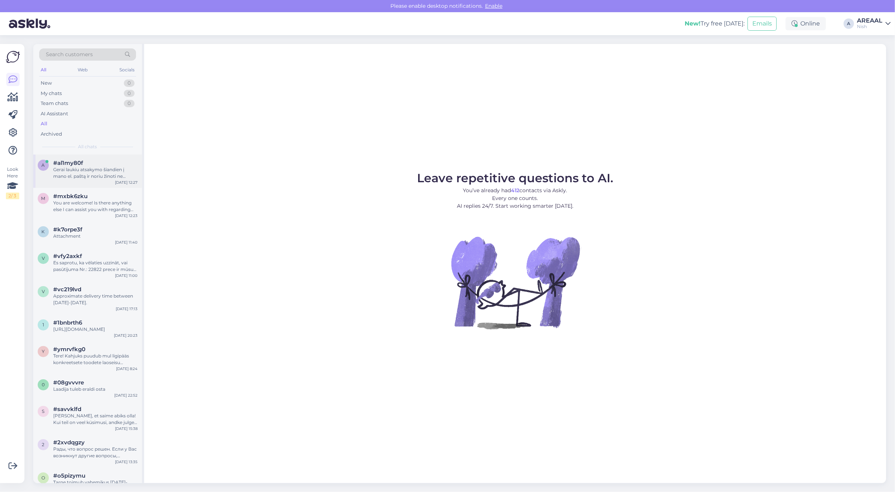
click at [110, 172] on div "Gerai laukiu atsakymo šiandien į mano el. paštą ir noriu žinoti ne formalius at…" at bounding box center [95, 172] width 84 height 13
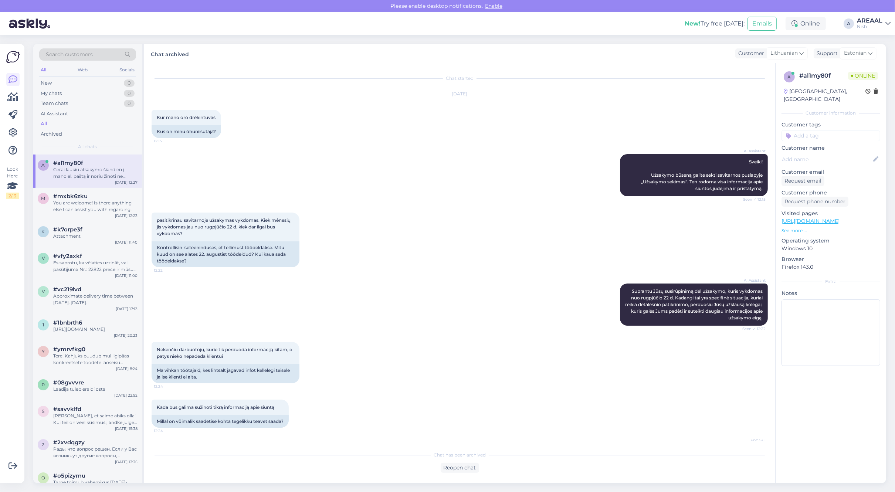
scroll to position [225, 0]
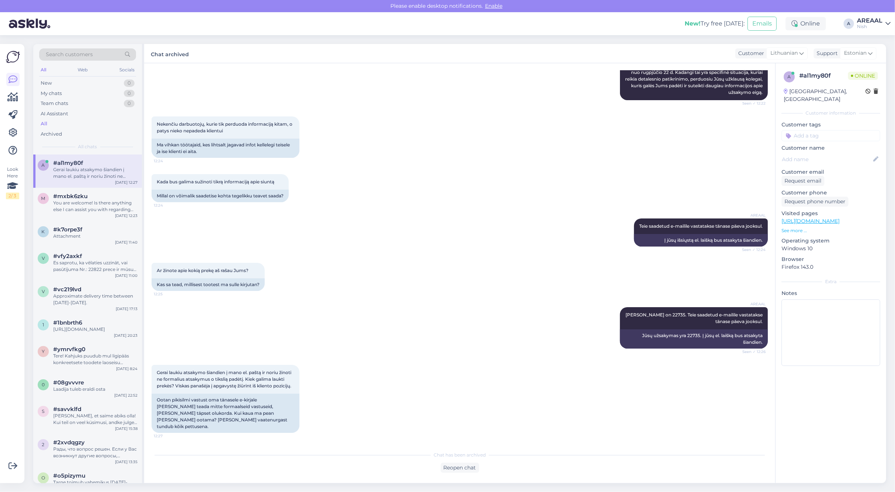
click at [866, 25] on div "Nish" at bounding box center [870, 27] width 26 height 6
click at [868, 45] on button "Open" at bounding box center [874, 40] width 21 height 11
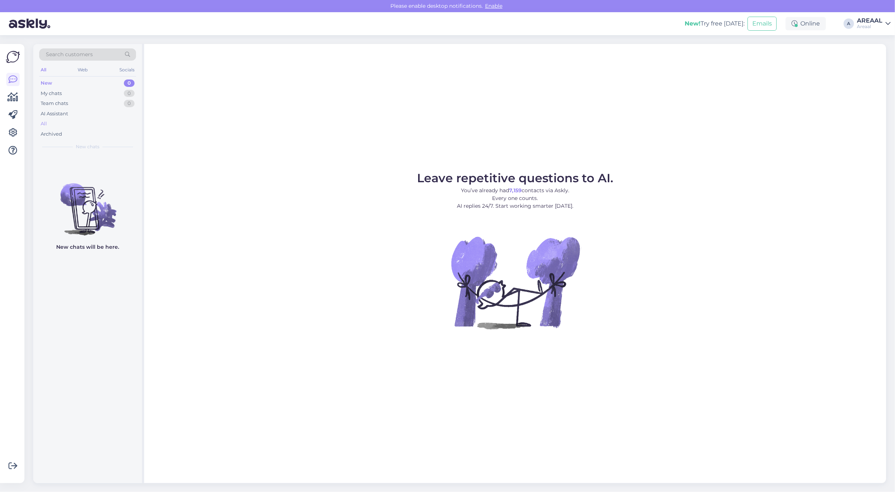
click at [120, 126] on div "All" at bounding box center [87, 124] width 97 height 10
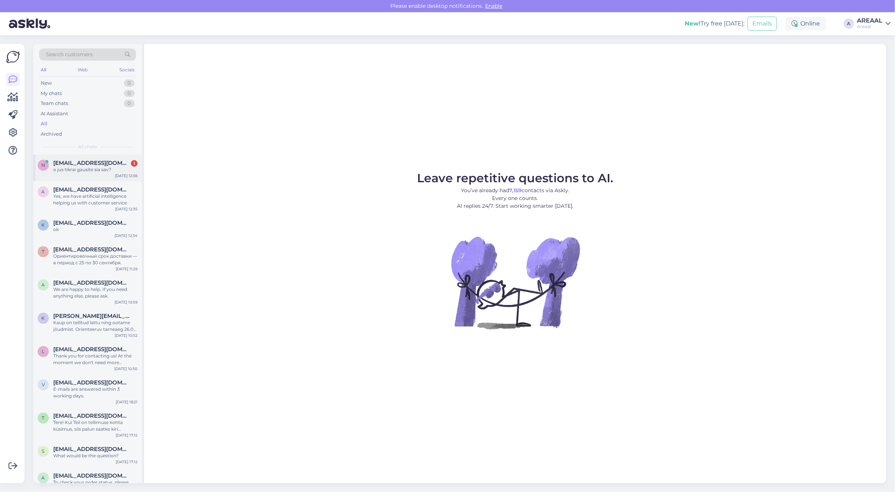
click at [110, 174] on div "n neringutea333@gmail.com 1 o jus tikrai gausite sia sav? Sep 23 12:56" at bounding box center [87, 167] width 109 height 27
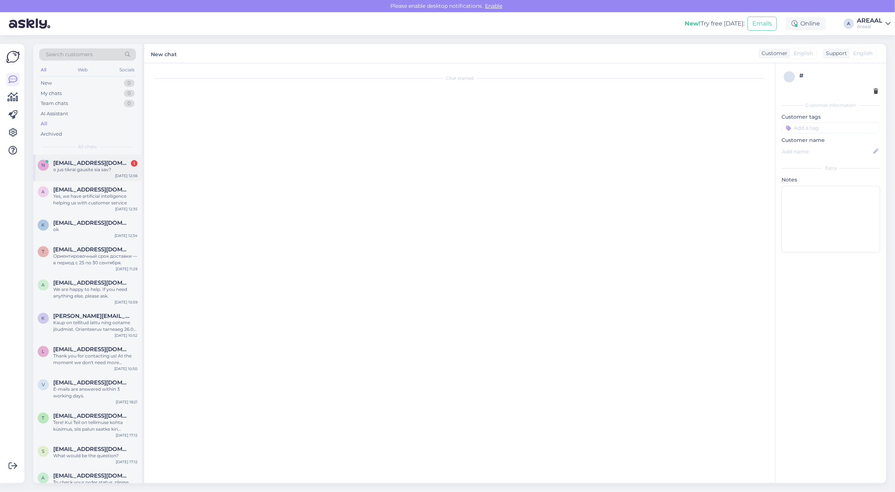
scroll to position [1955, 0]
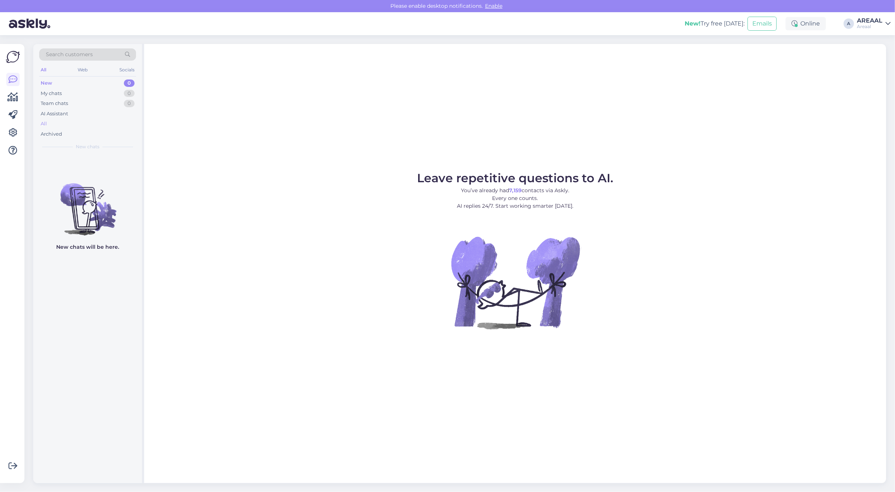
click at [102, 124] on div "All" at bounding box center [87, 124] width 97 height 10
click at [85, 124] on div "All" at bounding box center [87, 124] width 97 height 10
click at [108, 117] on div "AI Assistant" at bounding box center [87, 114] width 97 height 10
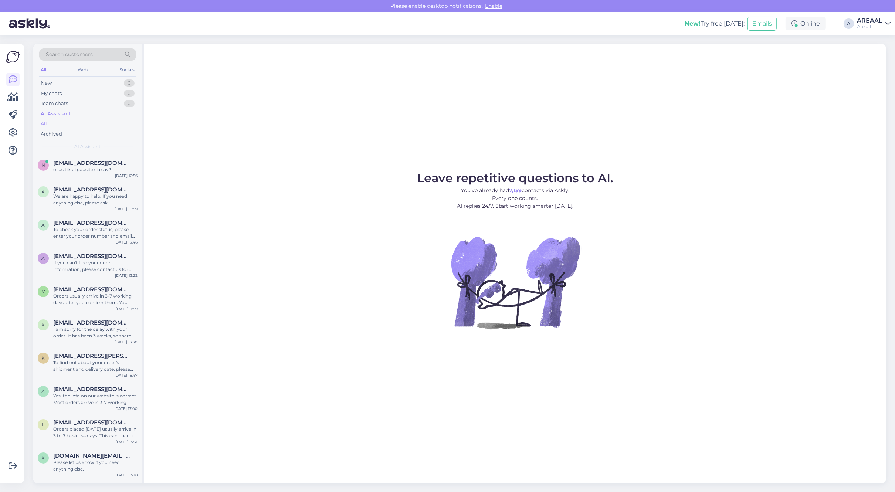
click at [107, 124] on div "All" at bounding box center [87, 124] width 97 height 10
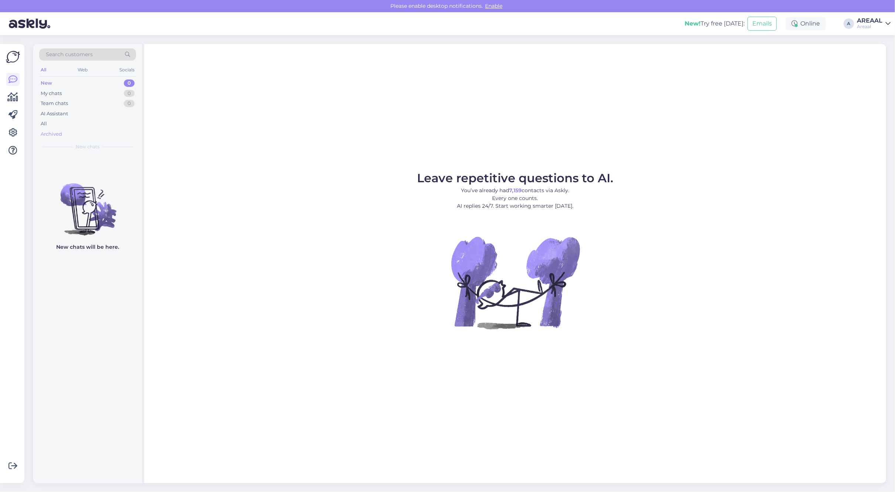
click at [87, 132] on div "Archived" at bounding box center [87, 134] width 97 height 10
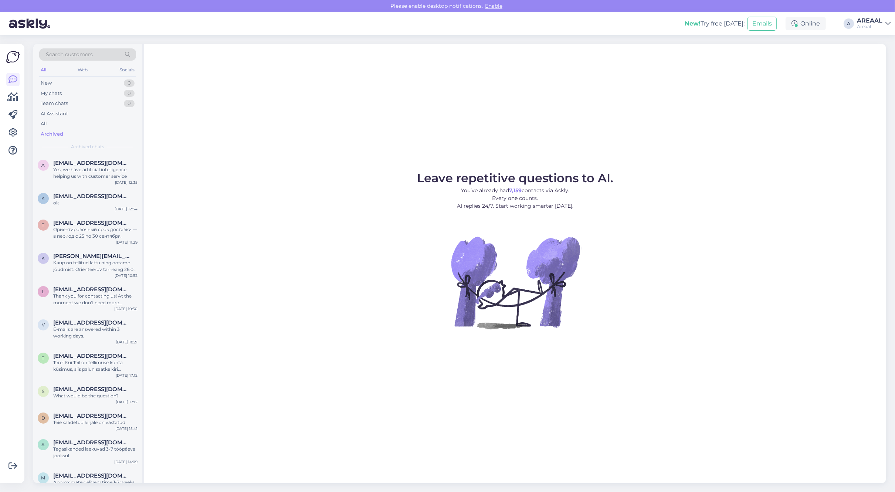
click at [87, 130] on div "Archived" at bounding box center [87, 134] width 97 height 10
click at [87, 121] on div "All" at bounding box center [87, 124] width 97 height 10
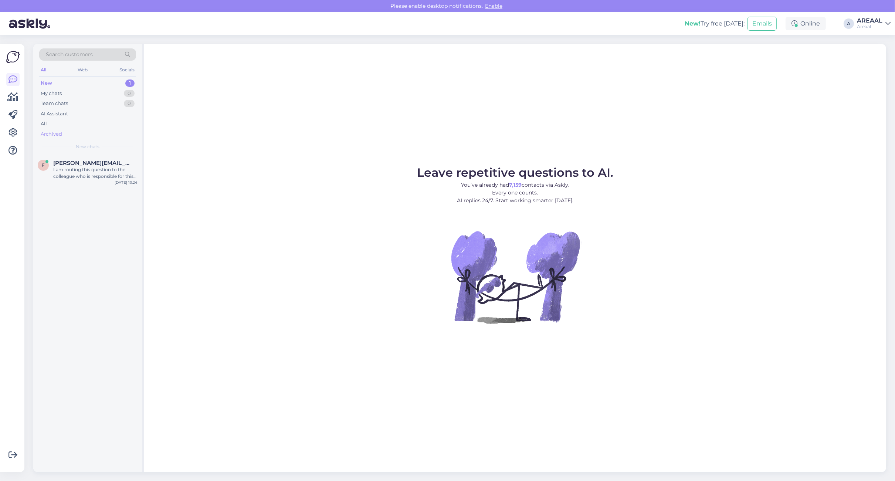
click at [101, 130] on div "Archived" at bounding box center [87, 134] width 97 height 10
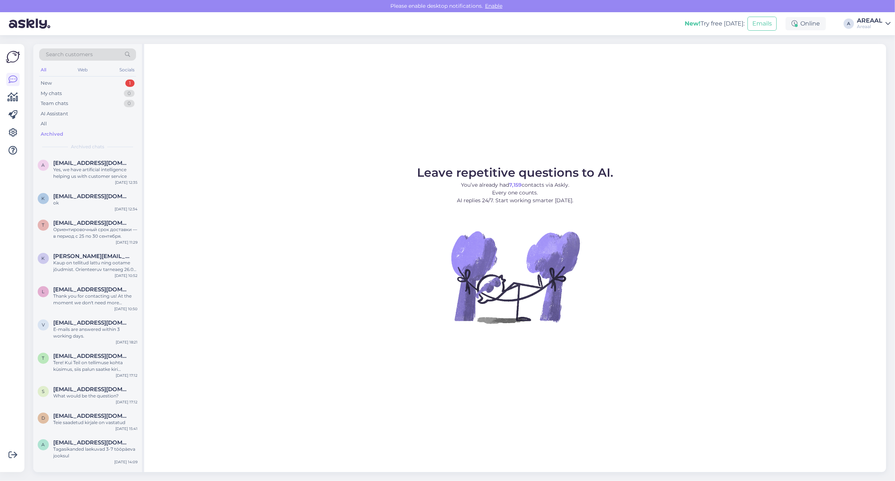
click at [96, 130] on div "Archived" at bounding box center [87, 134] width 97 height 10
click at [92, 124] on div "All" at bounding box center [87, 124] width 97 height 10
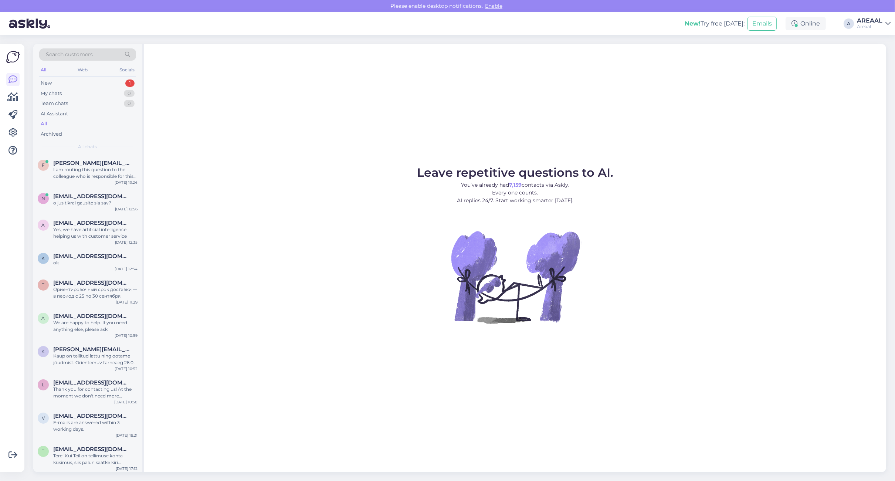
click at [98, 167] on div "I am routing this question to the colleague who is responsible for this topic. …" at bounding box center [95, 172] width 84 height 13
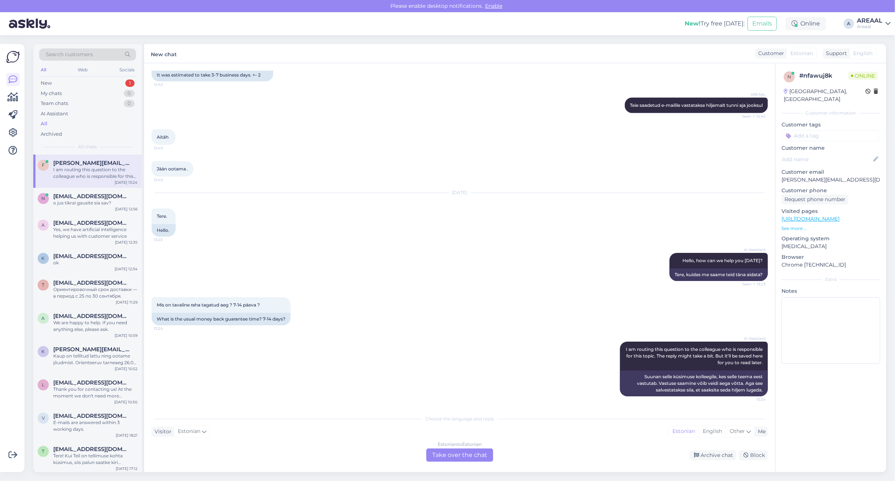
scroll to position [1053, 0]
click at [455, 455] on div "Estonian to Estonian Take over the chat" at bounding box center [459, 454] width 67 height 13
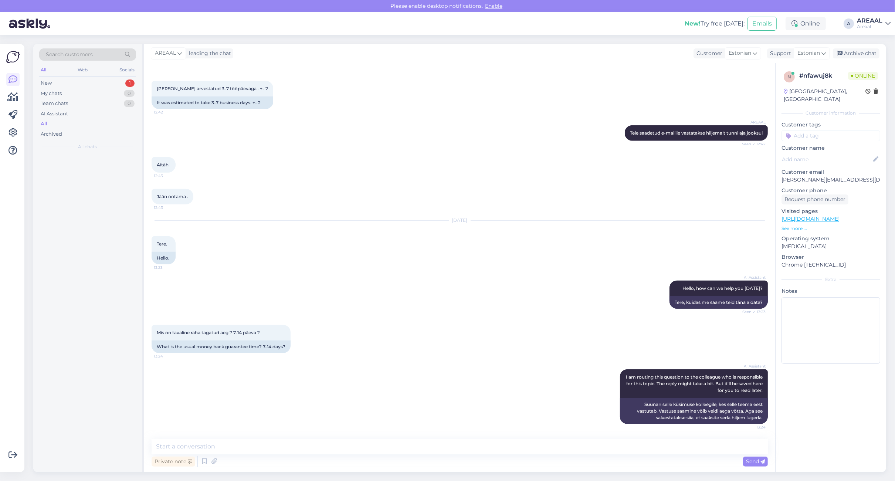
scroll to position [1026, 0]
click at [454, 450] on textarea at bounding box center [460, 447] width 616 height 16
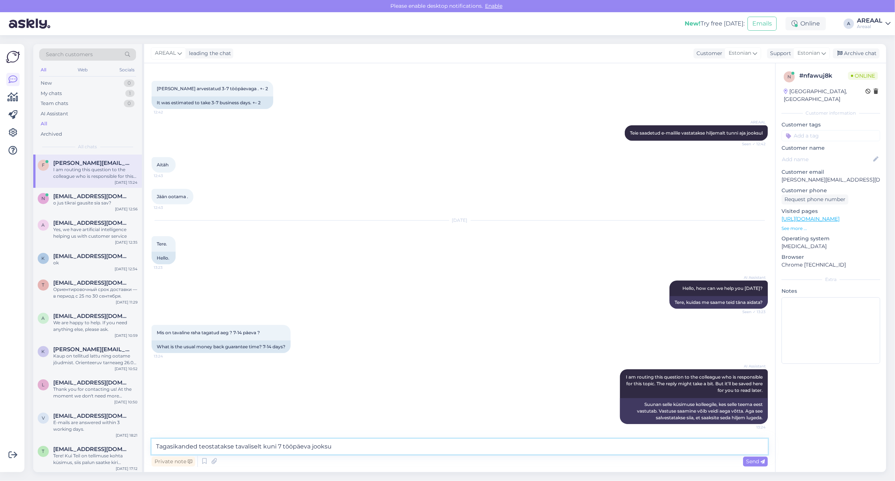
type textarea "Tagasikanded teostatakse tavaliselt kuni 7 tööpäeva jooksul"
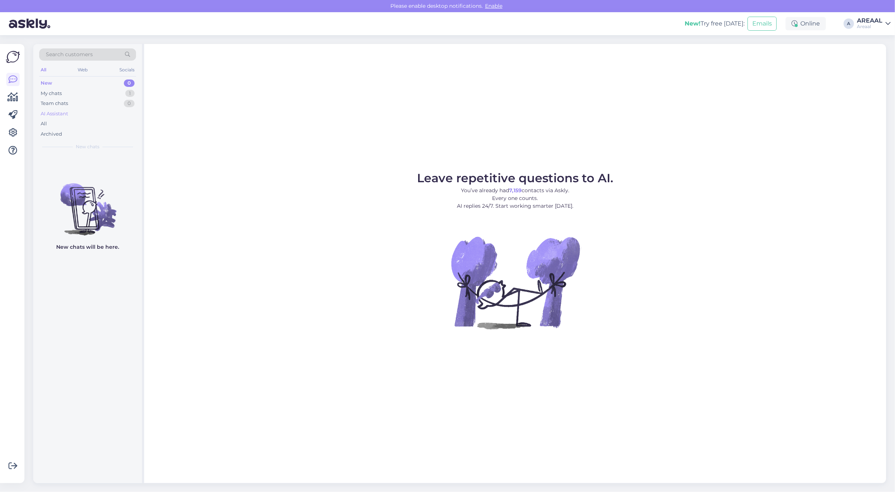
click at [122, 113] on div "AI Assistant" at bounding box center [87, 114] width 97 height 10
click at [128, 94] on div "1" at bounding box center [129, 93] width 9 height 7
click at [107, 163] on span "[PERSON_NAME][EMAIL_ADDRESS][DOMAIN_NAME]" at bounding box center [91, 163] width 77 height 7
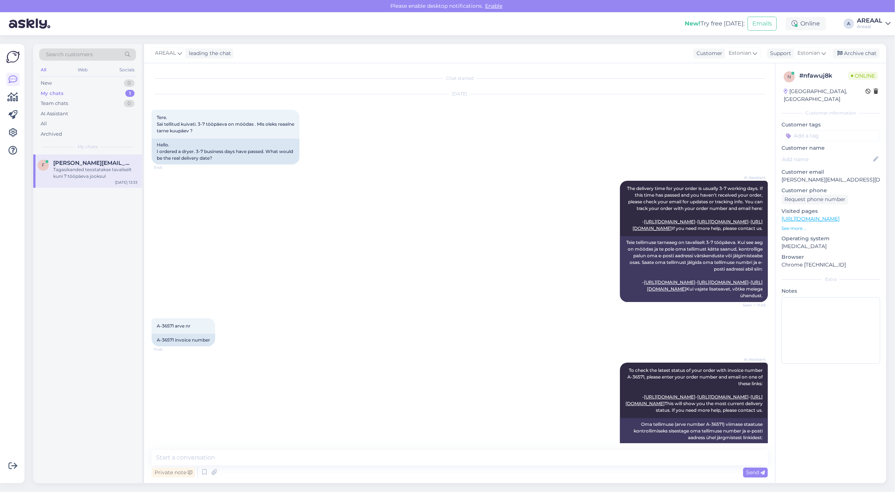
scroll to position [1046, 0]
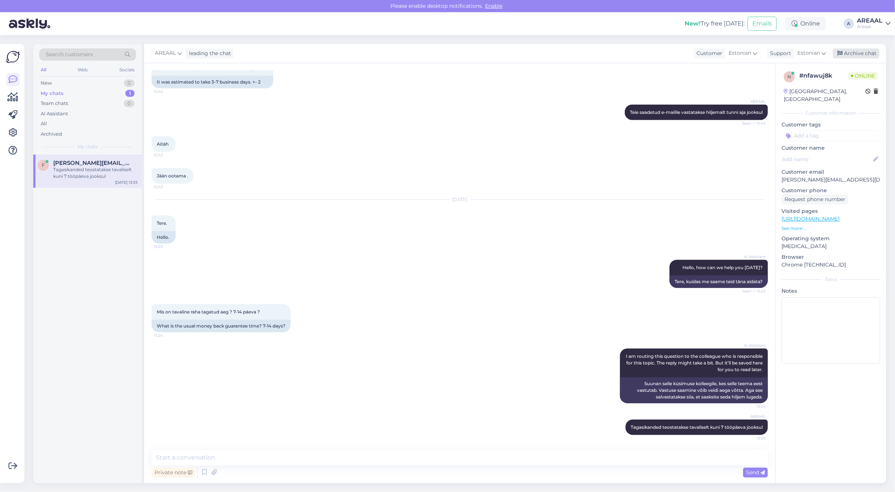
click at [864, 52] on div "Archive chat" at bounding box center [856, 53] width 47 height 10
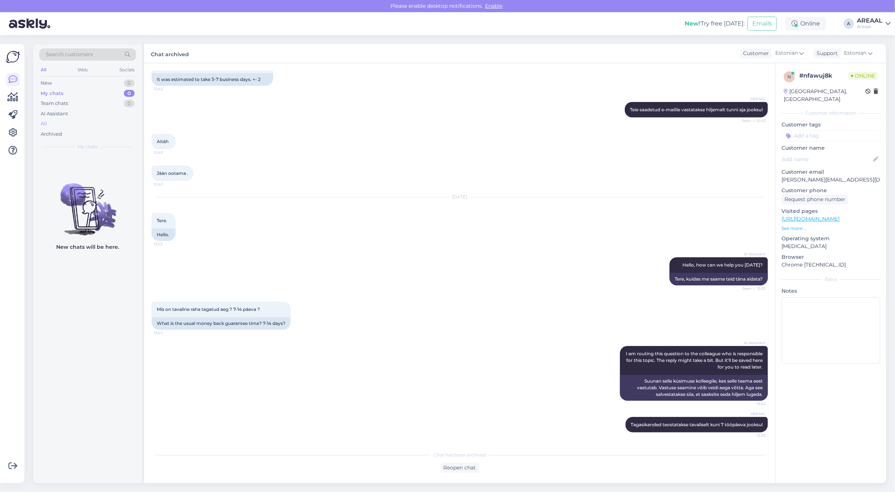
click at [107, 126] on div "All" at bounding box center [87, 124] width 97 height 10
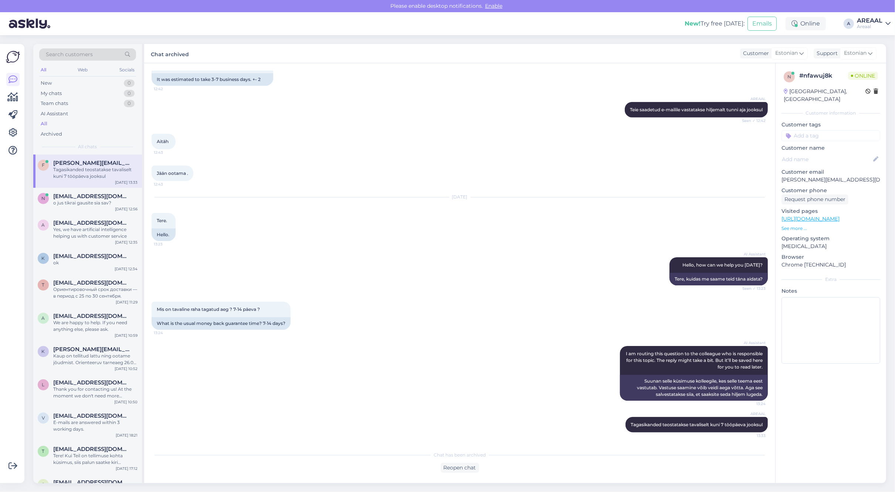
click at [858, 21] on div "AREAAL" at bounding box center [870, 21] width 26 height 6
click at [875, 51] on div "Nish Open" at bounding box center [845, 57] width 91 height 16
click at [875, 57] on button "Open" at bounding box center [874, 56] width 21 height 11
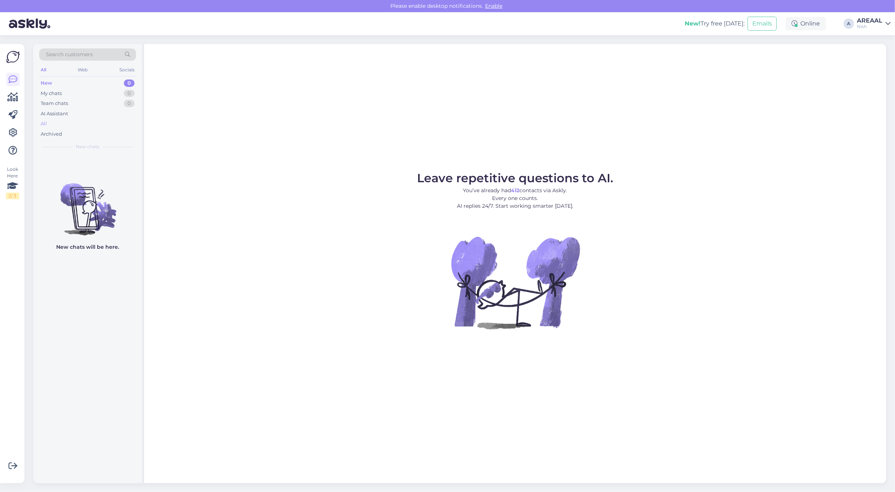
click at [91, 125] on div "All" at bounding box center [87, 124] width 97 height 10
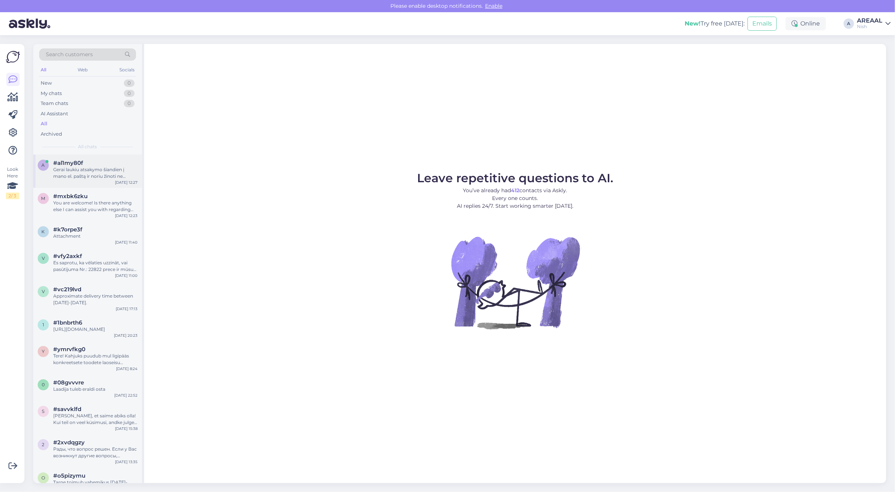
click at [93, 169] on div "Gerai laukiu atsakymo šiandien į mano el. paštą ir noriu žinoti ne formalius at…" at bounding box center [95, 172] width 84 height 13
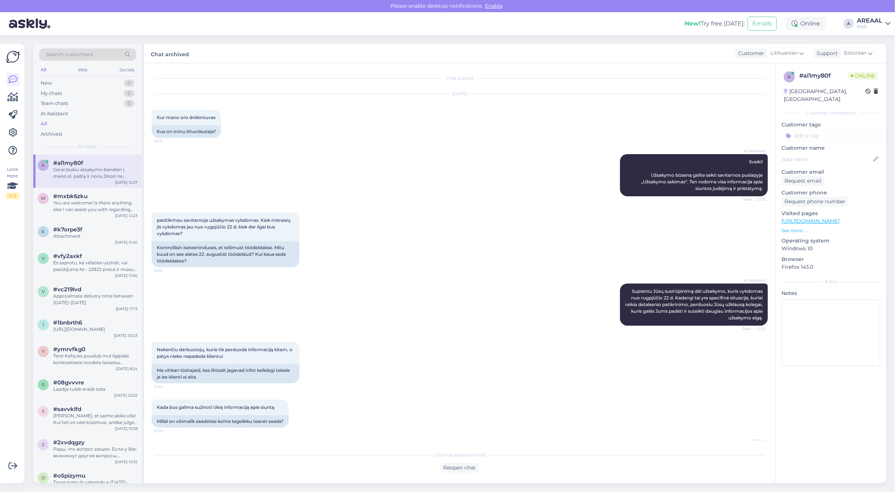
scroll to position [225, 0]
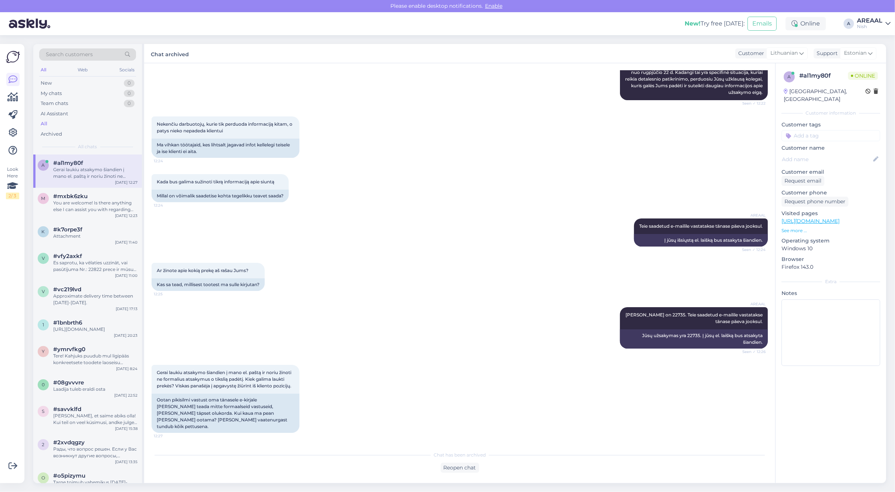
click at [867, 37] on div "Search customers All Web Socials New 0 My chats 0 Team chats 0 AI Assistant All…" at bounding box center [462, 263] width 866 height 457
click at [867, 25] on div "Nish" at bounding box center [870, 27] width 26 height 6
click at [869, 36] on button "Open" at bounding box center [874, 40] width 21 height 11
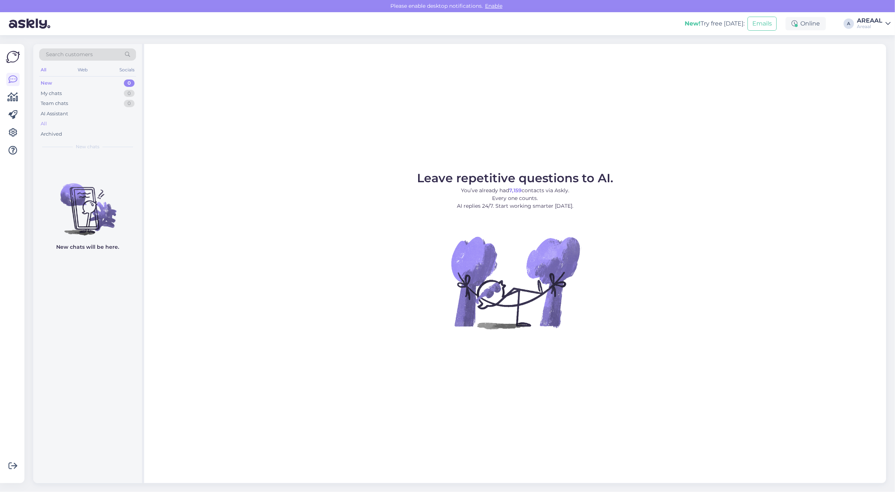
click at [102, 122] on div "All" at bounding box center [87, 124] width 97 height 10
click at [103, 126] on div "All" at bounding box center [87, 124] width 97 height 10
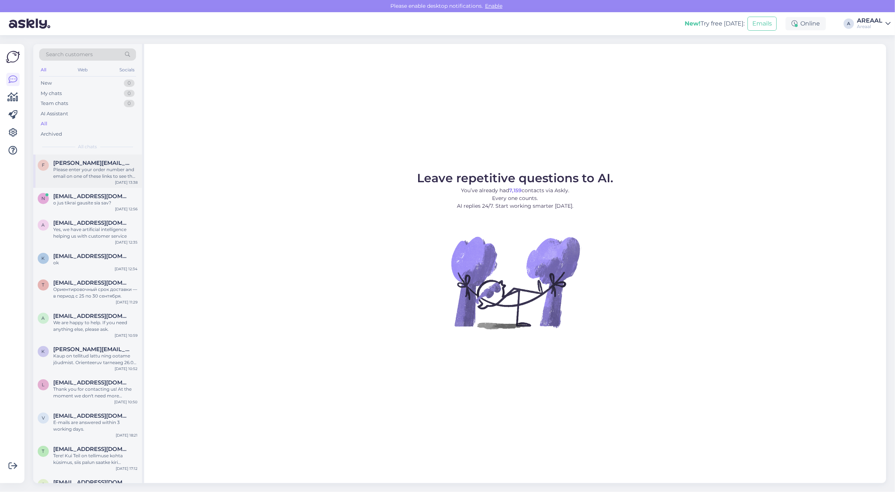
click at [118, 163] on span "[PERSON_NAME][EMAIL_ADDRESS][DOMAIN_NAME]" at bounding box center [91, 163] width 77 height 7
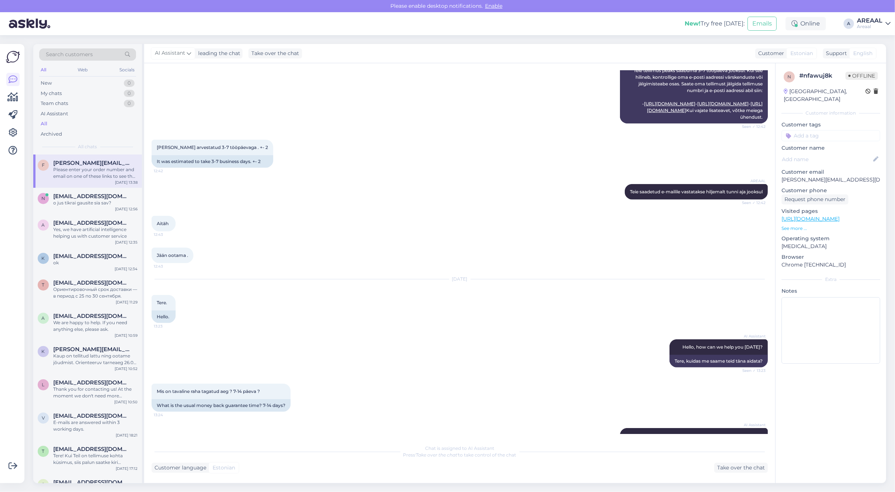
scroll to position [1257, 0]
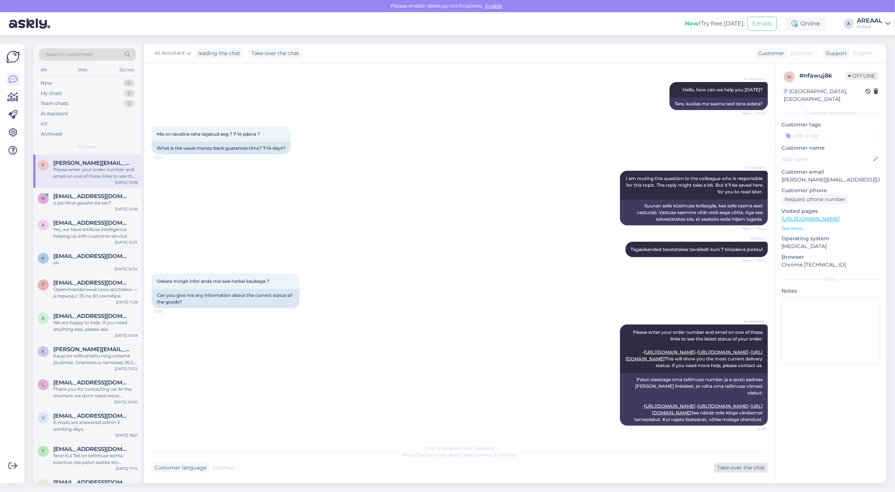
click at [746, 466] on div "Take over the chat" at bounding box center [741, 468] width 54 height 10
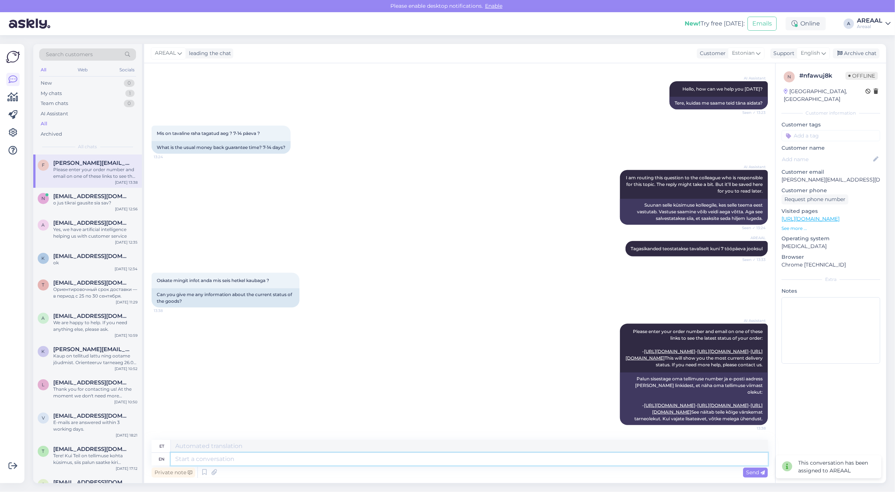
click at [544, 460] on textarea at bounding box center [469, 459] width 597 height 13
click at [823, 57] on icon at bounding box center [823, 53] width 4 height 8
type input "est"
click at [785, 82] on link "Estonian" at bounding box center [800, 86] width 81 height 12
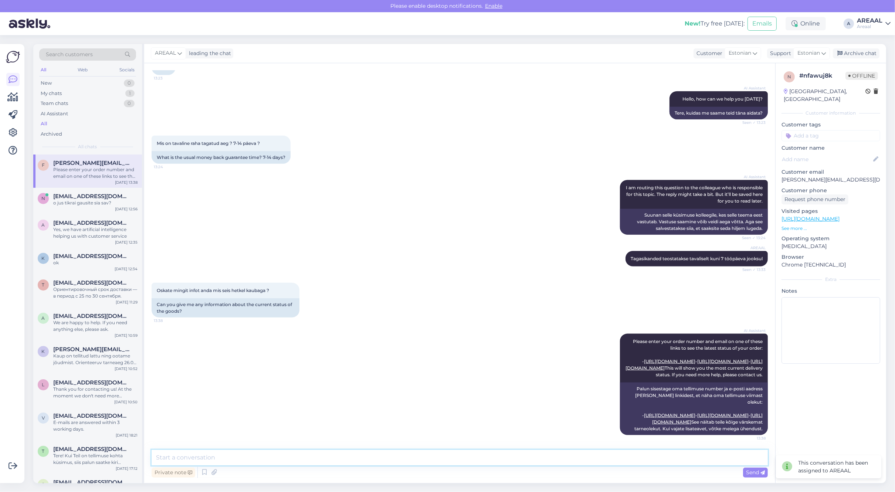
click at [591, 455] on textarea at bounding box center [460, 458] width 616 height 16
type textarea "Antud mudel on eraldi tootjalt tellitud, sest hetkel kõikidest kohalikest hulgi…"
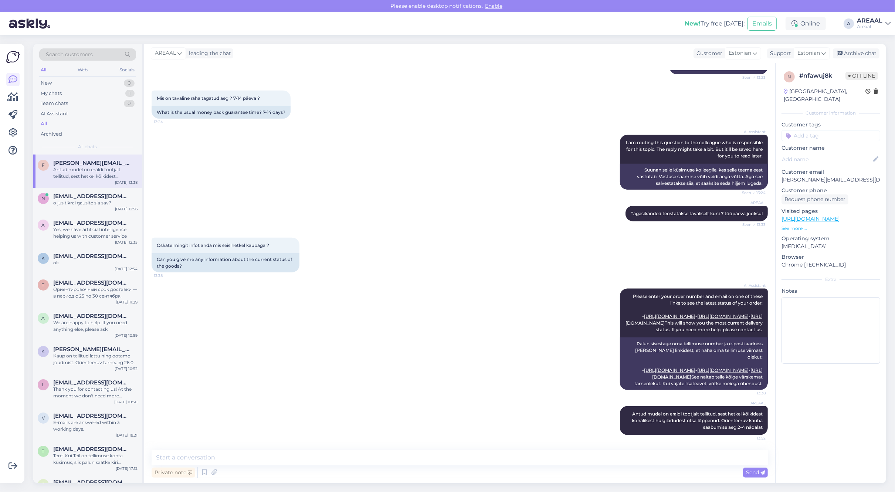
drag, startPoint x: 866, startPoint y: 41, endPoint x: 866, endPoint y: 45, distance: 4.1
click at [866, 41] on div "Search customers All Web Socials New 0 My chats 1 Team chats 0 AI Assistant All…" at bounding box center [462, 263] width 866 height 457
click at [865, 50] on div "Archive chat" at bounding box center [856, 53] width 47 height 10
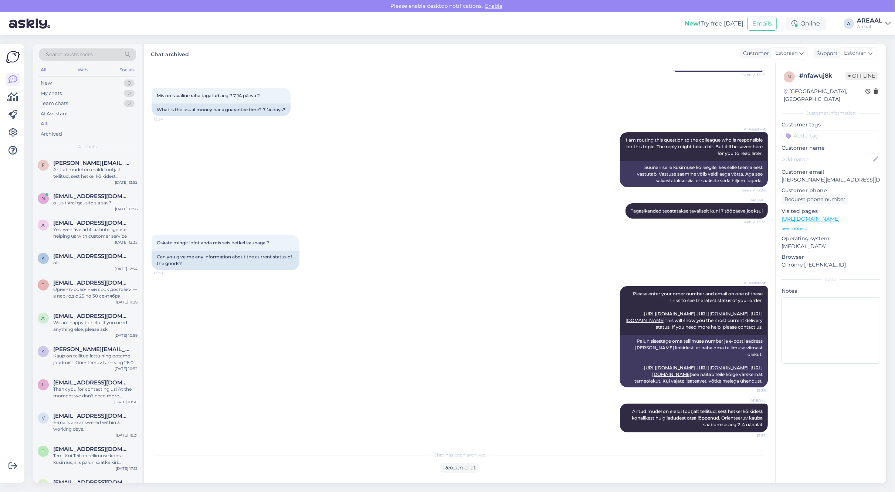
click at [492, 195] on div "AREAAL Tagasikanded teostatakse tavaliselt kuni 7 tööpäeva jooksul Seen ✓ 13:33" at bounding box center [460, 211] width 616 height 32
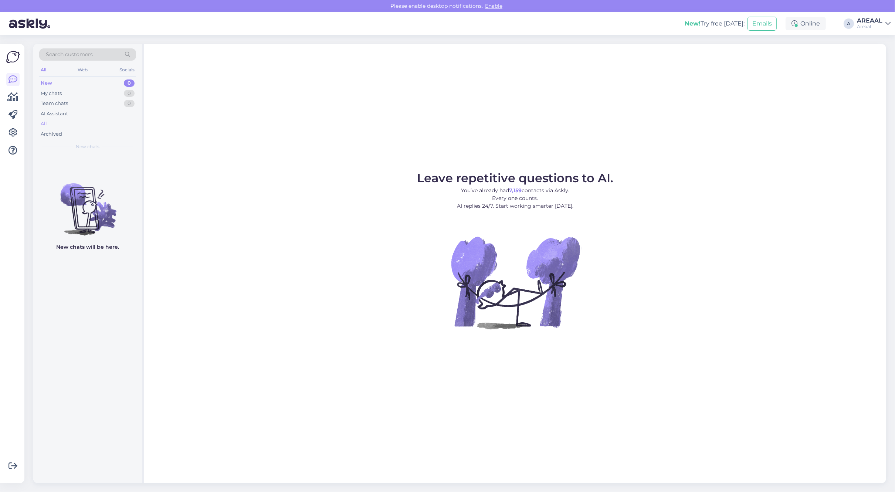
click at [109, 119] on div "All" at bounding box center [87, 124] width 97 height 10
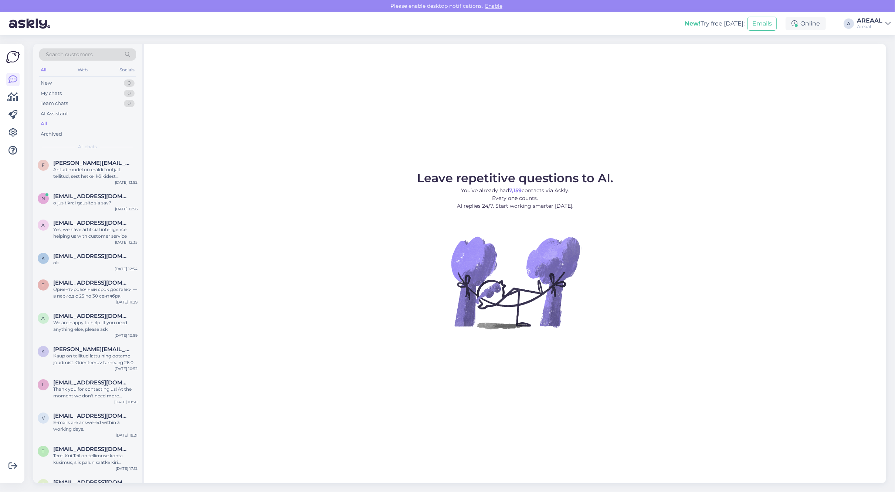
click at [364, 173] on figure "Leave repetitive questions to AI. You’ve already had 7,159 contacts via Askly. …" at bounding box center [515, 260] width 728 height 177
click at [748, 137] on div "Leave repetitive questions to AI. You’ve already had 7,159 contacts via Askly. …" at bounding box center [515, 263] width 742 height 439
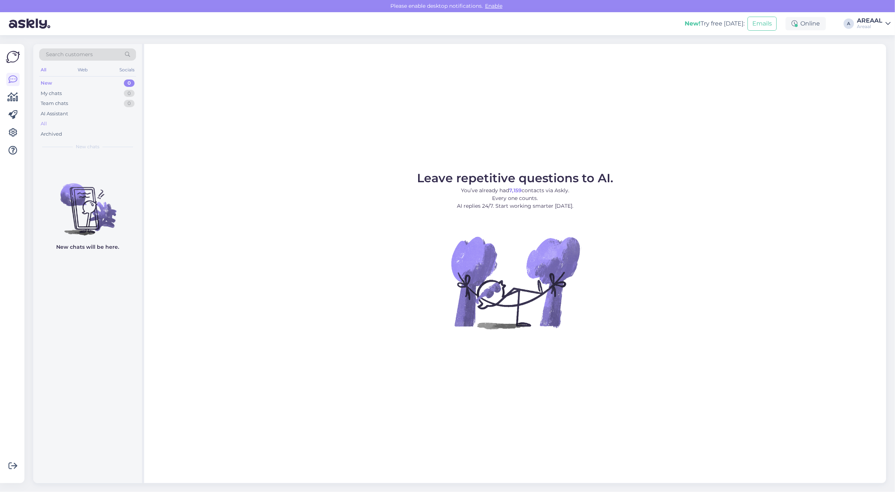
click at [109, 121] on div "All" at bounding box center [87, 124] width 97 height 10
click at [113, 158] on div "[PERSON_NAME] [PERSON_NAME][EMAIL_ADDRESS][DOMAIN_NAME] Your order usually arri…" at bounding box center [87, 170] width 109 height 33
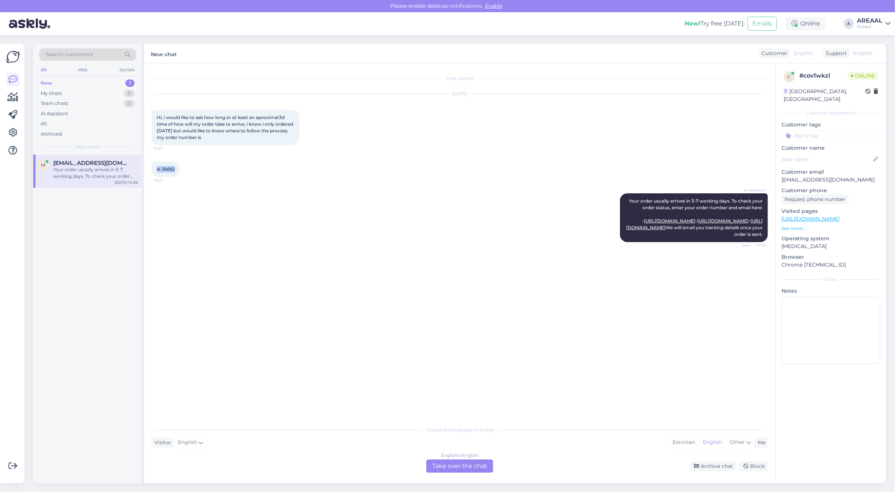
drag, startPoint x: 170, startPoint y: 169, endPoint x: 152, endPoint y: 170, distance: 18.1
click at [152, 170] on div "A-36692 14:37" at bounding box center [166, 170] width 28 height 16
copy span "A-36692"
click at [711, 473] on div "Chat started Sep 23 2025 Hi, i would like to ask how long or at least an aproxi…" at bounding box center [459, 273] width 631 height 420
click at [709, 469] on div "Archive chat" at bounding box center [712, 466] width 47 height 10
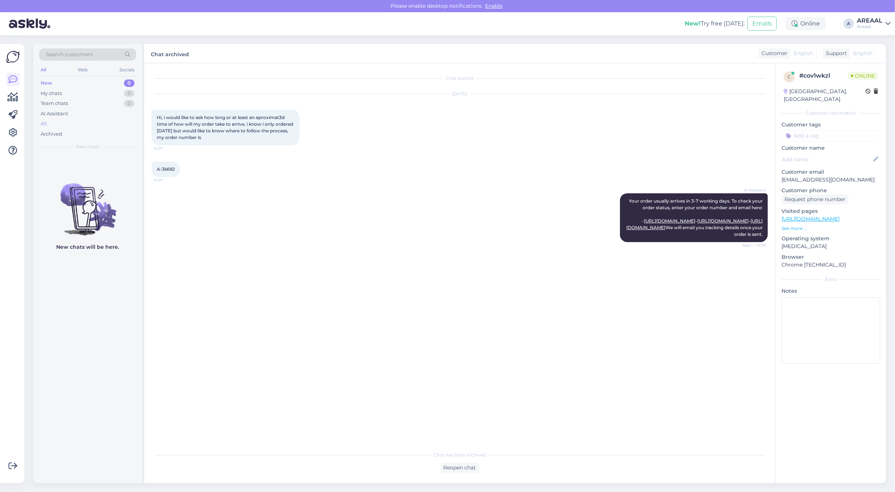
click at [96, 121] on div "All" at bounding box center [87, 124] width 97 height 10
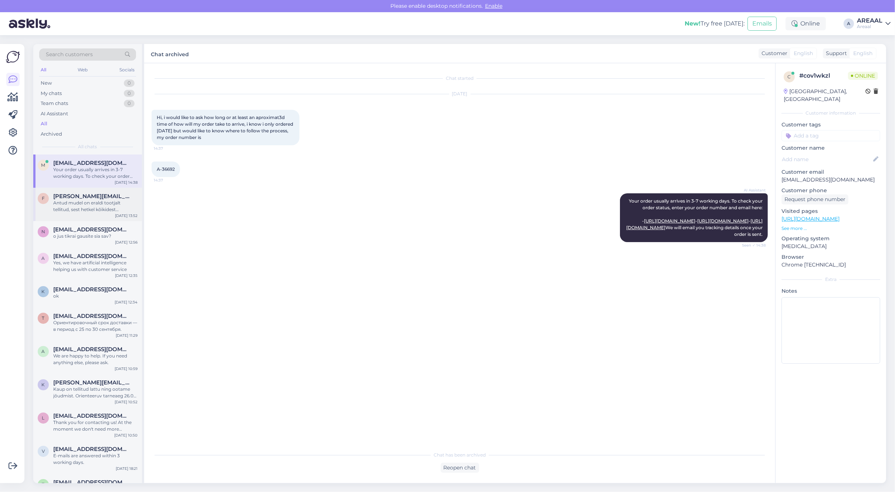
click at [100, 190] on div "f fredi.arnover@gmail.com Antud mudel on eraldi tootjalt tellitud, sest hetkel …" at bounding box center [87, 204] width 109 height 33
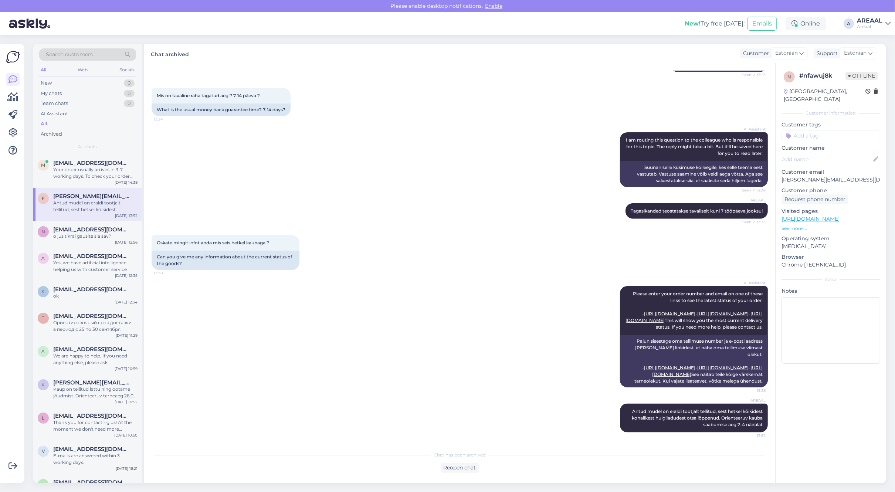
click at [866, 22] on div "AREAAL" at bounding box center [870, 21] width 26 height 6
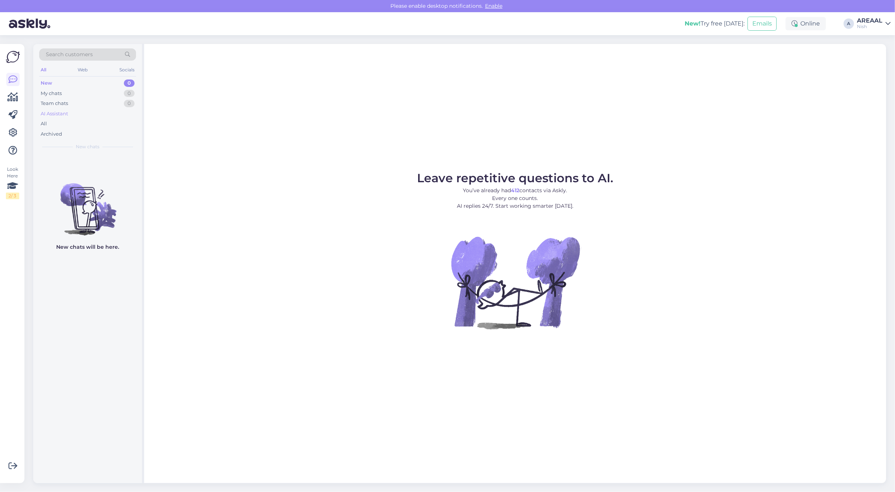
click at [74, 118] on div "AI Assistant" at bounding box center [87, 114] width 97 height 10
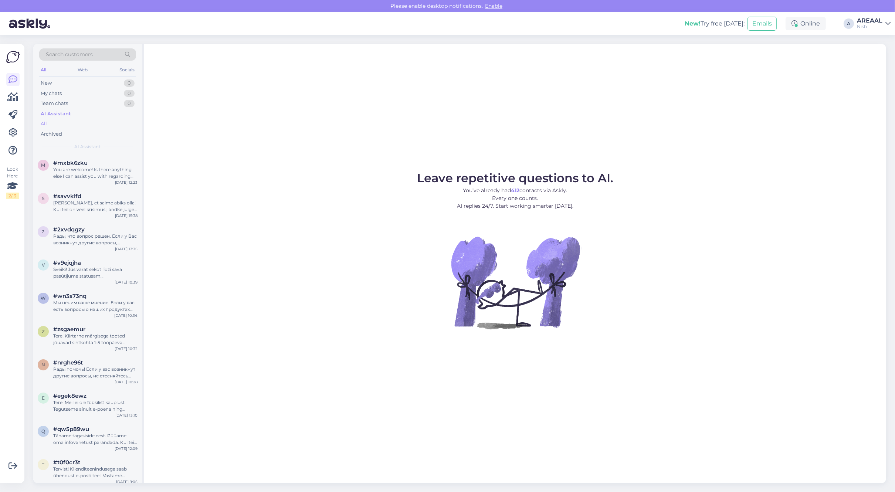
click at [71, 122] on div "All" at bounding box center [87, 124] width 97 height 10
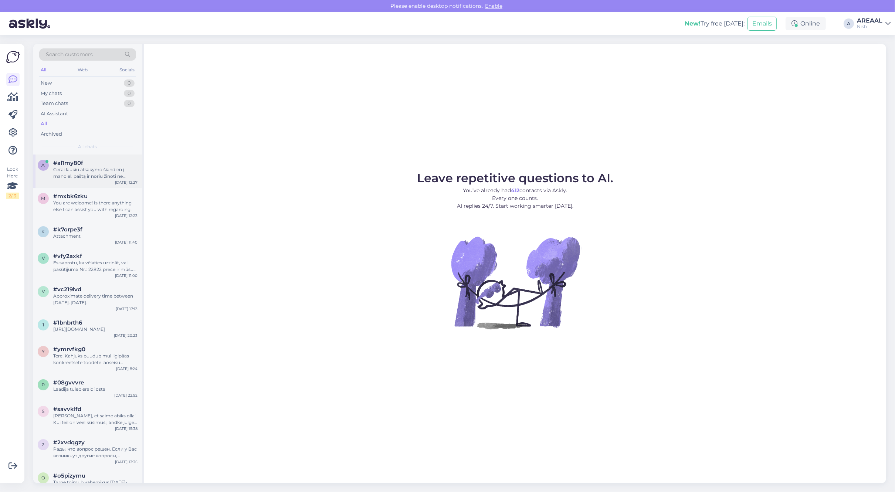
click at [87, 167] on div "Gerai laukiu atsakymo šiandien į mano el. paštą ir noriu žinoti ne formalius at…" at bounding box center [95, 172] width 84 height 13
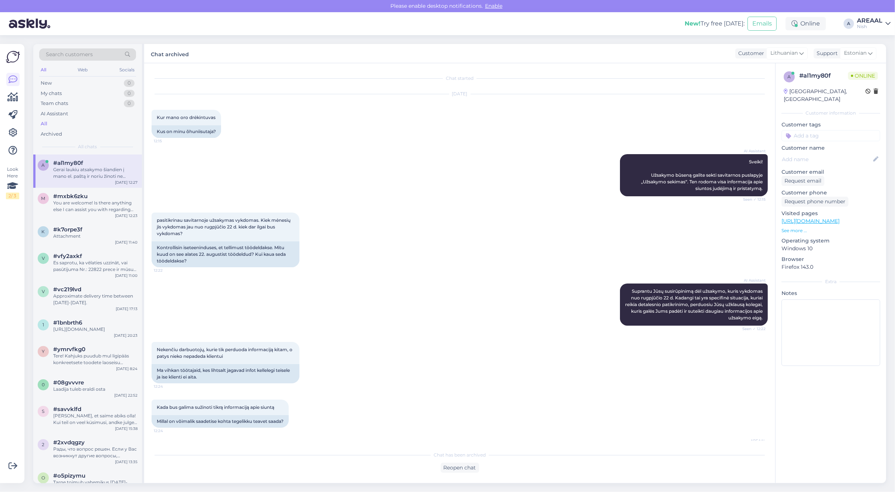
scroll to position [225, 0]
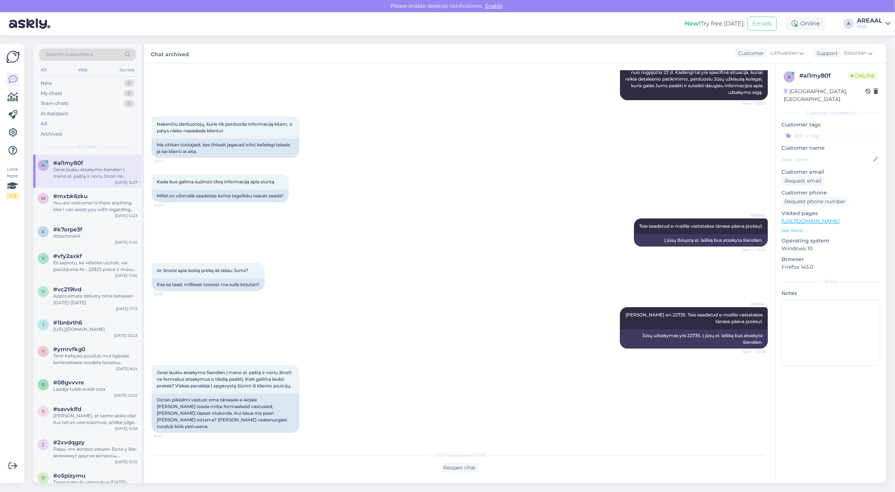
click at [867, 30] on div "New! Try free today: Emails Online A AREAAL Nish" at bounding box center [447, 23] width 895 height 23
click at [869, 23] on div "AREAAL" at bounding box center [870, 21] width 26 height 6
click at [869, 49] on div "Nish Opened" at bounding box center [845, 57] width 91 height 16
click at [862, 42] on div "Areaal Open" at bounding box center [845, 41] width 91 height 16
click at [872, 41] on button "Open" at bounding box center [874, 40] width 21 height 11
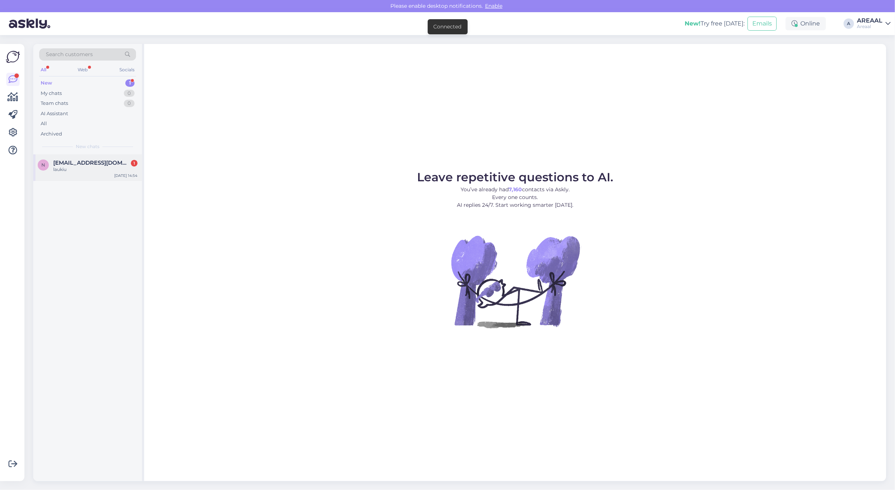
click at [99, 165] on span "[EMAIL_ADDRESS][DOMAIN_NAME]" at bounding box center [91, 163] width 77 height 7
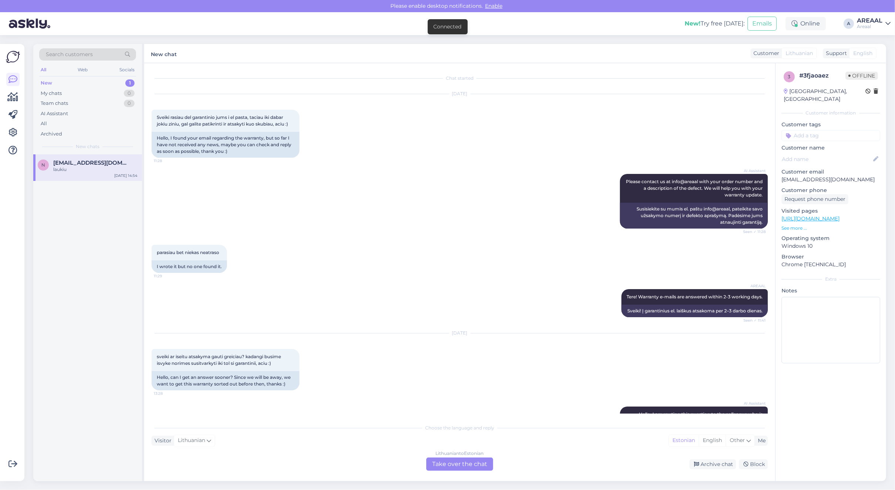
scroll to position [2135, 0]
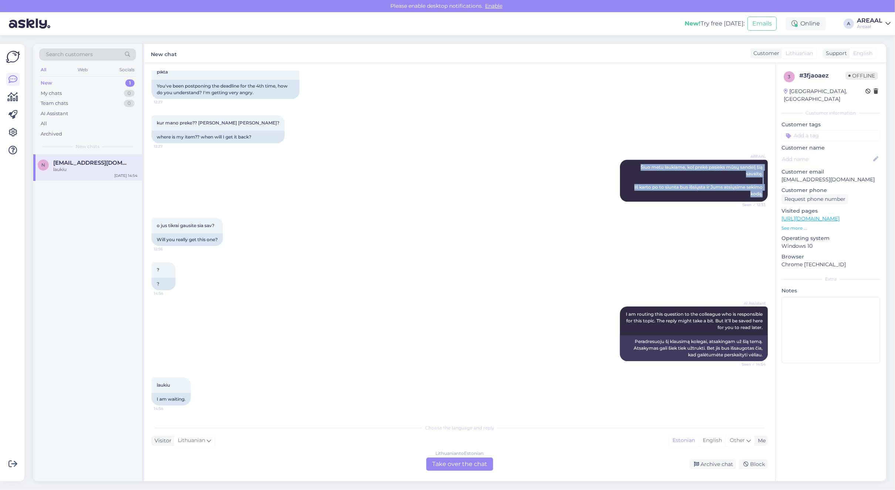
drag, startPoint x: 622, startPoint y: 162, endPoint x: 762, endPoint y: 204, distance: 146.5
click at [762, 204] on div "Chat started [DATE] Sveiki rasiau del garantinio jums i el pasta, taciau iki da…" at bounding box center [463, 242] width 623 height 343
copy span "Šiuo metu laukiame, kol prekė pasieks mūsų sandėlį šią savaitę. Iš karto po to …"
click at [793, 54] on span "Lithuanian" at bounding box center [798, 54] width 27 height 8
click at [455, 468] on div "Lithuanian to Estonian Take over the chat" at bounding box center [459, 464] width 67 height 13
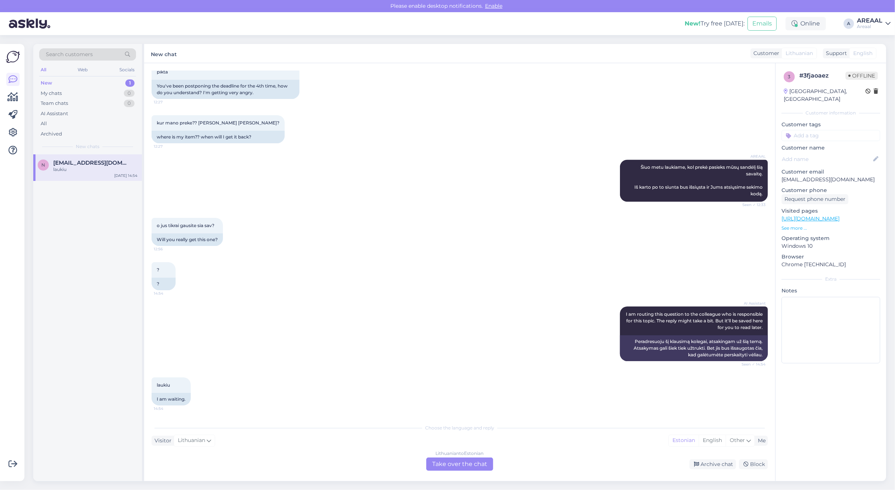
scroll to position [2110, 0]
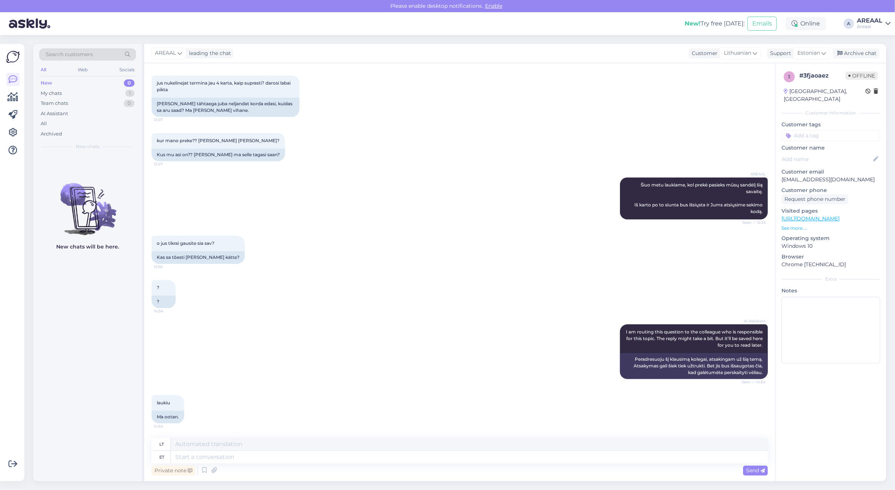
click at [441, 458] on textarea at bounding box center [469, 457] width 597 height 13
click at [808, 49] on span "Estonian" at bounding box center [808, 53] width 23 height 8
type input "lithua"
click at [806, 89] on link "Lithuanian" at bounding box center [798, 86] width 81 height 12
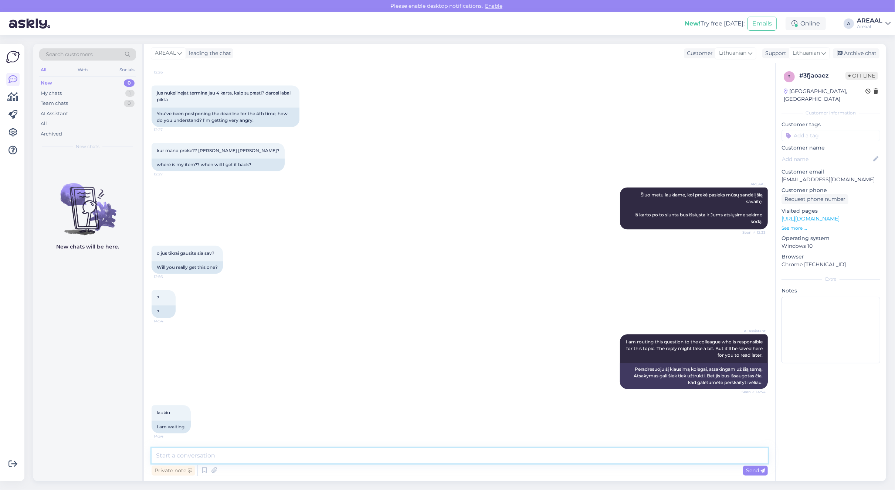
click at [482, 462] on textarea at bounding box center [460, 456] width 616 height 16
paste textarea "Šiuo metu laukiame, kol prekė pasieks mūsų sandėlį šią savaitę."
type textarea "Šiuo metu laukiame, kol prekė pasieks mūsų sandėlį šią savaitę."
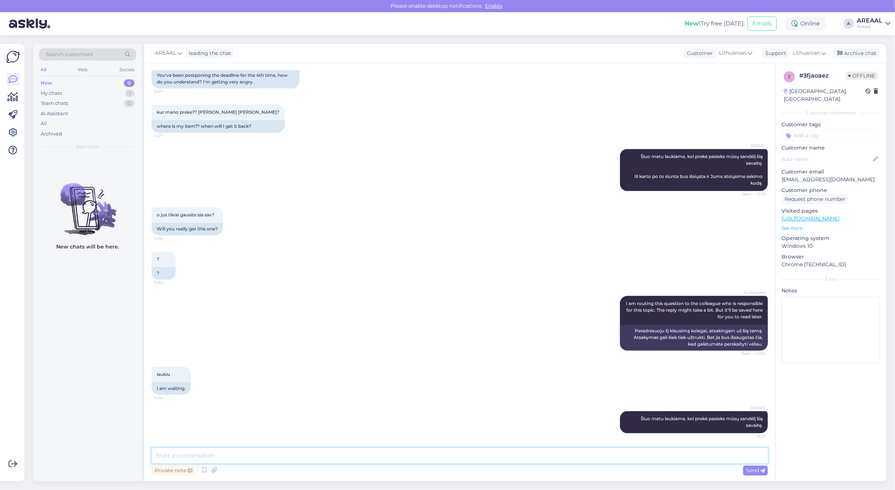
drag, startPoint x: 631, startPoint y: 459, endPoint x: 635, endPoint y: 455, distance: 6.0
click at [631, 459] on textarea at bounding box center [460, 456] width 616 height 16
paste textarea "Iš karto po to siunta bus išsiųsta ir Jums atsiųsime sekimo kodą."
type textarea "Iš karto po to siunta bus išsiųsta ir Jums atsiųsime sekimo kodą.,"
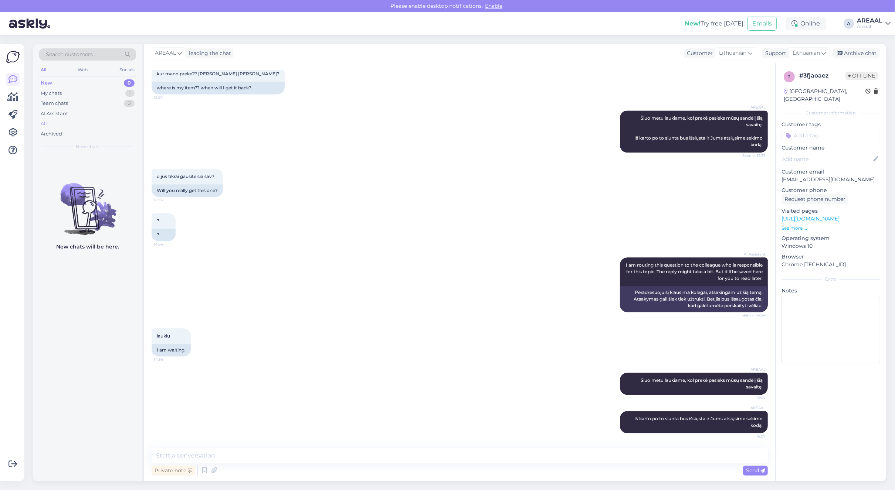
click at [121, 126] on div "All" at bounding box center [87, 124] width 97 height 10
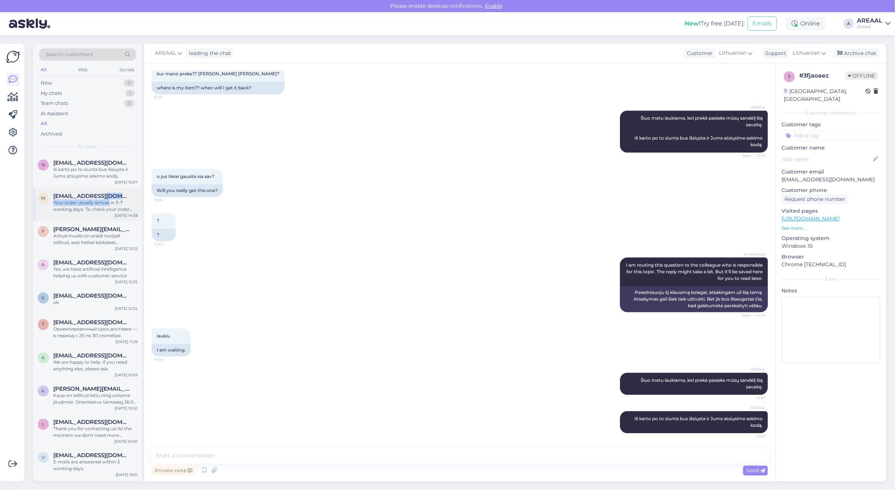
click at [108, 200] on div "Max.guajardom@gmail.com Your order usually arrives in 3-7 working days. To chec…" at bounding box center [95, 203] width 84 height 20
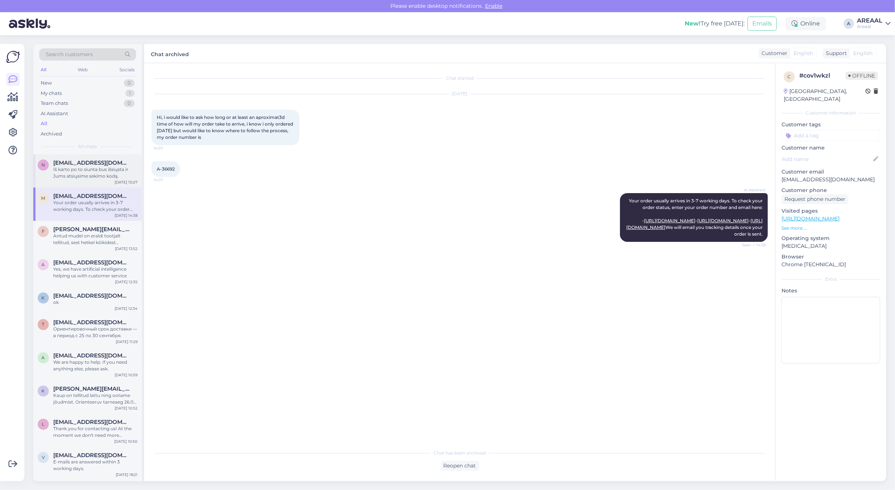
click at [99, 169] on div "Iš karto po to siunta bus išsiųsta ir Jums atsiųsime sekimo kodą." at bounding box center [95, 172] width 84 height 13
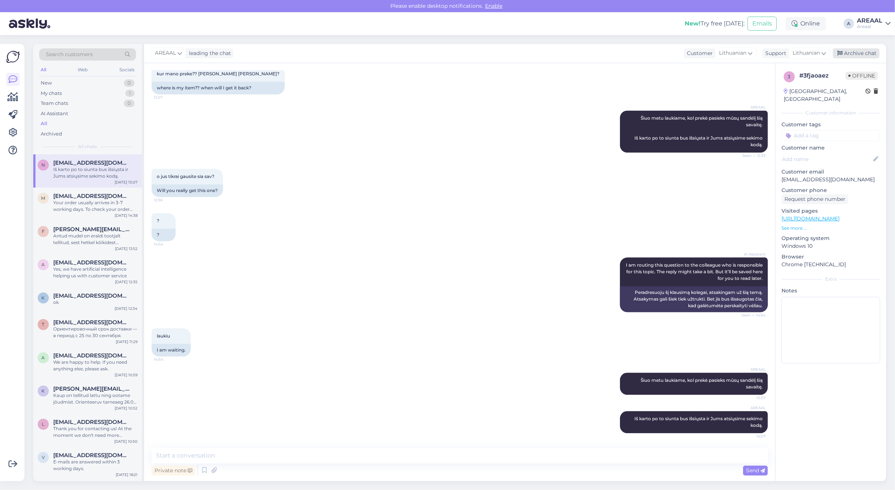
click at [869, 49] on div "Archive chat" at bounding box center [856, 53] width 47 height 10
click at [870, 20] on div "AREAAL" at bounding box center [870, 21] width 26 height 6
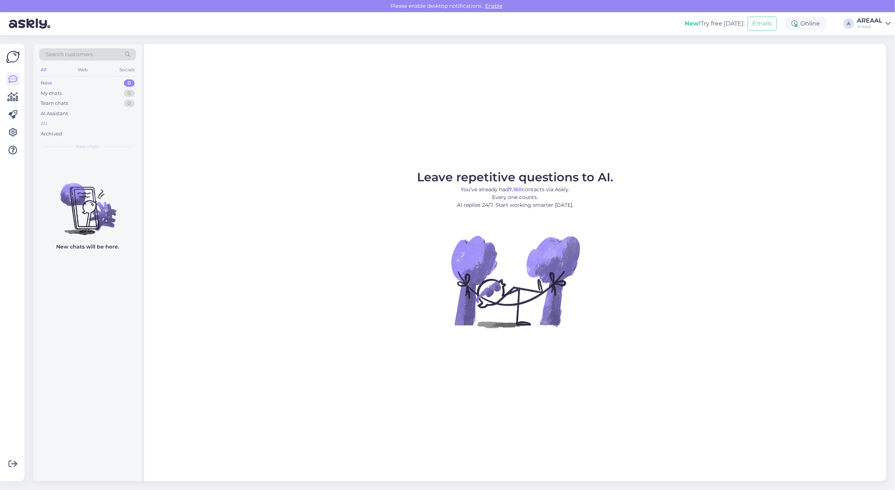
click at [90, 120] on div "All" at bounding box center [87, 124] width 97 height 10
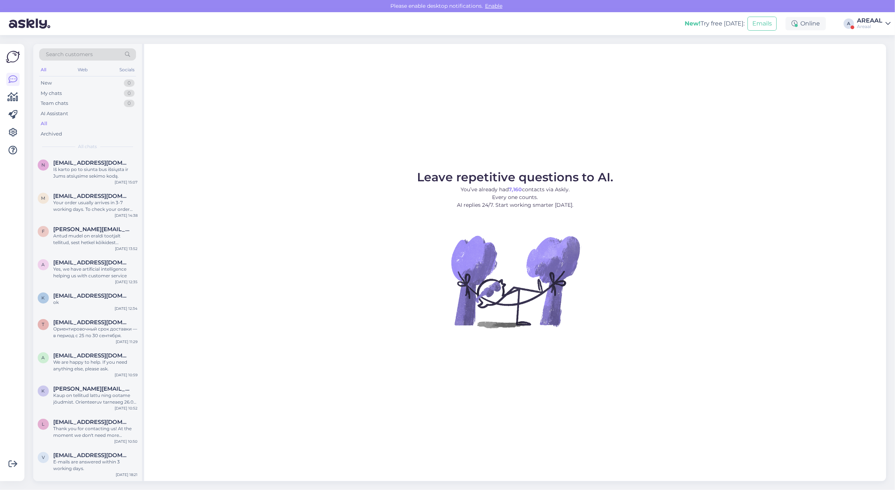
drag, startPoint x: 366, startPoint y: 176, endPoint x: 375, endPoint y: 179, distance: 9.7
click at [366, 176] on figure "Leave repetitive questions to AI. You’ve already had 7,160 contacts via Askly. …" at bounding box center [515, 259] width 728 height 177
click at [850, 31] on div "New! Try free [DATE]: Emails Online A AREAAL Areaal" at bounding box center [447, 23] width 895 height 23
click at [865, 21] on div "AREAAL" at bounding box center [870, 21] width 26 height 6
click at [869, 57] on button "Open" at bounding box center [874, 56] width 21 height 11
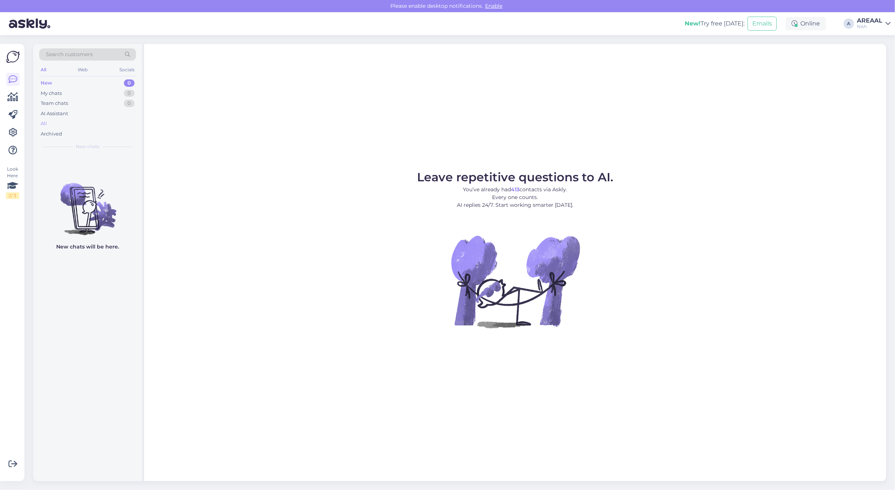
click at [95, 123] on div "All" at bounding box center [87, 124] width 97 height 10
click at [106, 175] on div at bounding box center [87, 317] width 109 height 327
click at [89, 128] on div "All" at bounding box center [87, 124] width 97 height 10
click at [85, 139] on div "Archived" at bounding box center [87, 134] width 97 height 10
click at [84, 122] on div "All" at bounding box center [87, 124] width 97 height 10
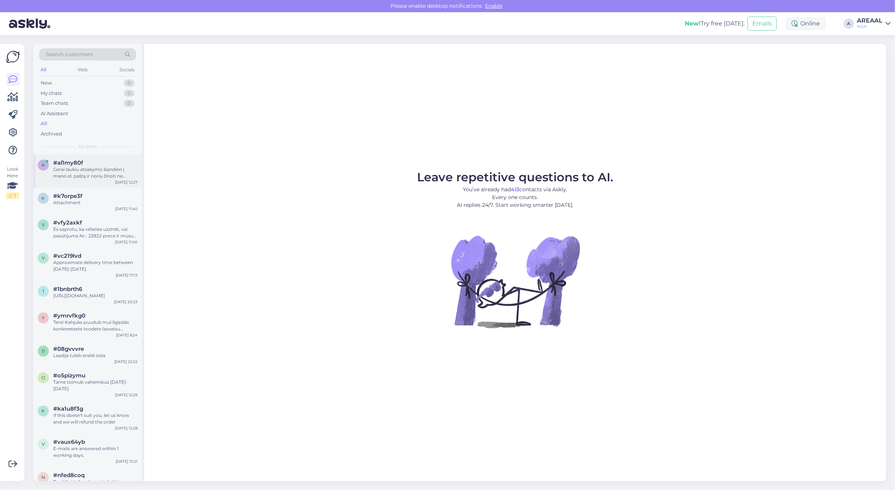
click at [89, 167] on div "Gerai laukiu atsakymo šiandien į mano el. paštą ir noriu žinoti ne formalius at…" at bounding box center [95, 172] width 84 height 13
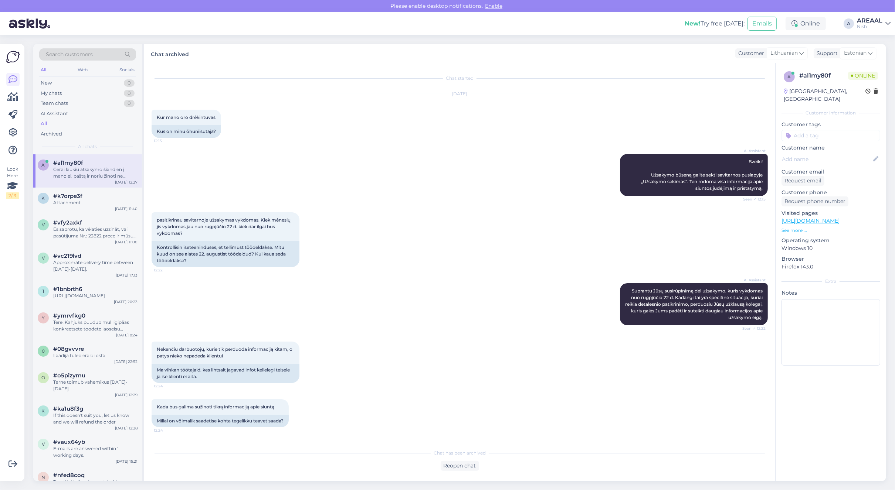
scroll to position [227, 0]
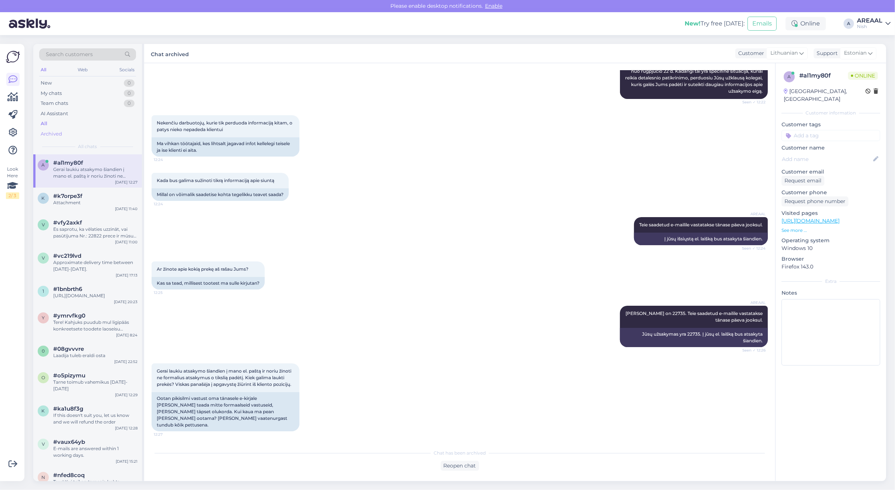
click at [94, 130] on div "Archived" at bounding box center [87, 134] width 97 height 10
click at [91, 124] on div "All" at bounding box center [87, 124] width 97 height 10
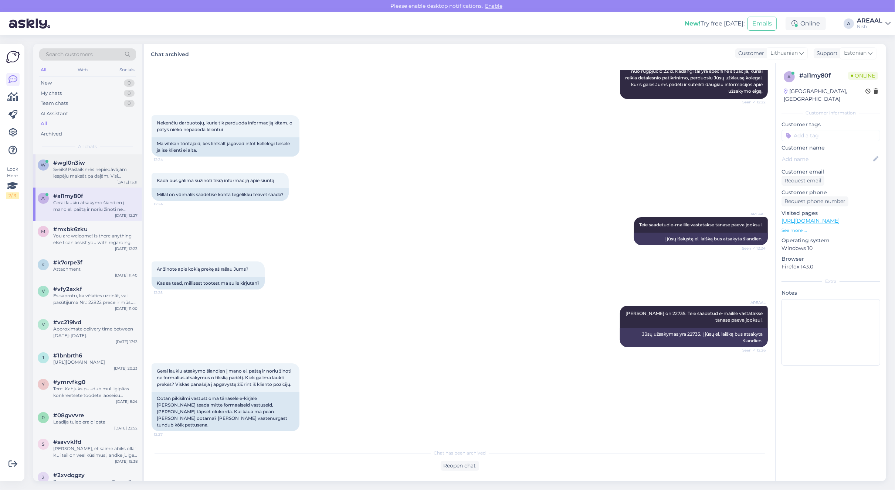
click at [86, 180] on div "Sveiki! Pašlaik mēs nepiedāvājam iespēju maksāt pa daļām. Visi pasūtījumi ir jā…" at bounding box center [95, 172] width 84 height 13
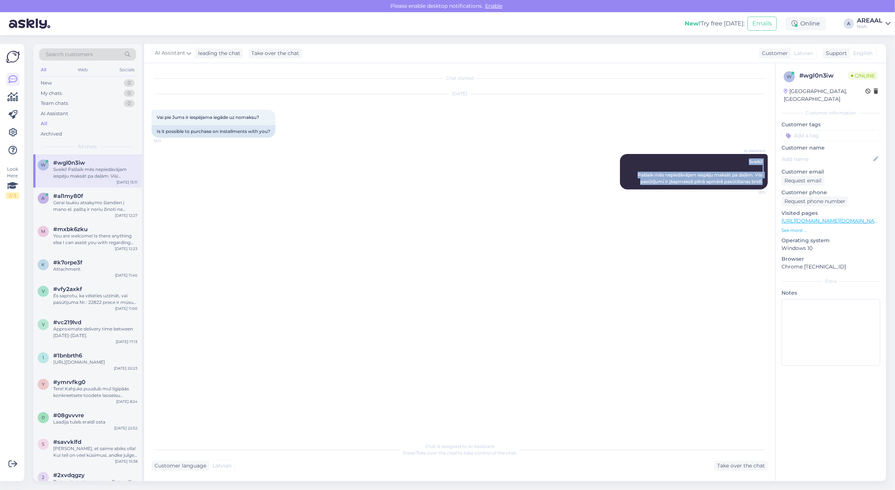
drag, startPoint x: 738, startPoint y: 169, endPoint x: 768, endPoint y: 181, distance: 31.5
click at [768, 181] on div "Chat started [DATE] Vai pie Jums ir iespējama iegāde uz nomaksu? 15:11 Is it po…" at bounding box center [463, 252] width 623 height 362
copy span "Sveiki! Pašlaik mēs nepiedāvājam iespēju maksāt pa daļām. Visi pasūtījumi ir jā…"
click at [870, 22] on div "AREAAL" at bounding box center [870, 21] width 26 height 6
click at [876, 41] on button "Open" at bounding box center [874, 40] width 21 height 11
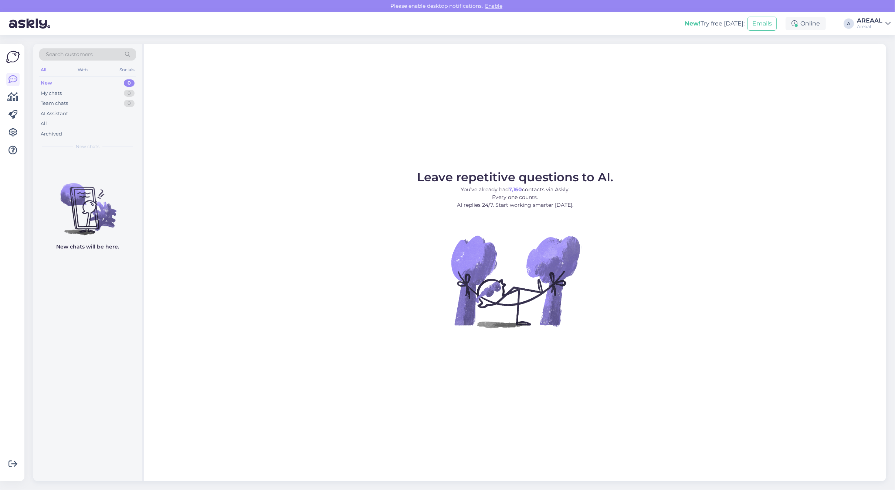
click at [628, 190] on figure "Leave repetitive questions to AI. You’ve already had 7,160 contacts via Askly. …" at bounding box center [515, 259] width 728 height 177
click at [94, 181] on div "n [EMAIL_ADDRESS][DOMAIN_NAME] We understand your concern. We are working to sh…" at bounding box center [87, 170] width 109 height 33
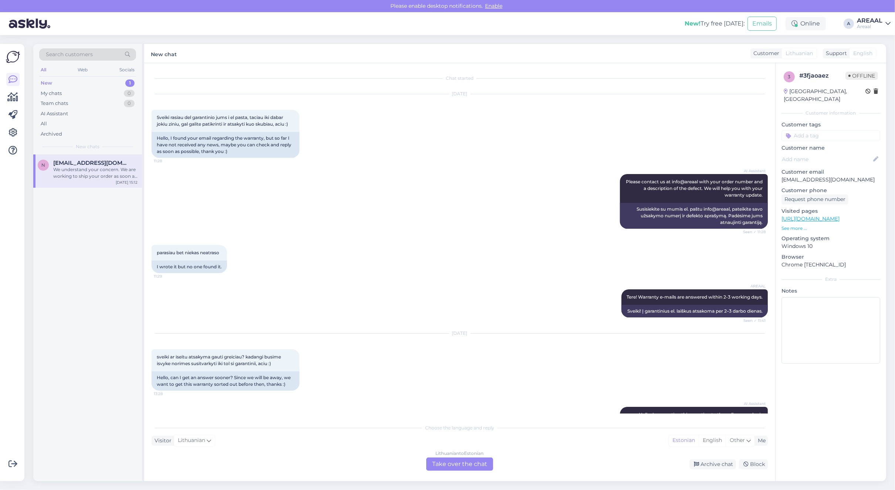
scroll to position [2340, 0]
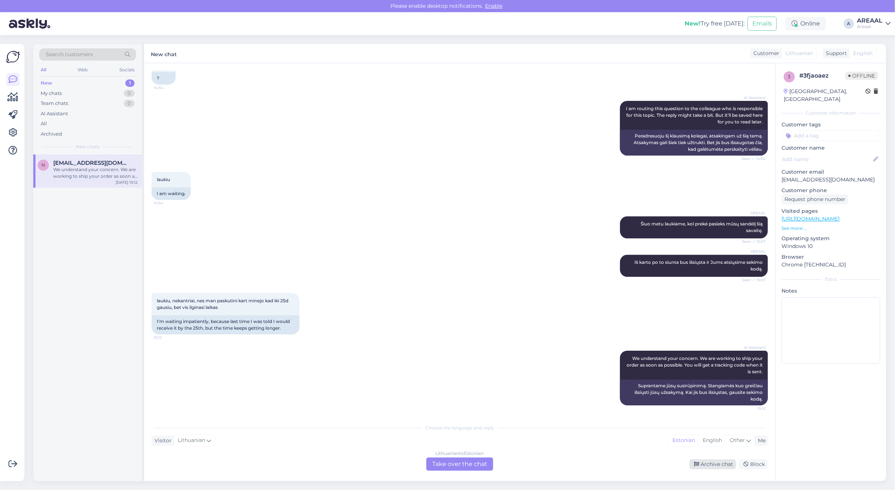
click at [705, 465] on div "Archive chat" at bounding box center [712, 464] width 47 height 10
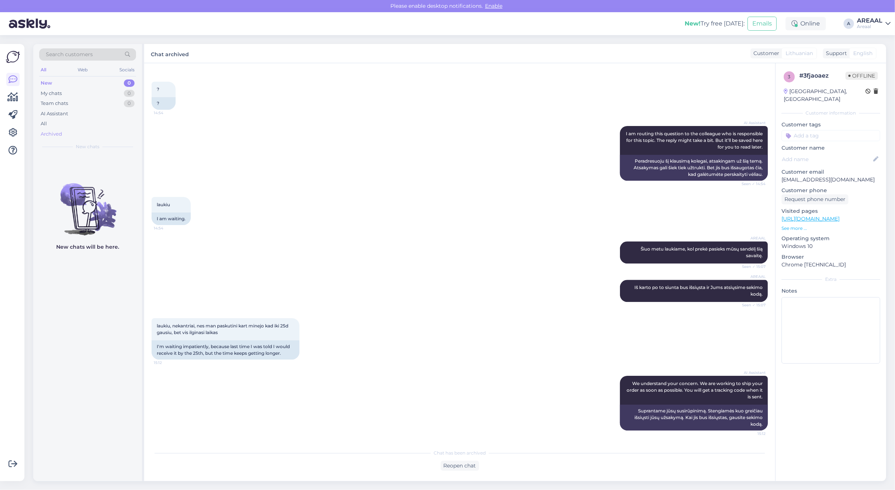
click at [54, 130] on div "Archived" at bounding box center [51, 133] width 21 height 7
click at [57, 124] on div "All" at bounding box center [87, 124] width 97 height 10
